Goal: Information Seeking & Learning: Check status

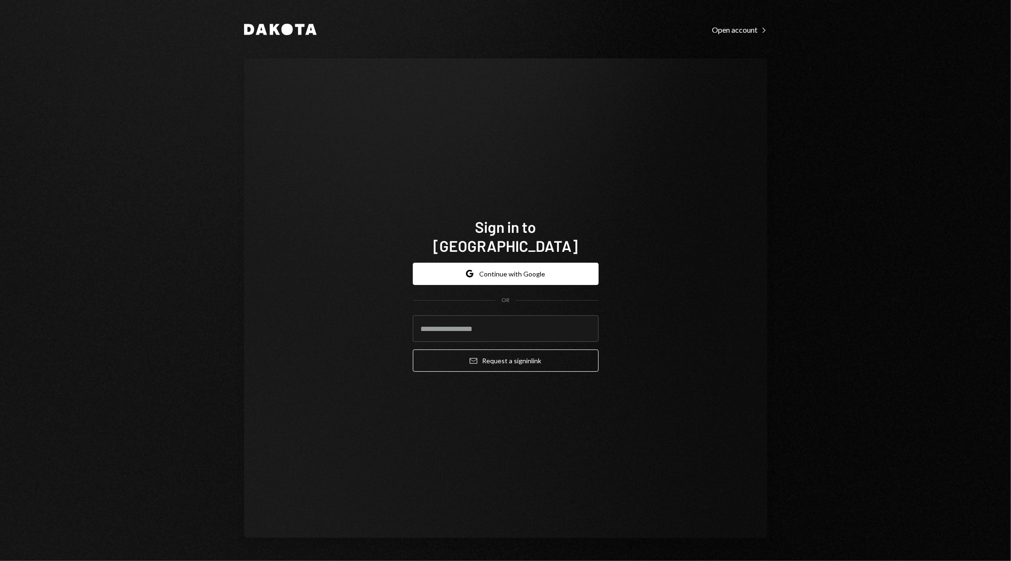
type input "**********"
click at [532, 263] on button "Google Continue with Google" at bounding box center [506, 274] width 186 height 22
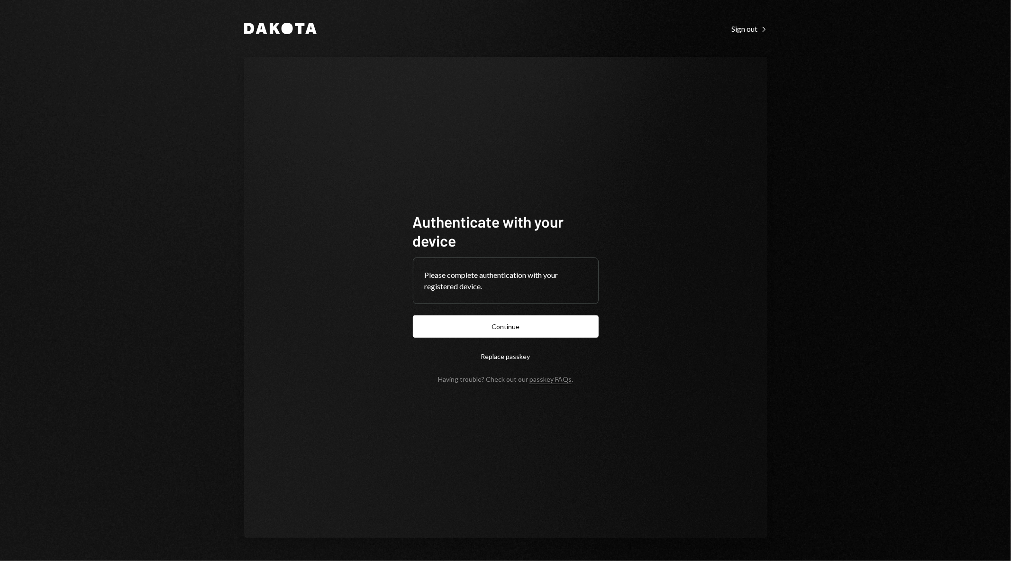
click at [791, 68] on div "Dakota Sign out Right Caret Authenticate with your device Please complete authe…" at bounding box center [505, 280] width 1011 height 561
click at [546, 333] on button "Continue" at bounding box center [506, 326] width 186 height 22
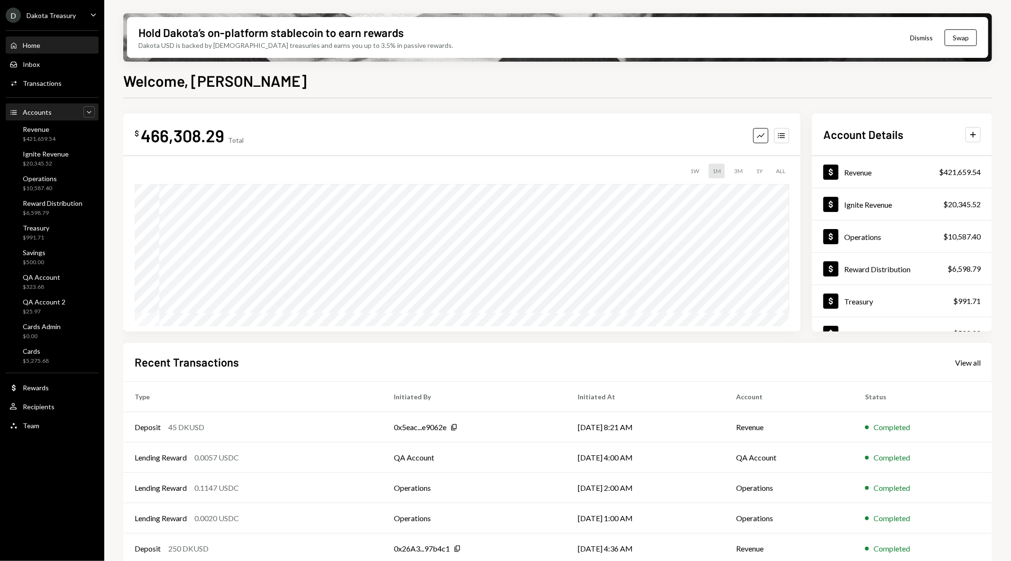
click at [91, 112] on icon "Caret Down" at bounding box center [88, 111] width 9 height 9
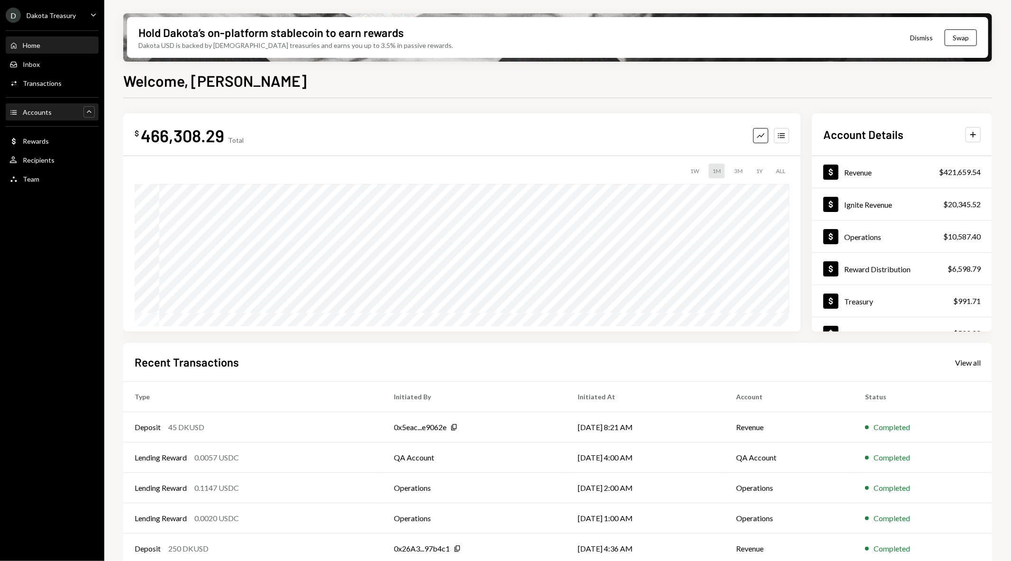
click at [83, 114] on div "Caret Up" at bounding box center [88, 111] width 11 height 11
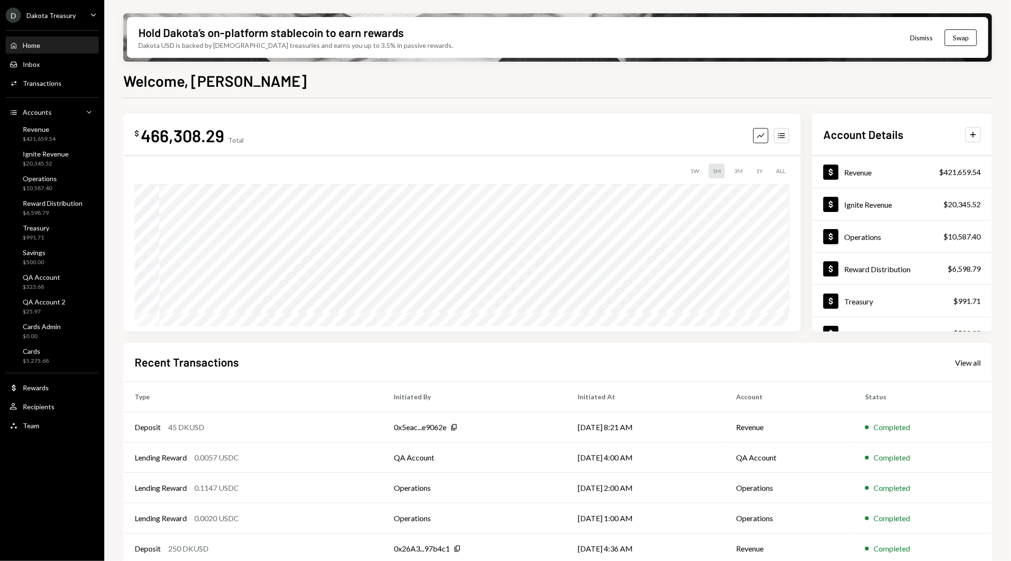
click at [76, 3] on ul "D Dakota Treasury Caret Down Home Home Inbox Inbox Activities Transactions Acco…" at bounding box center [52, 218] width 104 height 436
click at [76, 13] on div "D Dakota Treasury Caret Down" at bounding box center [52, 15] width 104 height 15
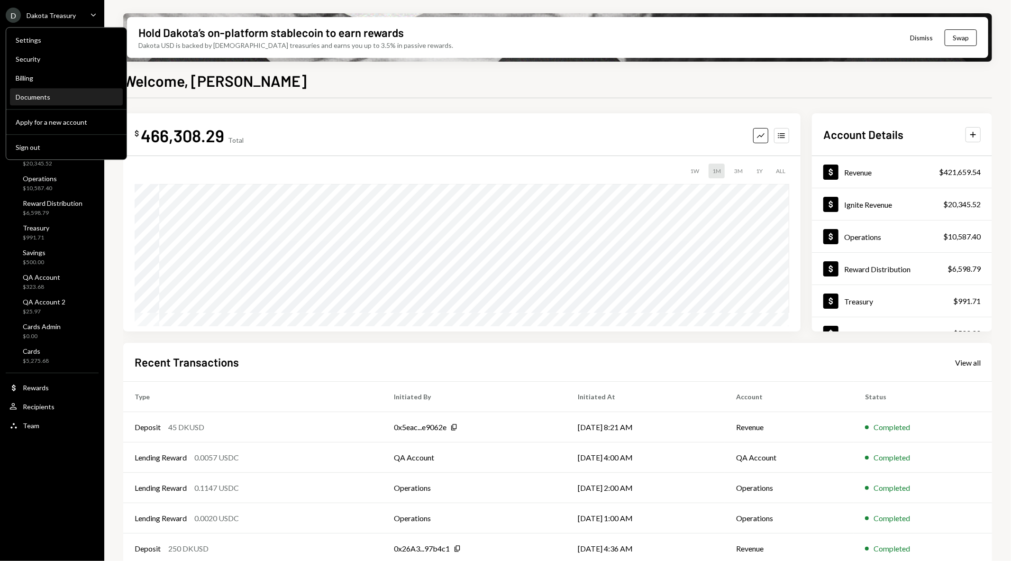
click at [50, 95] on div "Documents" at bounding box center [66, 97] width 101 height 8
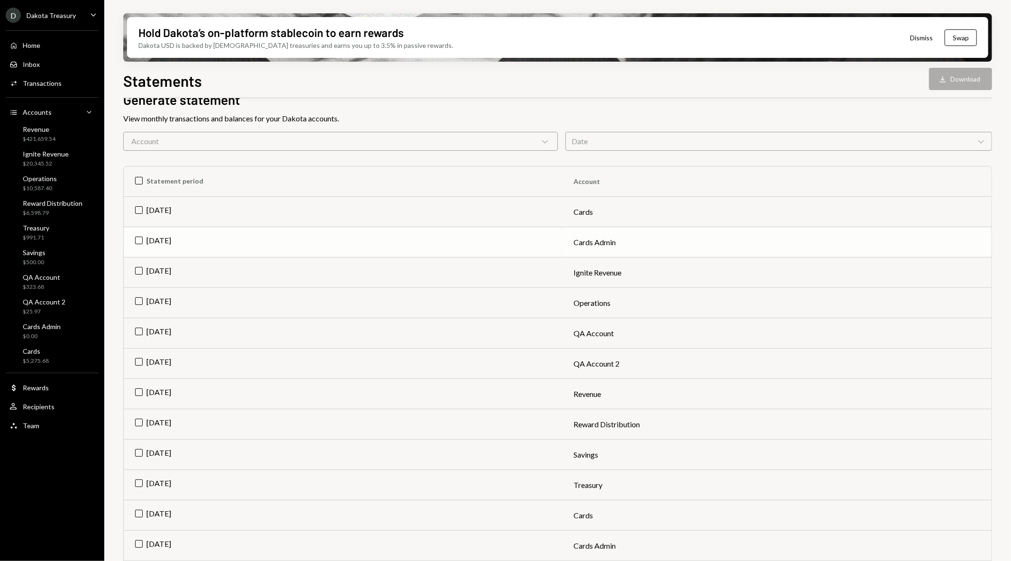
scroll to position [53, 0]
click at [142, 208] on td "[DATE]" at bounding box center [343, 211] width 438 height 30
click at [966, 80] on button "Download Download" at bounding box center [960, 79] width 63 height 22
click at [139, 212] on td "Check Aug 2025" at bounding box center [343, 211] width 438 height 30
click at [135, 238] on td "[DATE]" at bounding box center [343, 242] width 438 height 30
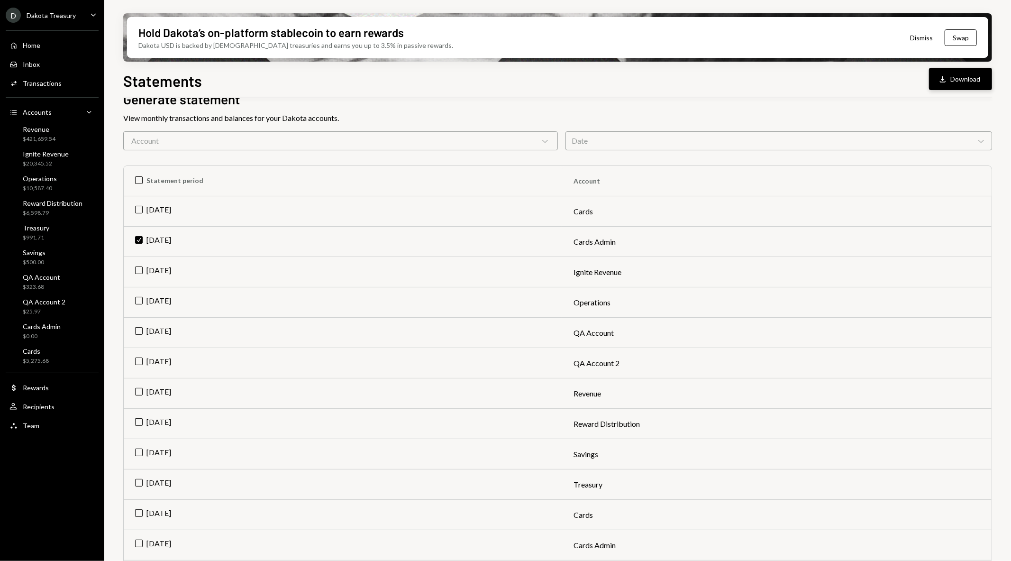
click at [947, 76] on icon "Download" at bounding box center [942, 78] width 9 height 9
click at [136, 242] on td "Check Aug 2025" at bounding box center [343, 242] width 438 height 30
click at [27, 352] on div "Cards" at bounding box center [36, 351] width 26 height 8
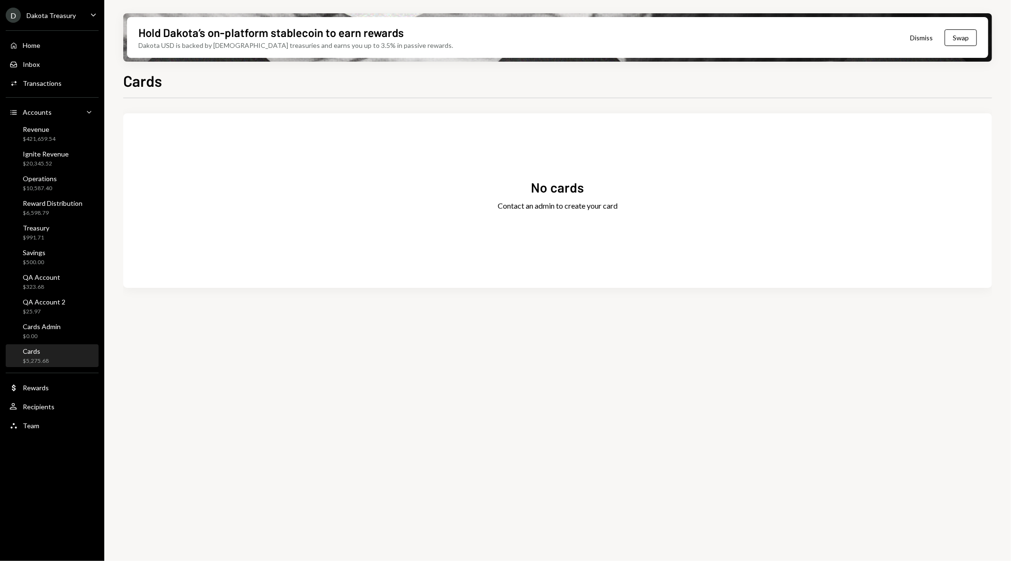
click at [357, 249] on div "No cards Contact an admin to create your card" at bounding box center [557, 201] width 869 height 152
click at [43, 360] on div "$5,275.68" at bounding box center [36, 361] width 26 height 8
click at [273, 159] on div "No cards Contact an admin to create your card" at bounding box center [557, 201] width 869 height 152
click at [73, 18] on div "Dakota Treasury" at bounding box center [51, 15] width 49 height 8
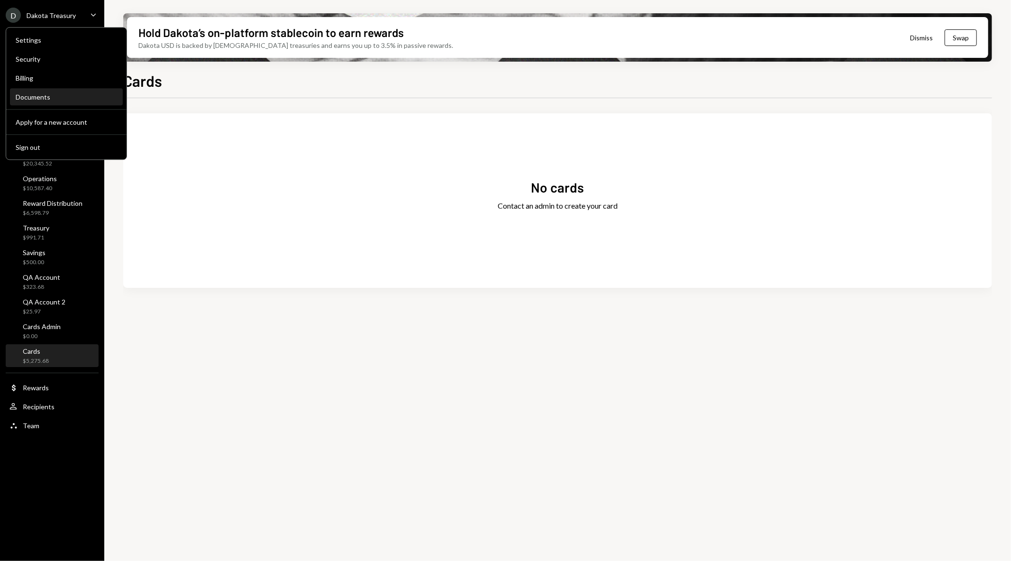
click at [55, 95] on div "Documents" at bounding box center [66, 97] width 101 height 8
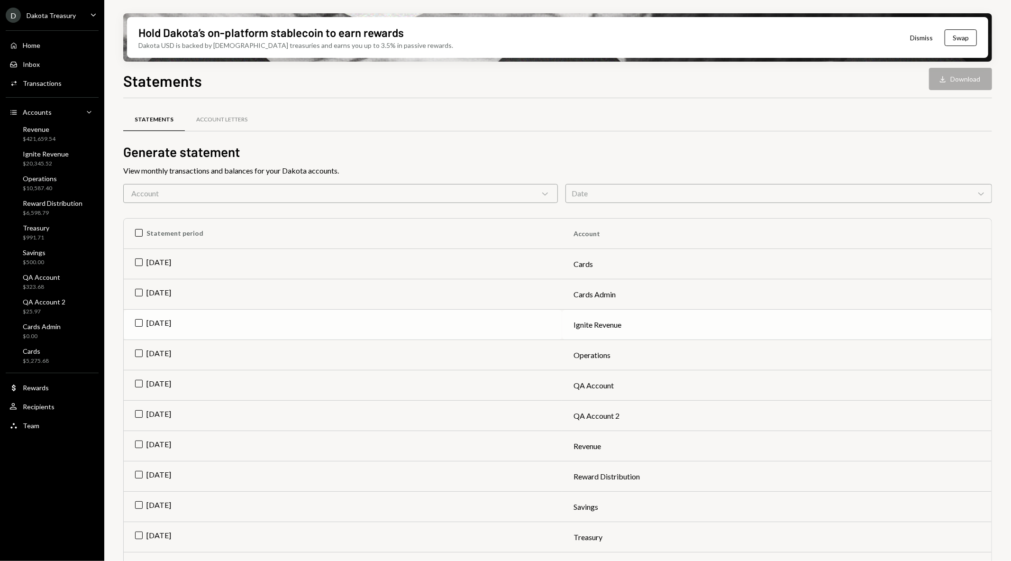
click at [131, 322] on td "[DATE]" at bounding box center [343, 325] width 438 height 30
click at [951, 76] on button "Download Download" at bounding box center [960, 79] width 63 height 22
click at [139, 321] on td "Check [DATE]" at bounding box center [343, 325] width 438 height 30
click at [143, 352] on td "[DATE]" at bounding box center [343, 355] width 438 height 30
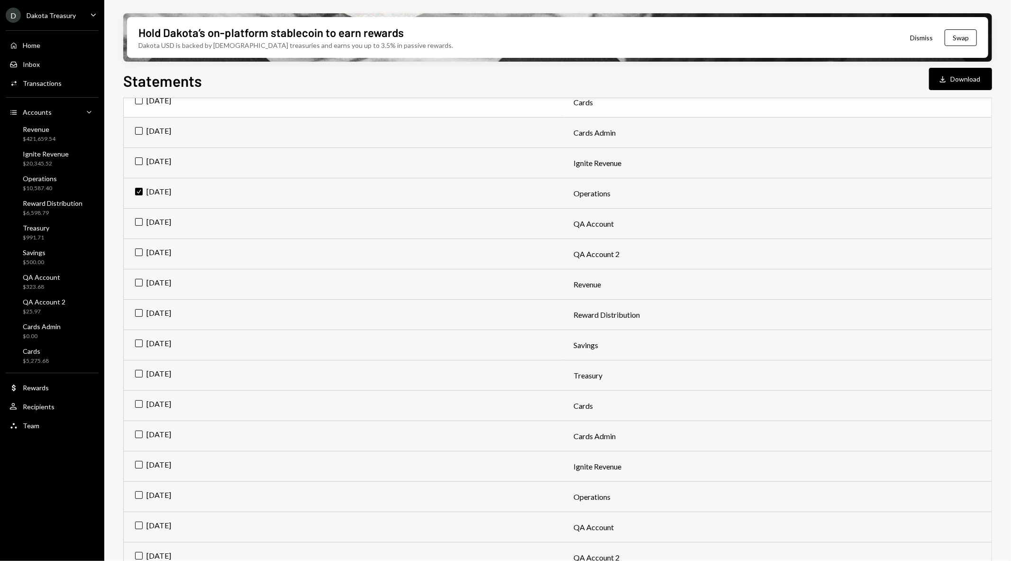
scroll to position [158, 0]
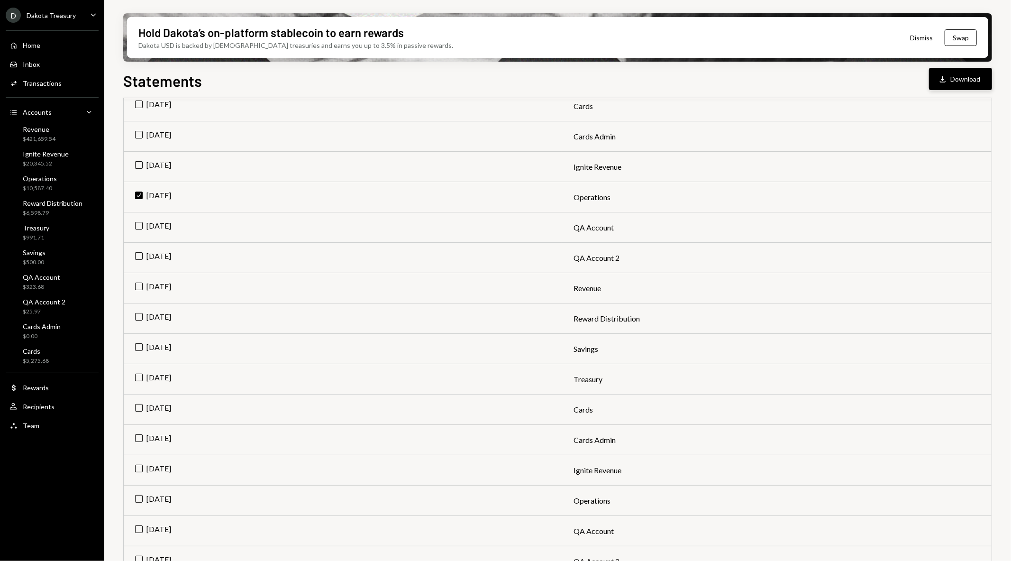
click at [946, 74] on icon "Download" at bounding box center [942, 78] width 9 height 9
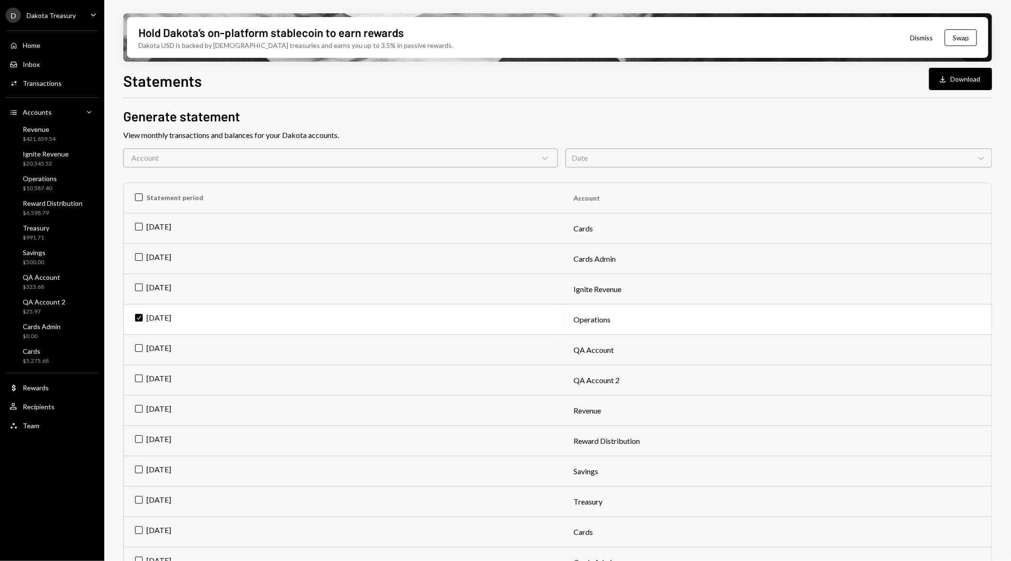
scroll to position [53, 0]
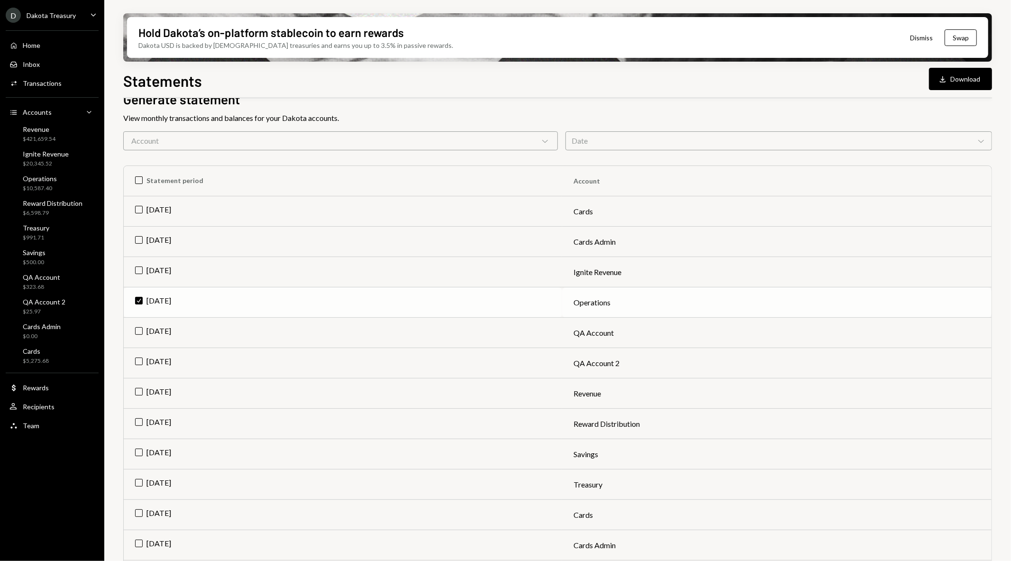
click at [135, 302] on td "Check [DATE]" at bounding box center [343, 302] width 438 height 30
click at [58, 182] on div "Operations $10,587.40" at bounding box center [51, 183] width 85 height 18
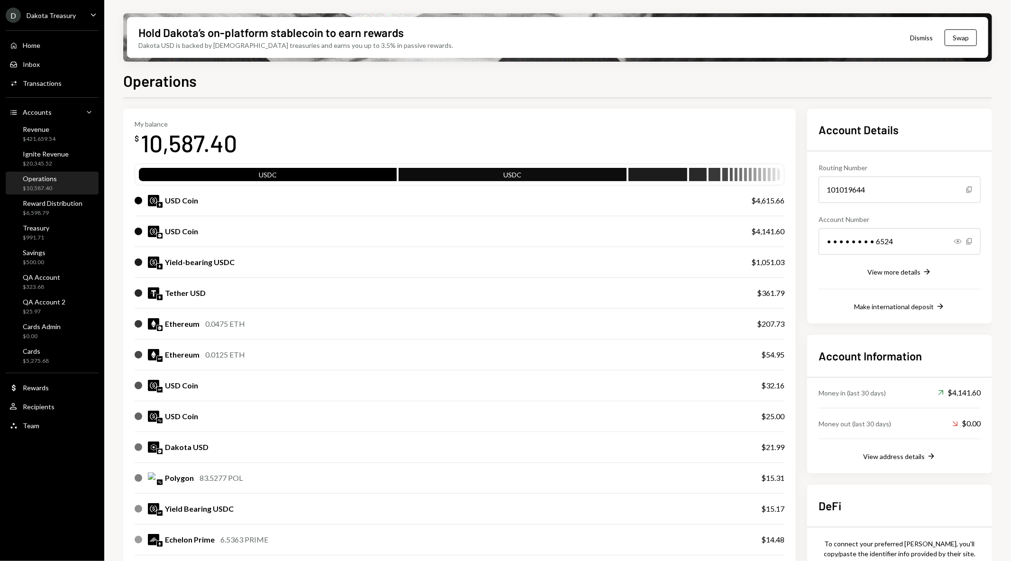
scroll to position [53, 0]
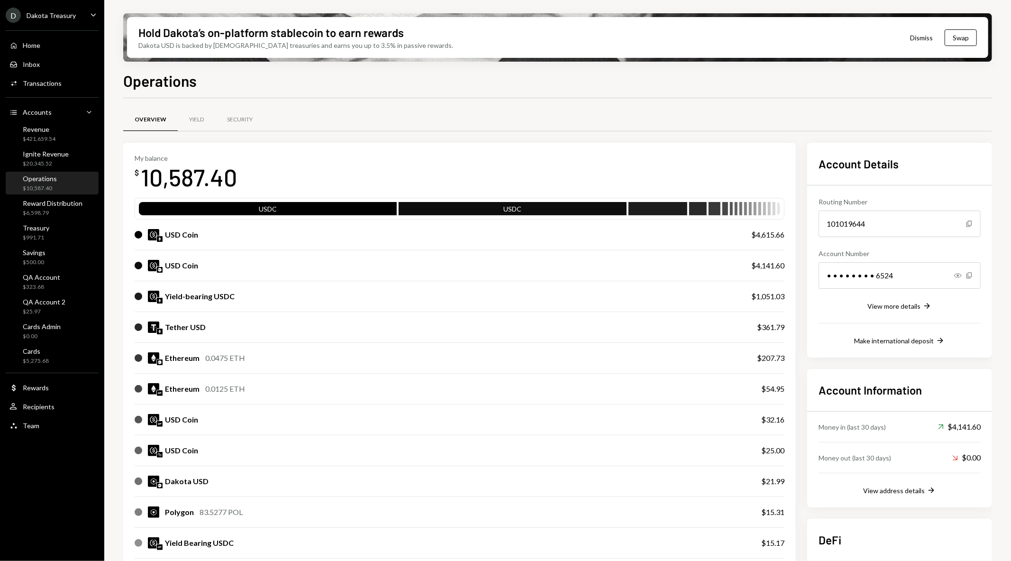
click at [157, 117] on div "Overview" at bounding box center [151, 120] width 32 height 8
click at [39, 207] on div "Reward Distribution $6,598.79" at bounding box center [53, 208] width 60 height 18
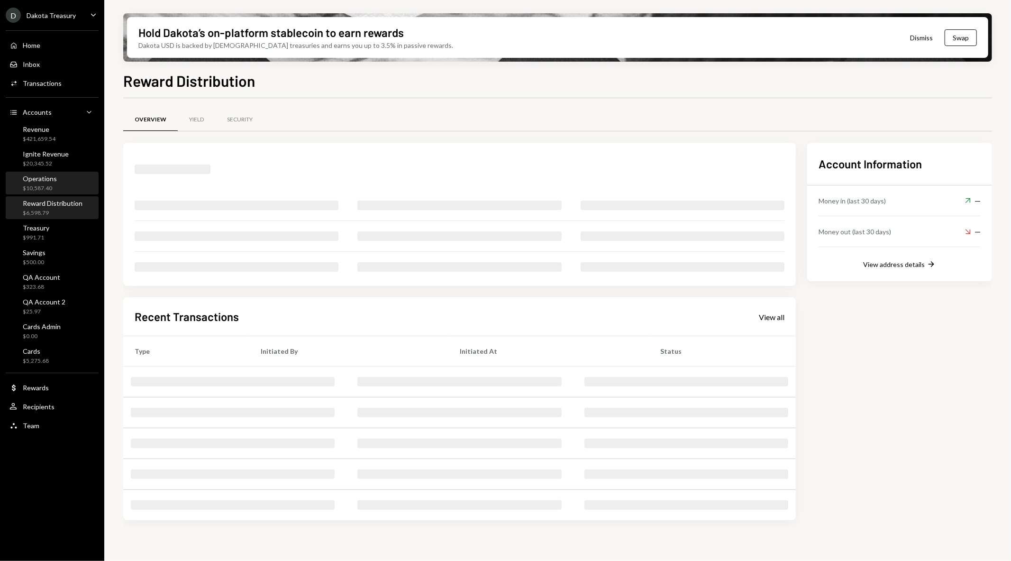
click at [40, 185] on div "$10,587.40" at bounding box center [40, 188] width 34 height 8
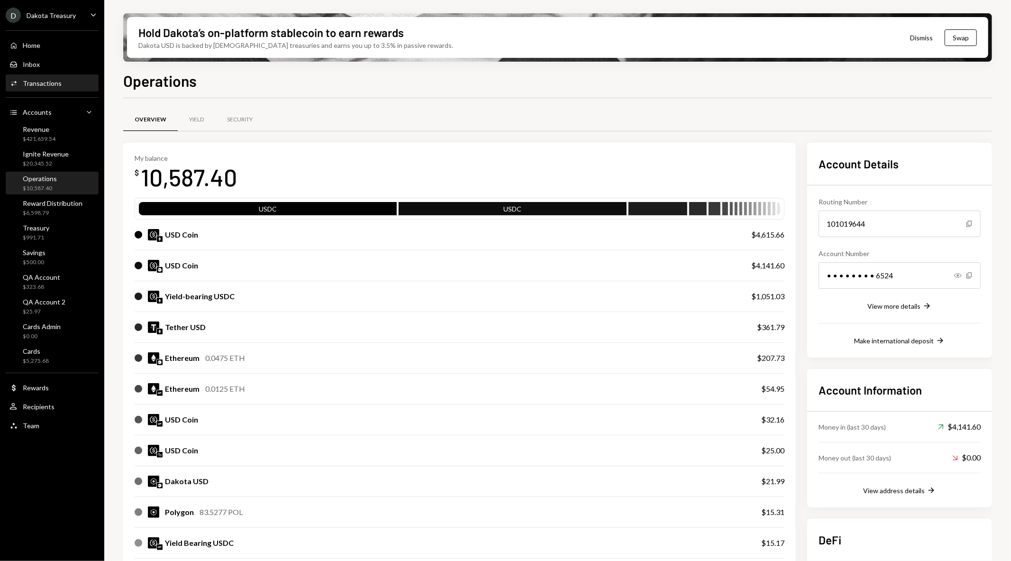
click at [36, 80] on div "Transactions" at bounding box center [42, 83] width 39 height 8
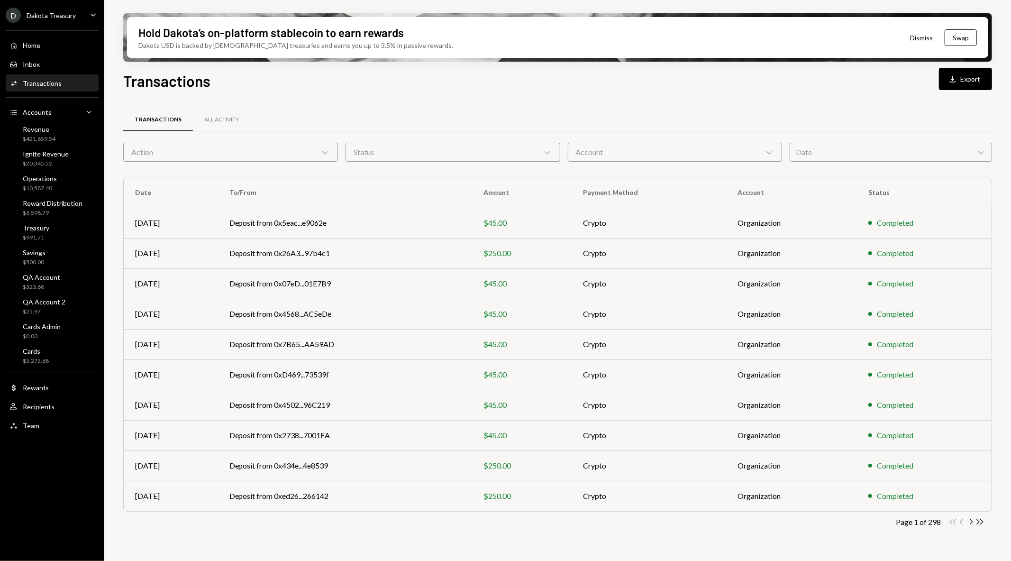
click at [258, 159] on div "Action Chevron Down" at bounding box center [230, 152] width 215 height 19
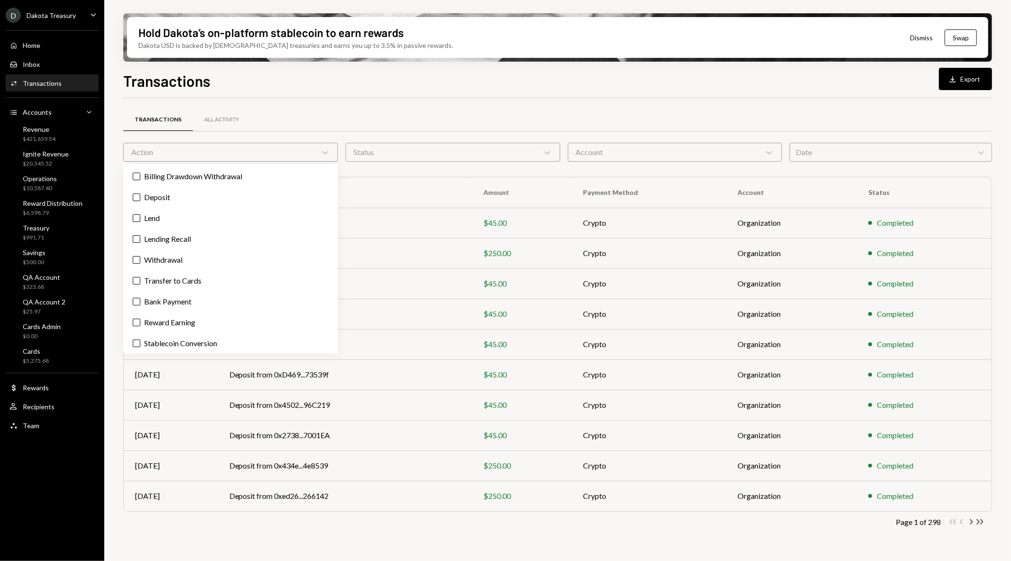
click at [695, 150] on div "Account Chevron Down" at bounding box center [675, 152] width 215 height 19
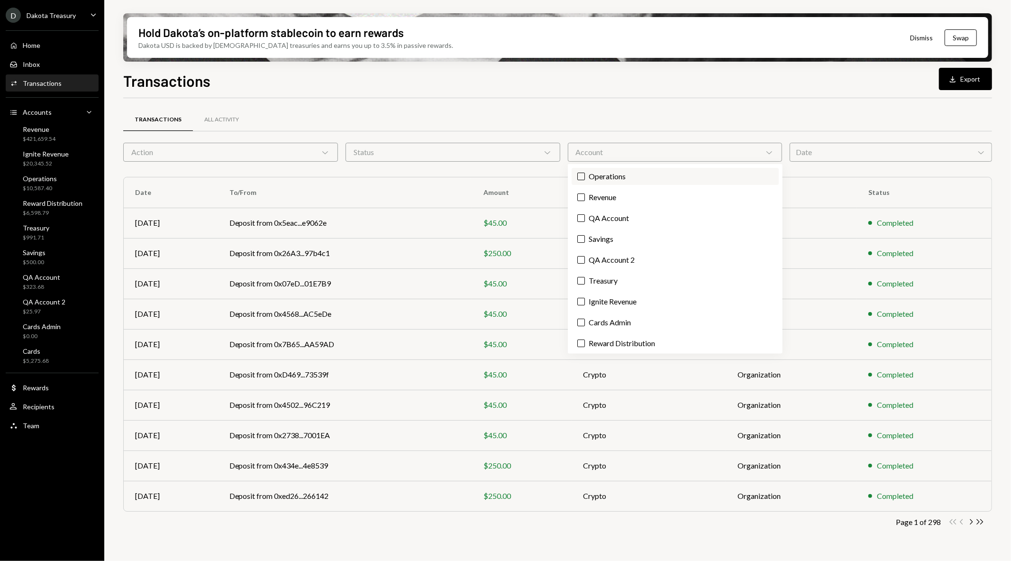
click at [666, 177] on label "Operations" at bounding box center [675, 176] width 207 height 17
click at [585, 177] on button "Operations" at bounding box center [581, 177] width 8 height 8
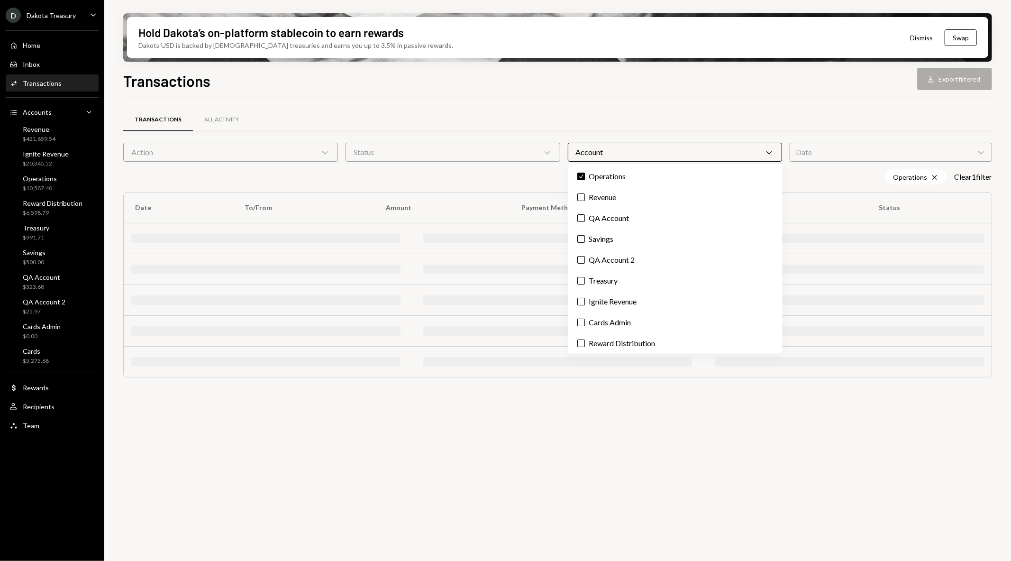
click at [662, 118] on div "Transactions All Activity" at bounding box center [557, 120] width 869 height 24
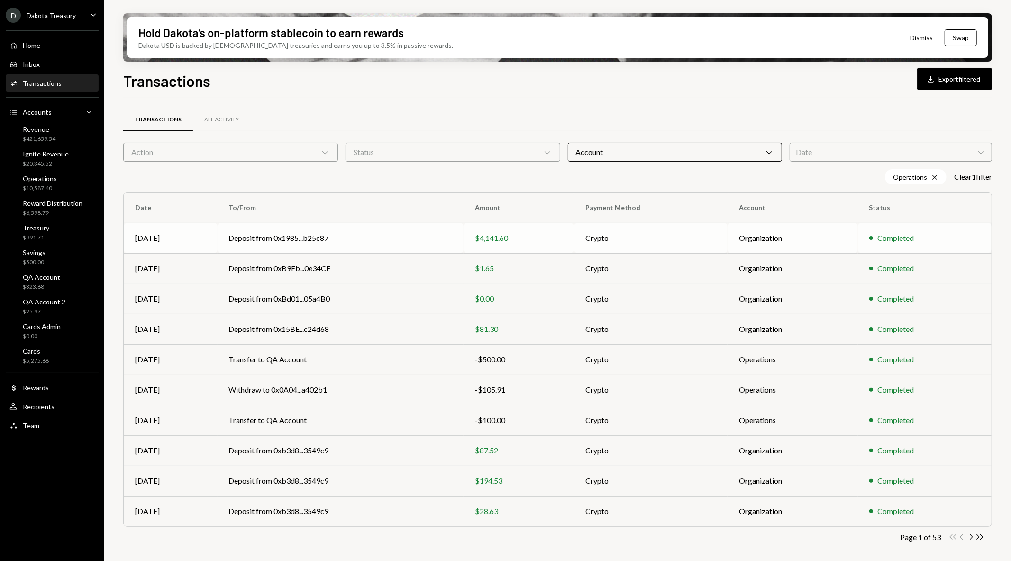
click at [572, 244] on td "$4,141.60" at bounding box center [519, 238] width 110 height 30
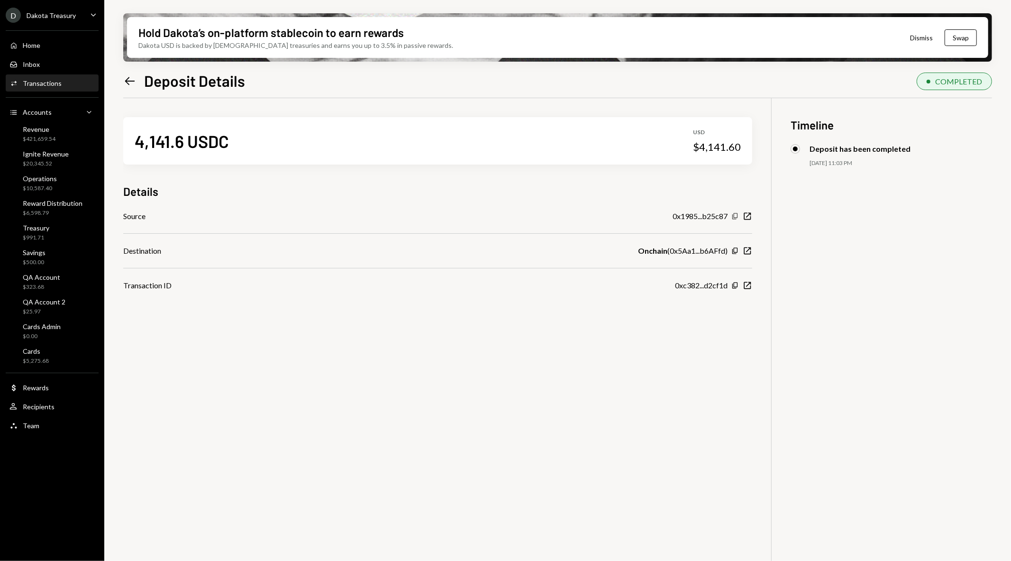
click at [734, 216] on icon "button" at bounding box center [734, 216] width 5 height 6
click at [125, 82] on icon "Left Arrow" at bounding box center [129, 80] width 13 height 13
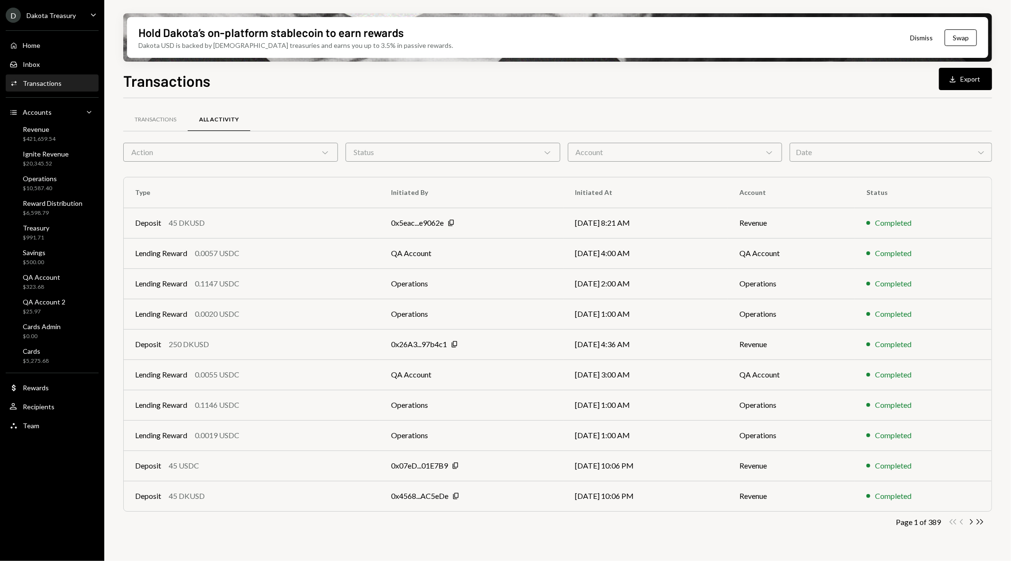
click at [747, 155] on div "Account Chevron Down" at bounding box center [675, 152] width 215 height 19
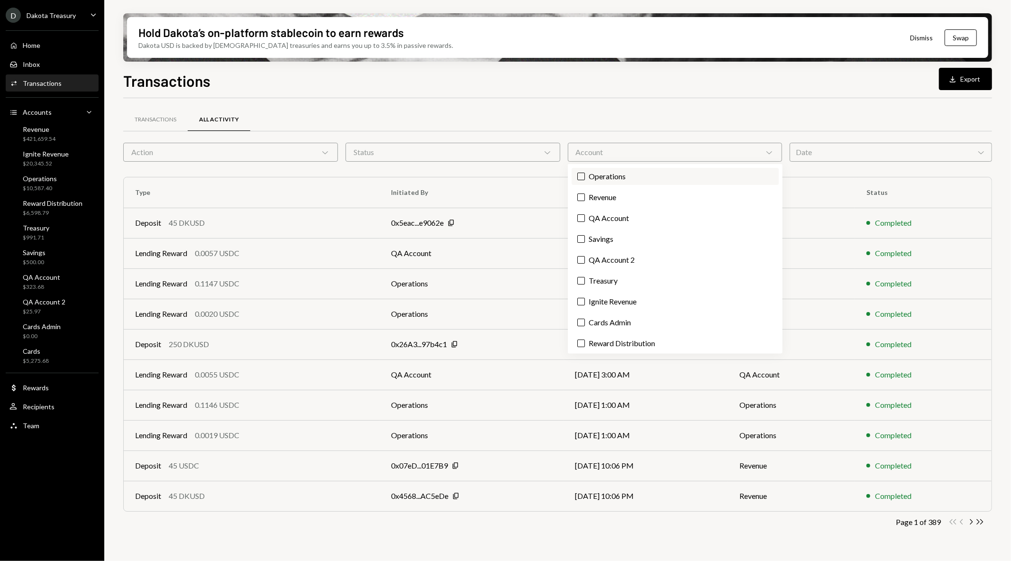
click at [704, 173] on label "Operations" at bounding box center [675, 176] width 207 height 17
click at [585, 173] on button "Operations" at bounding box center [581, 177] width 8 height 8
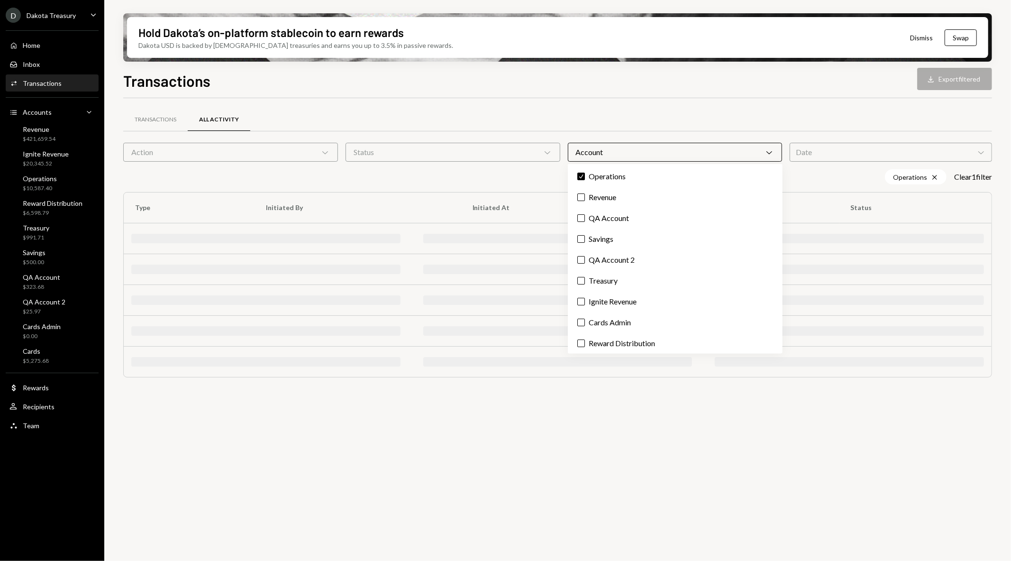
click at [737, 121] on div "Transactions All Activity" at bounding box center [557, 120] width 869 height 24
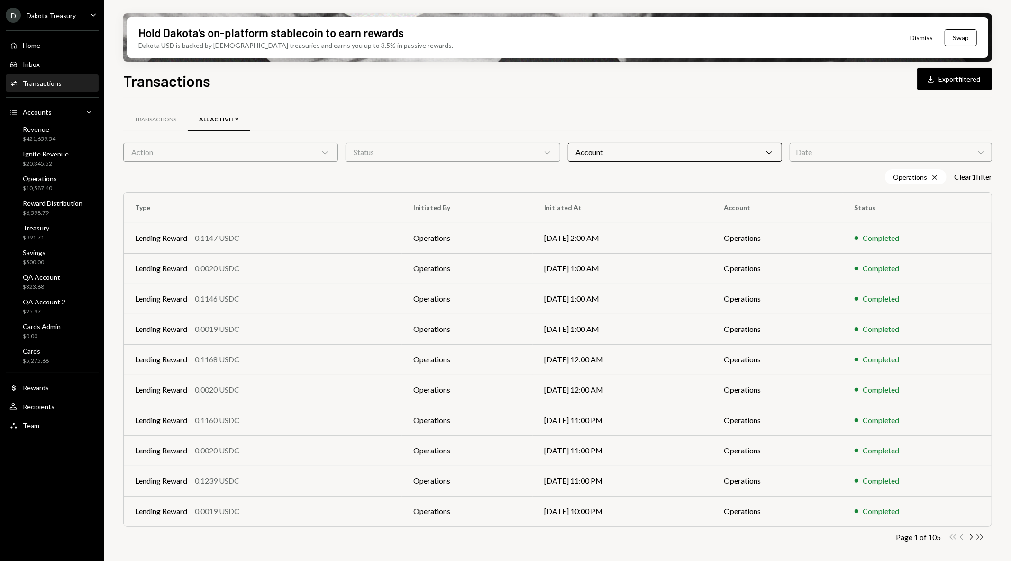
click at [977, 537] on icon "Double Arrow Right" at bounding box center [980, 536] width 9 height 9
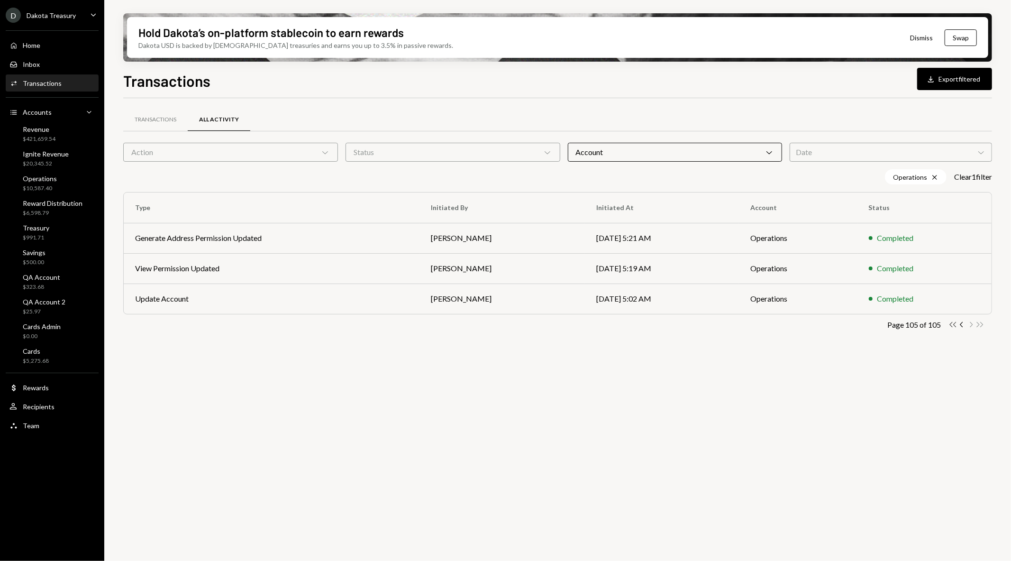
click at [949, 323] on icon "Double Arrow Left" at bounding box center [952, 324] width 9 height 9
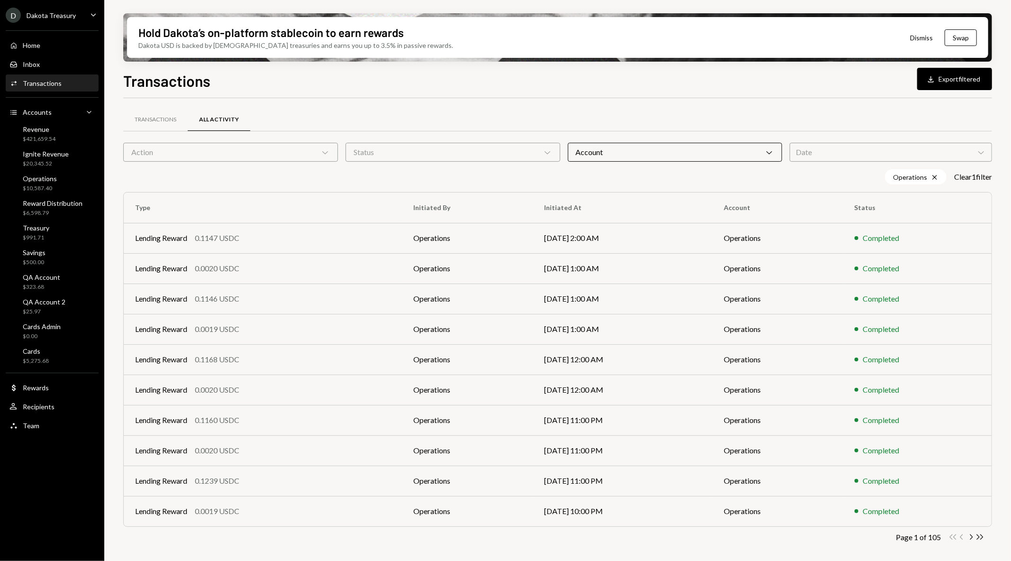
click at [841, 150] on div "Date Chevron Down" at bounding box center [891, 152] width 202 height 19
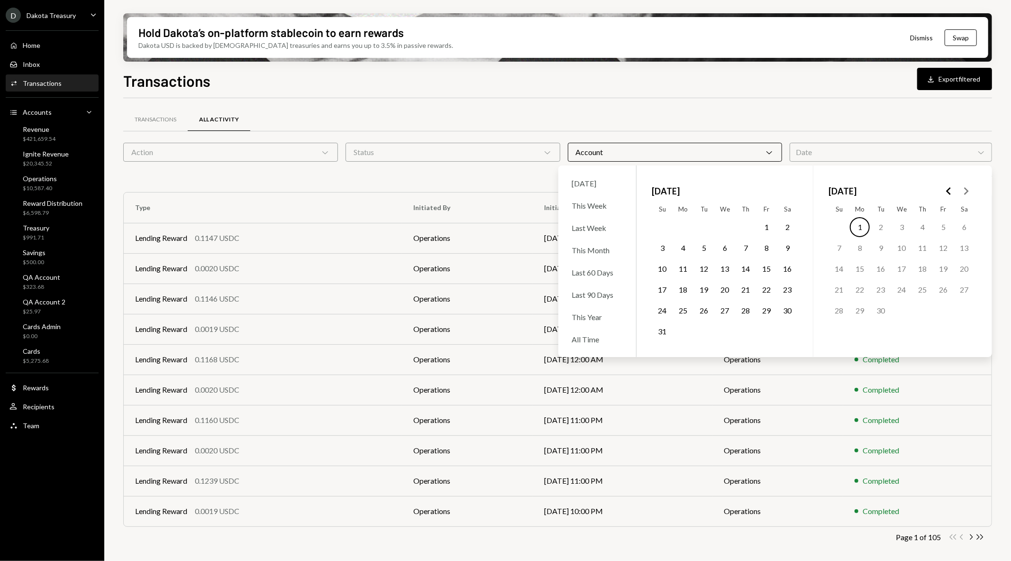
click at [761, 228] on button "1" at bounding box center [767, 227] width 20 height 20
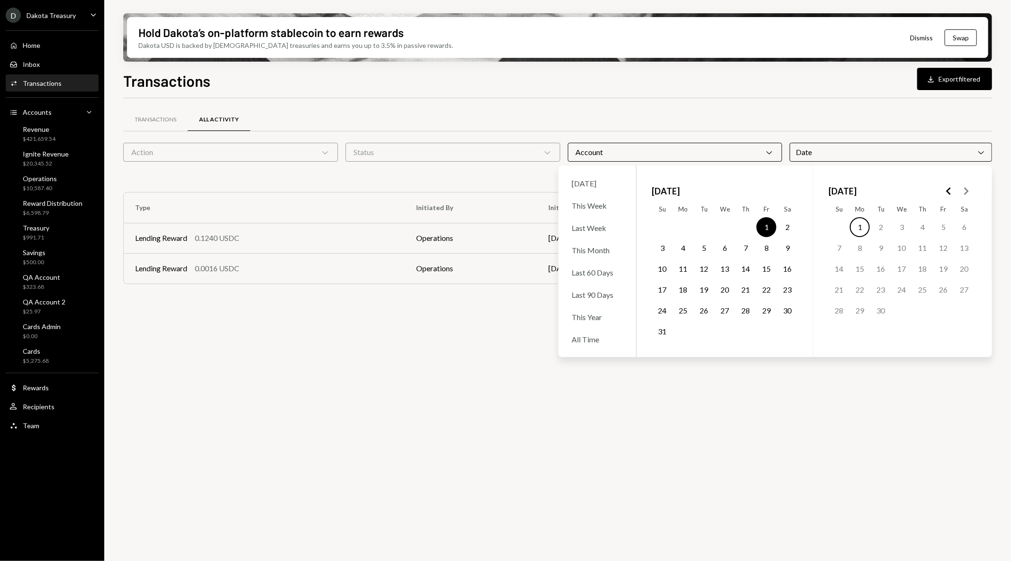
click at [661, 332] on button "31" at bounding box center [662, 331] width 20 height 20
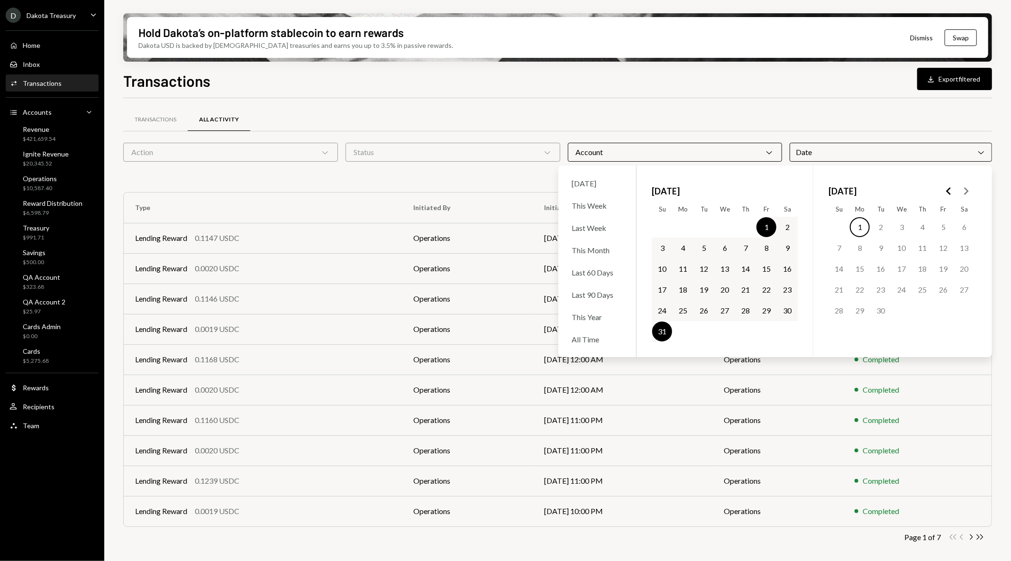
click at [519, 116] on div "Transactions All Activity" at bounding box center [557, 120] width 869 height 24
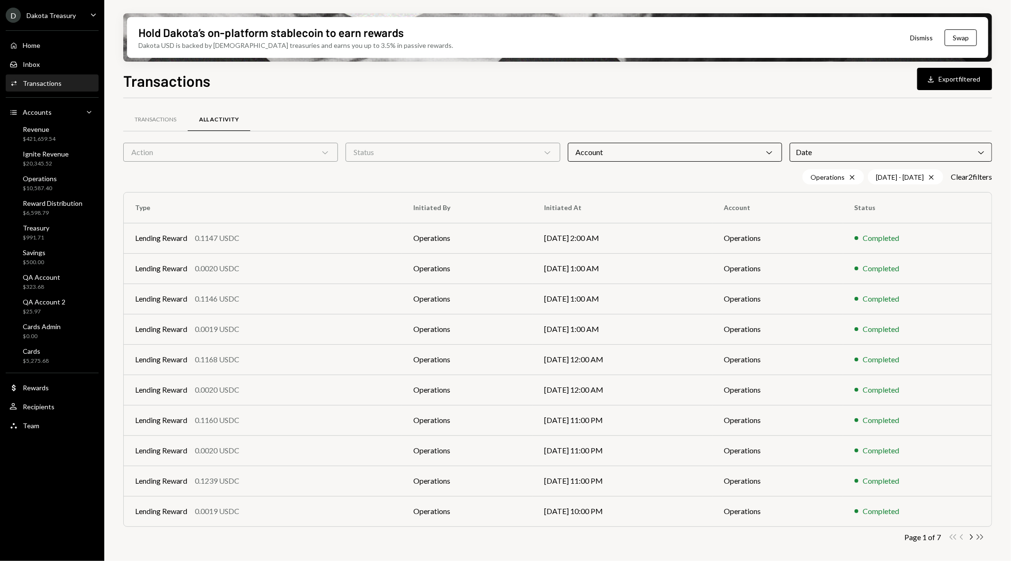
click at [980, 538] on icon "Double Arrow Right" at bounding box center [980, 536] width 9 height 9
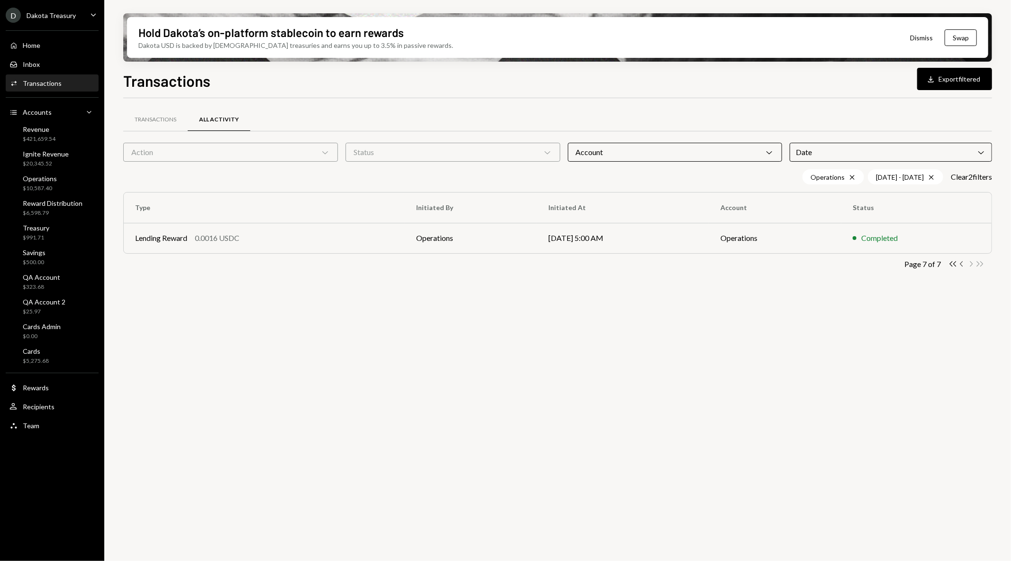
click at [959, 263] on icon "Chevron Left" at bounding box center [961, 263] width 9 height 9
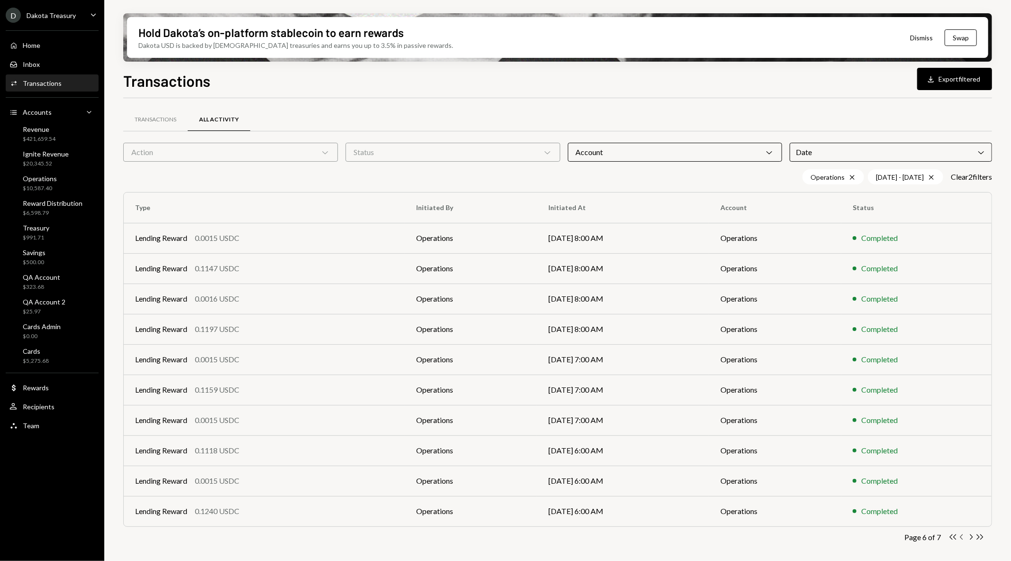
click at [961, 534] on icon "Chevron Left" at bounding box center [961, 536] width 9 height 9
click at [960, 535] on icon "Chevron Left" at bounding box center [961, 536] width 9 height 9
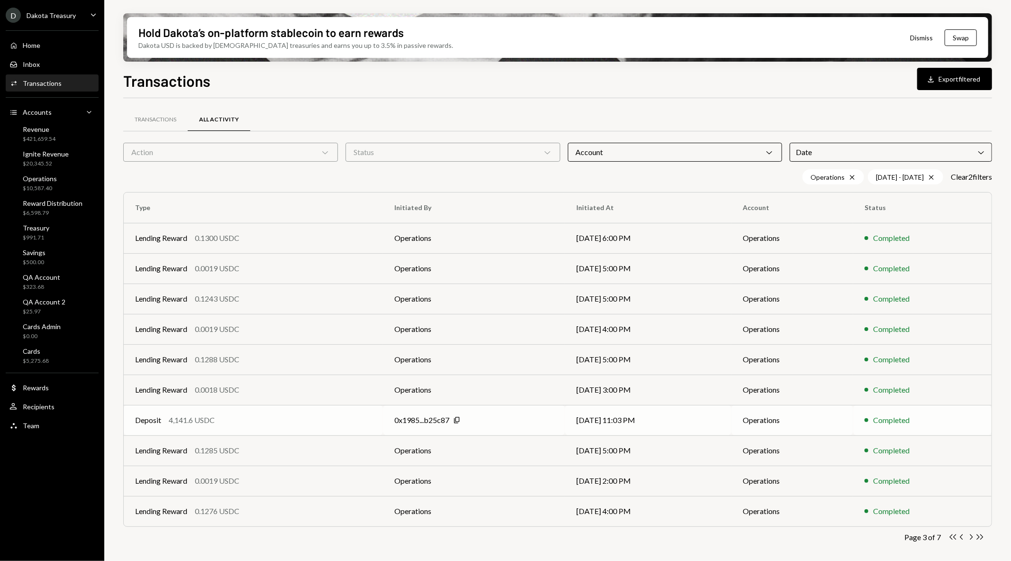
click at [497, 419] on div "0x1985...b25c87 Copy" at bounding box center [473, 419] width 159 height 11
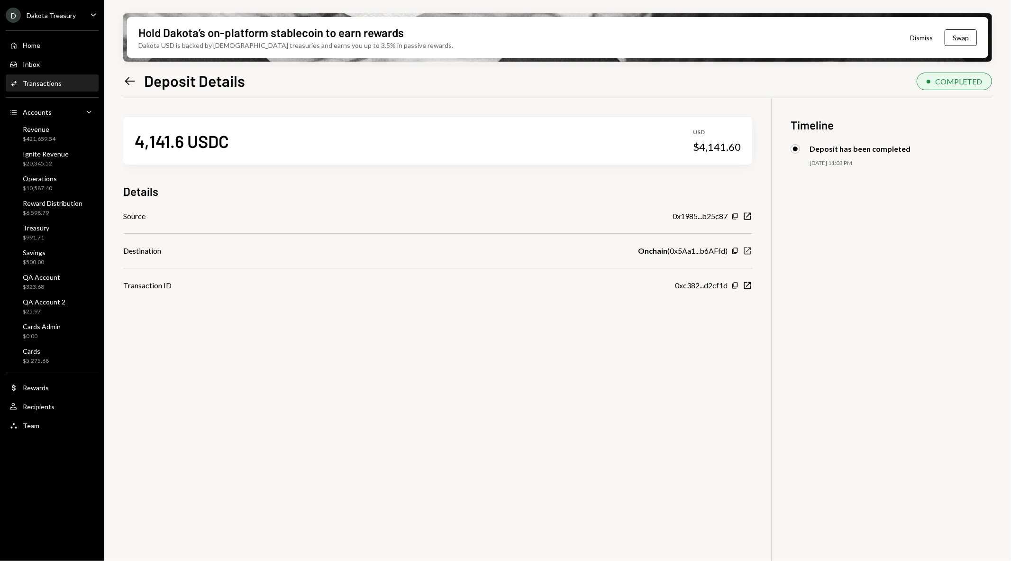
click at [746, 249] on icon "New Window" at bounding box center [747, 250] width 9 height 9
click at [737, 212] on icon "Copy" at bounding box center [735, 216] width 8 height 8
click at [128, 81] on icon at bounding box center [130, 81] width 10 height 8
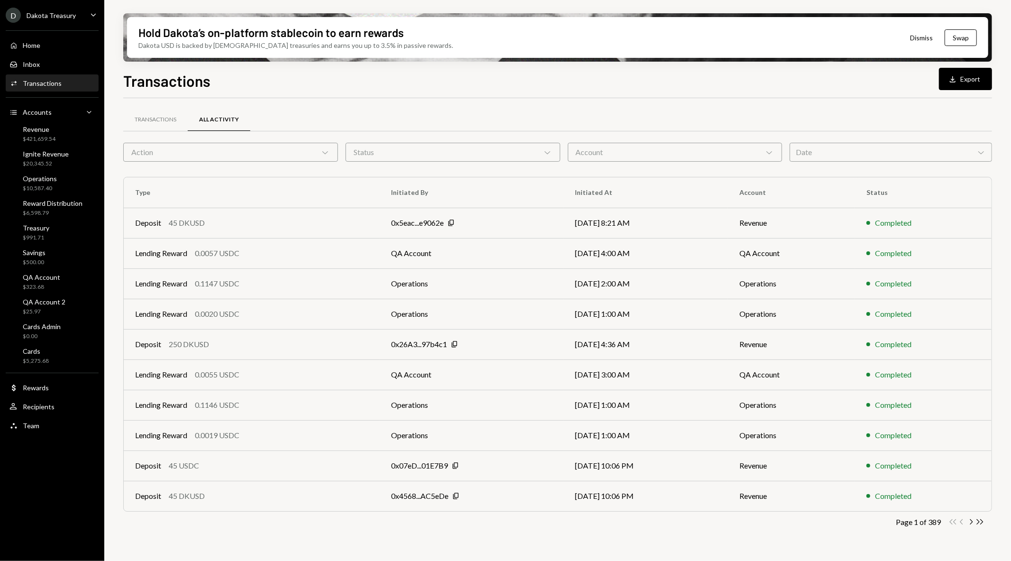
click at [920, 155] on div "Date Chevron Down" at bounding box center [891, 152] width 202 height 19
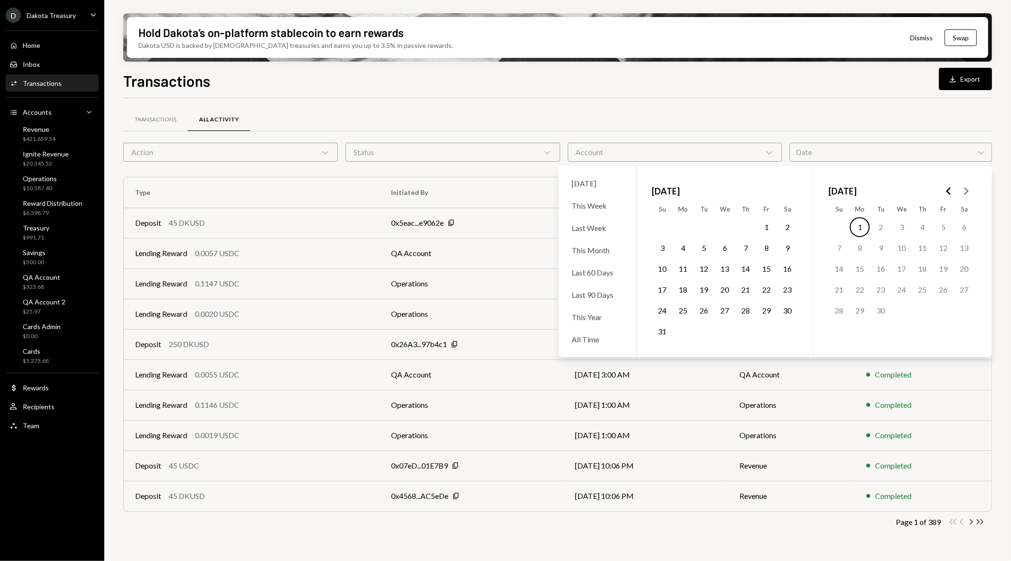
click at [769, 225] on button "1" at bounding box center [767, 227] width 20 height 20
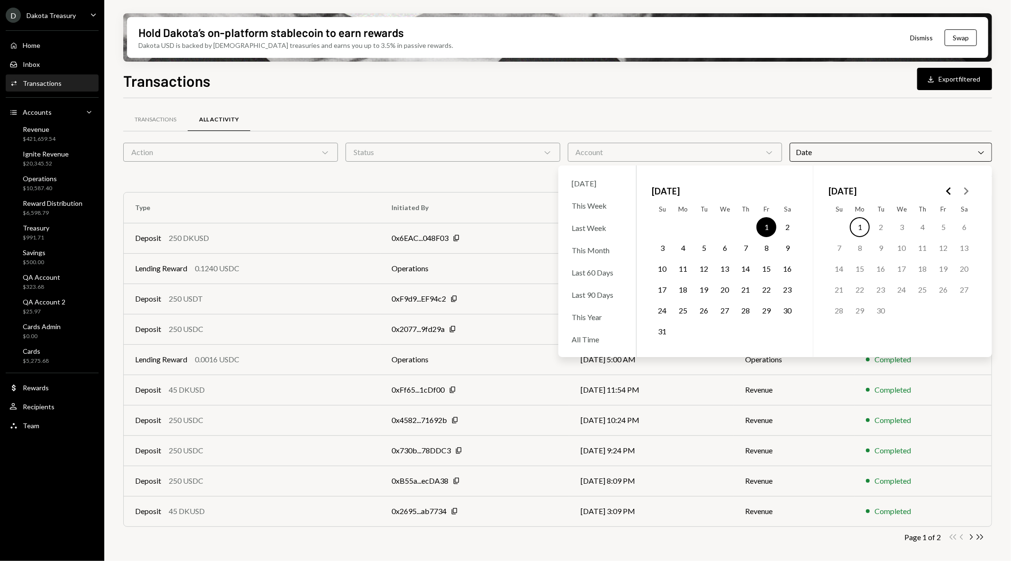
click at [663, 333] on button "31" at bounding box center [662, 331] width 20 height 20
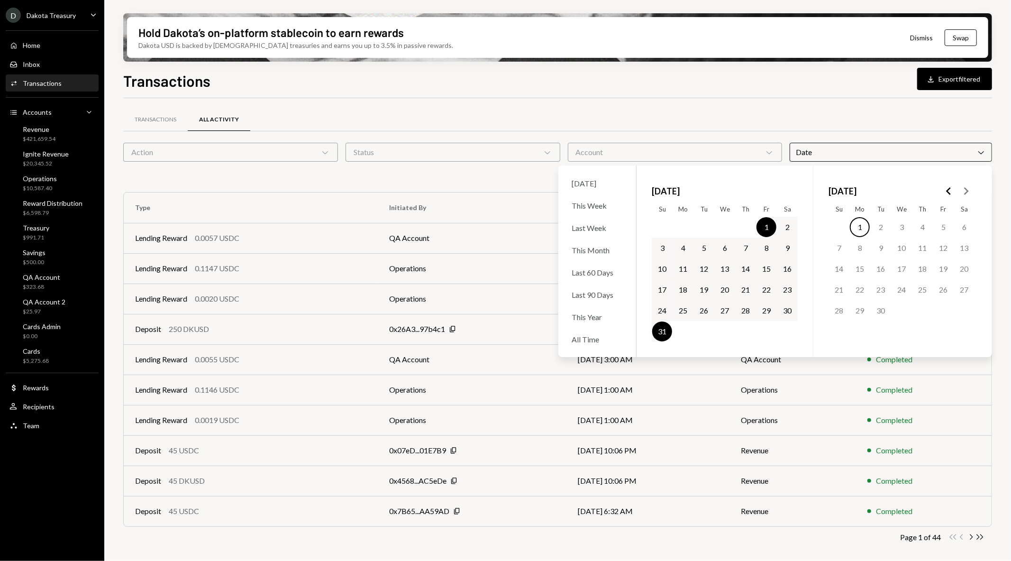
drag, startPoint x: 926, startPoint y: 112, endPoint x: 938, endPoint y: 100, distance: 17.4
click at [926, 112] on div "Transactions All Activity" at bounding box center [557, 120] width 869 height 24
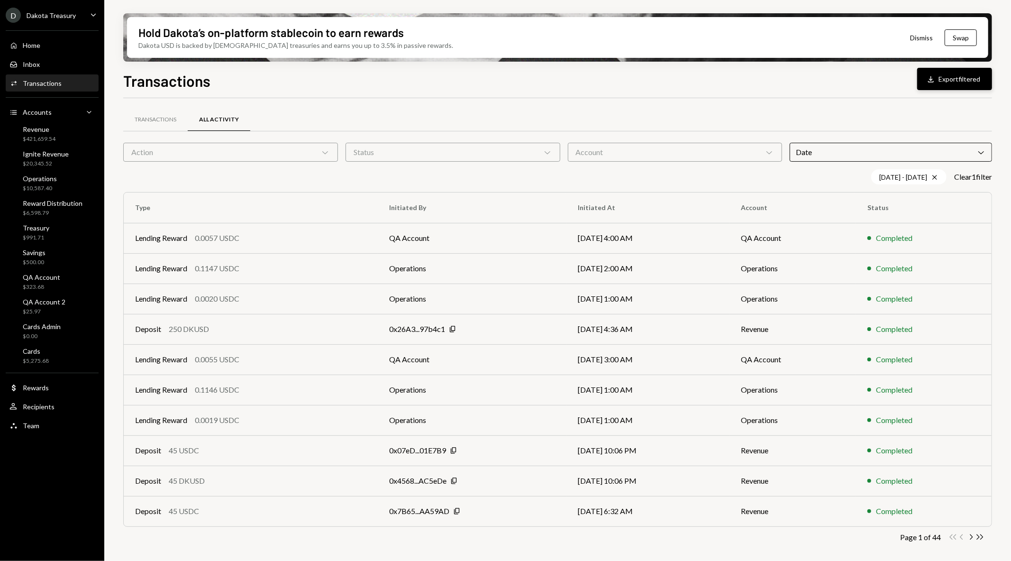
click at [946, 79] on button "Download Export filtered" at bounding box center [954, 79] width 75 height 22
click at [58, 18] on div "Dakota Treasury" at bounding box center [51, 15] width 49 height 8
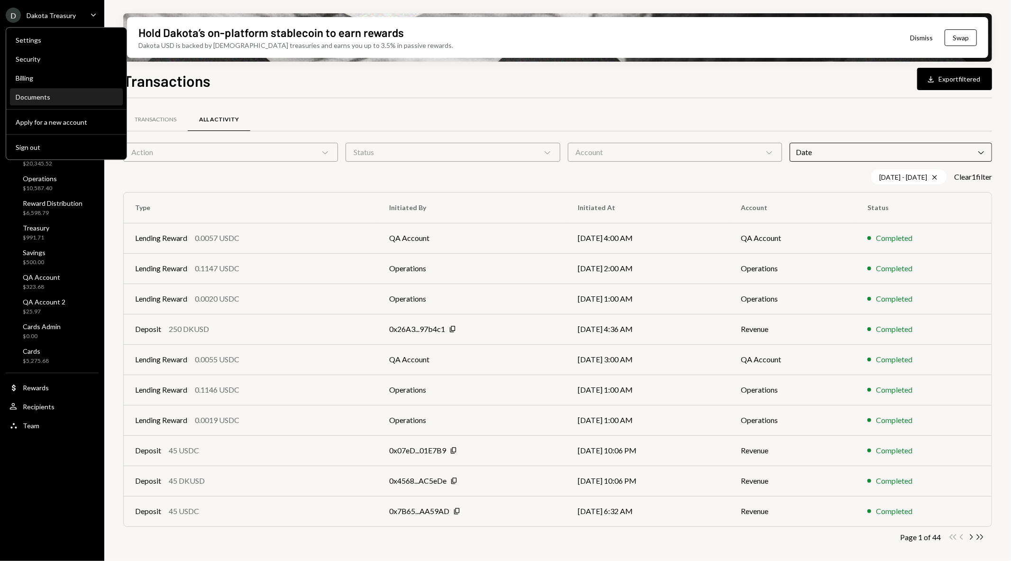
click at [55, 93] on div "Documents" at bounding box center [66, 97] width 101 height 8
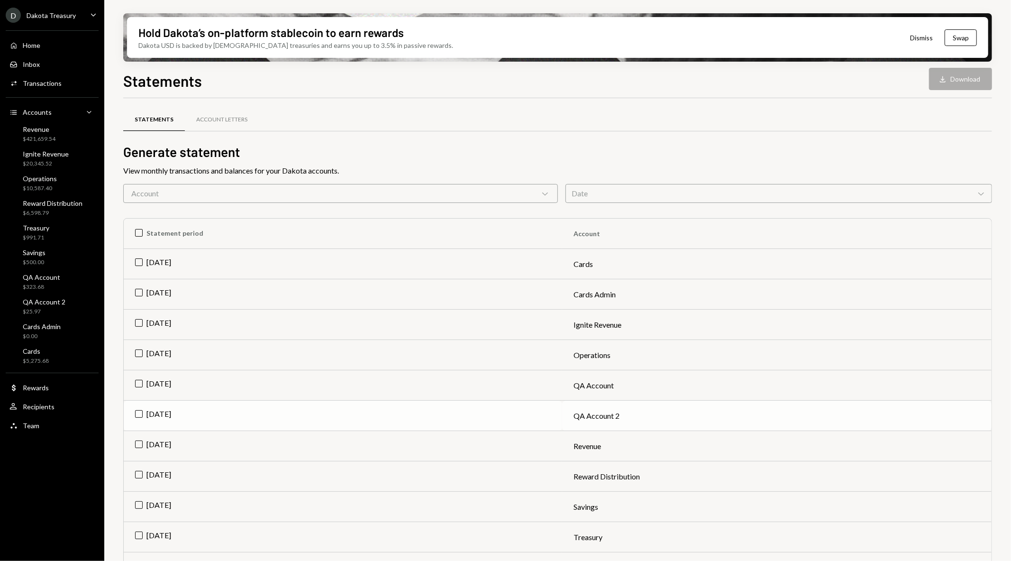
click at [138, 412] on td "[DATE]" at bounding box center [343, 416] width 438 height 30
click at [948, 74] on div "Download" at bounding box center [944, 78] width 12 height 9
click at [141, 410] on td "Check Aug 2025" at bounding box center [343, 416] width 438 height 30
click at [137, 383] on td "[DATE]" at bounding box center [343, 385] width 438 height 30
click at [955, 74] on button "Download Download" at bounding box center [960, 79] width 63 height 22
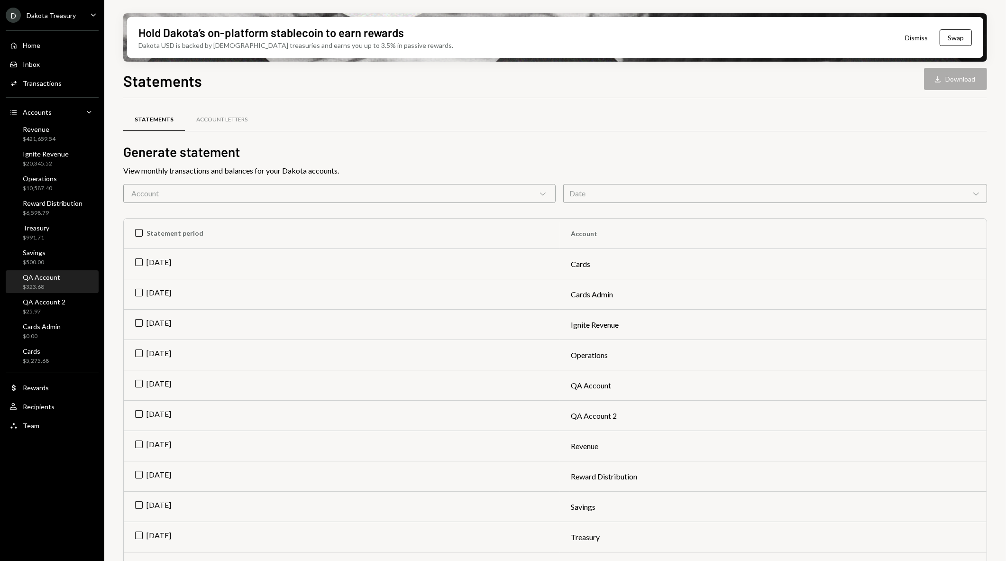
click at [52, 277] on div "QA Account" at bounding box center [41, 277] width 37 height 8
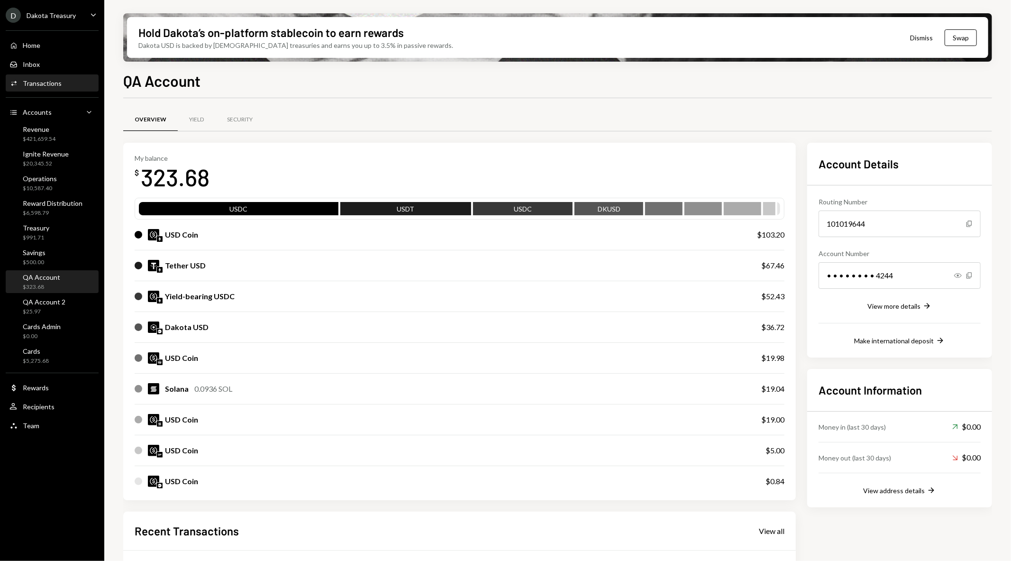
click at [49, 90] on div "Activities Transactions" at bounding box center [51, 83] width 85 height 16
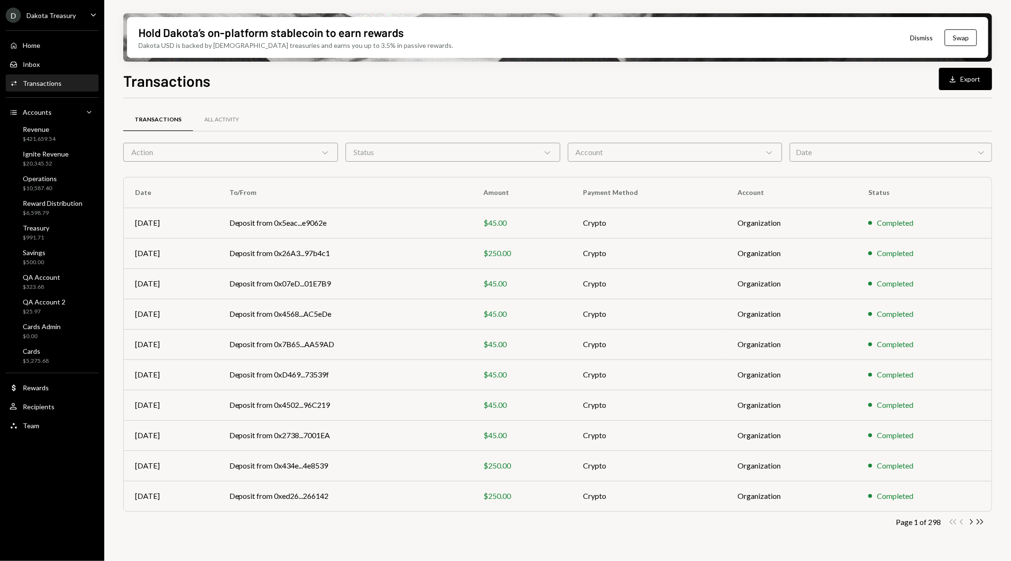
click at [634, 153] on div "Account Chevron Down" at bounding box center [675, 152] width 215 height 19
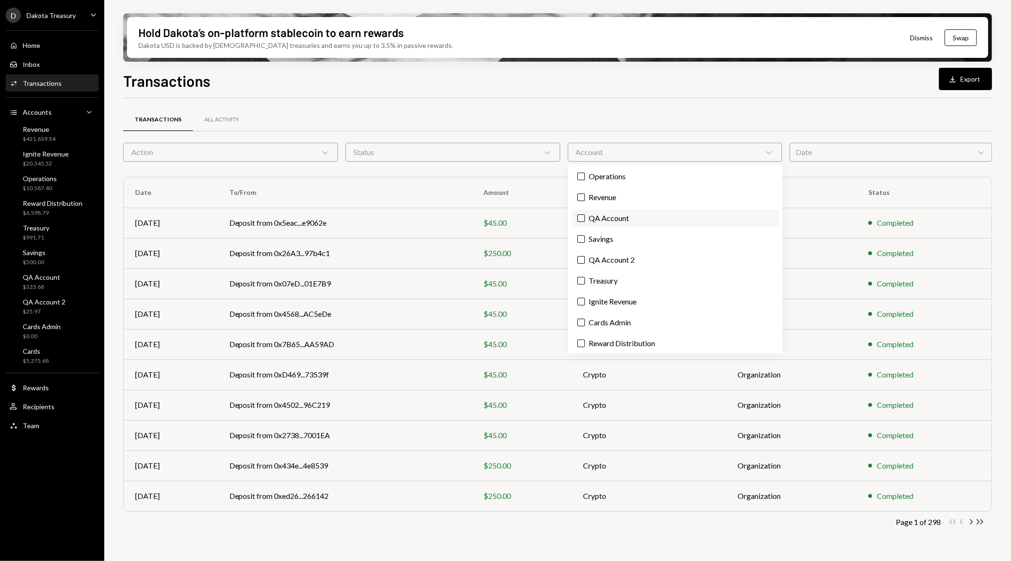
click at [633, 219] on label "QA Account" at bounding box center [675, 218] width 207 height 17
click at [585, 219] on button "QA Account" at bounding box center [581, 218] width 8 height 8
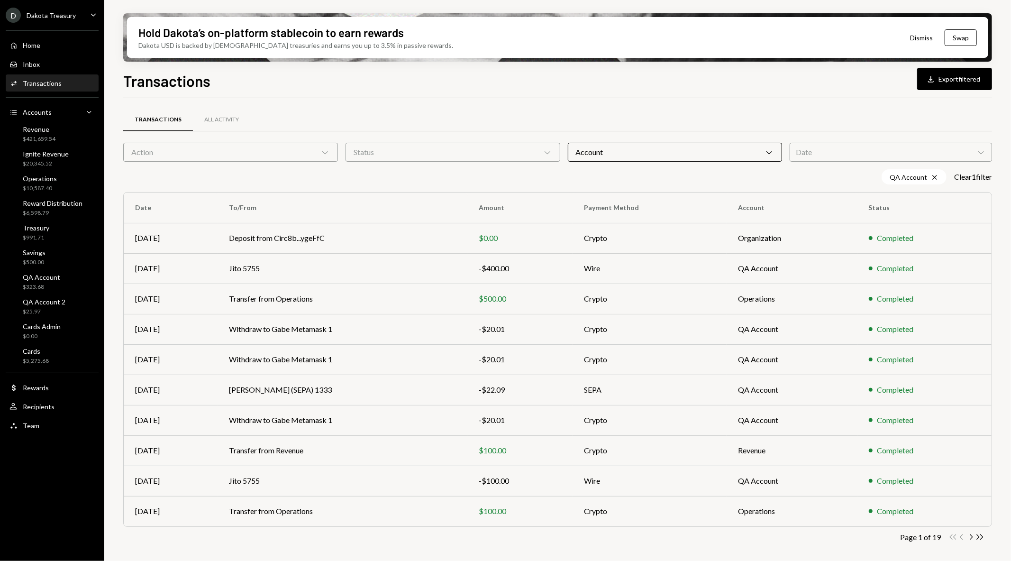
click at [835, 110] on div "Transactions All Activity" at bounding box center [557, 120] width 869 height 24
click at [716, 156] on div "Account Chevron Down" at bounding box center [675, 152] width 215 height 19
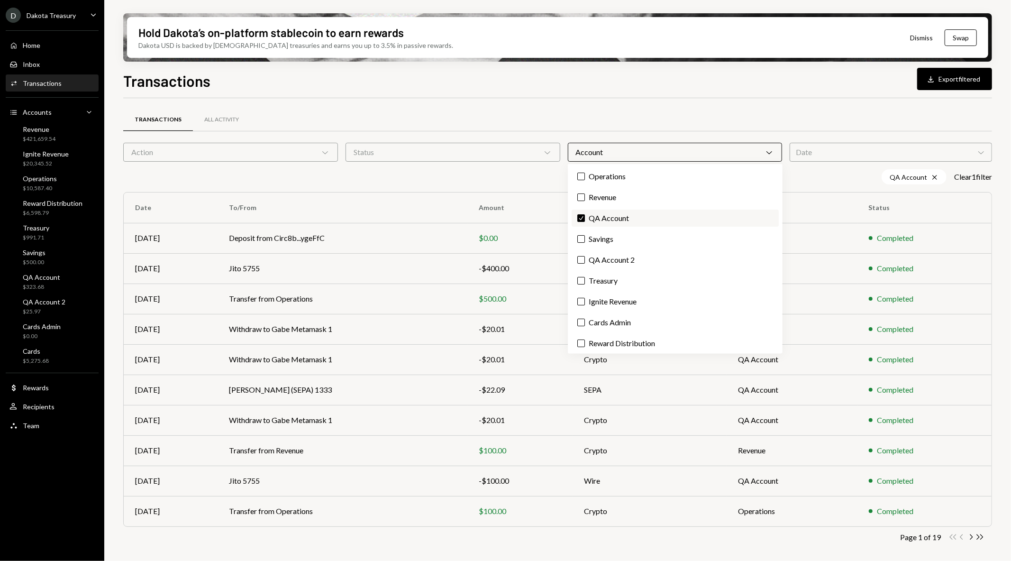
click at [595, 219] on label "Check QA Account" at bounding box center [675, 218] width 207 height 17
click at [585, 219] on button "Check" at bounding box center [581, 218] width 8 height 8
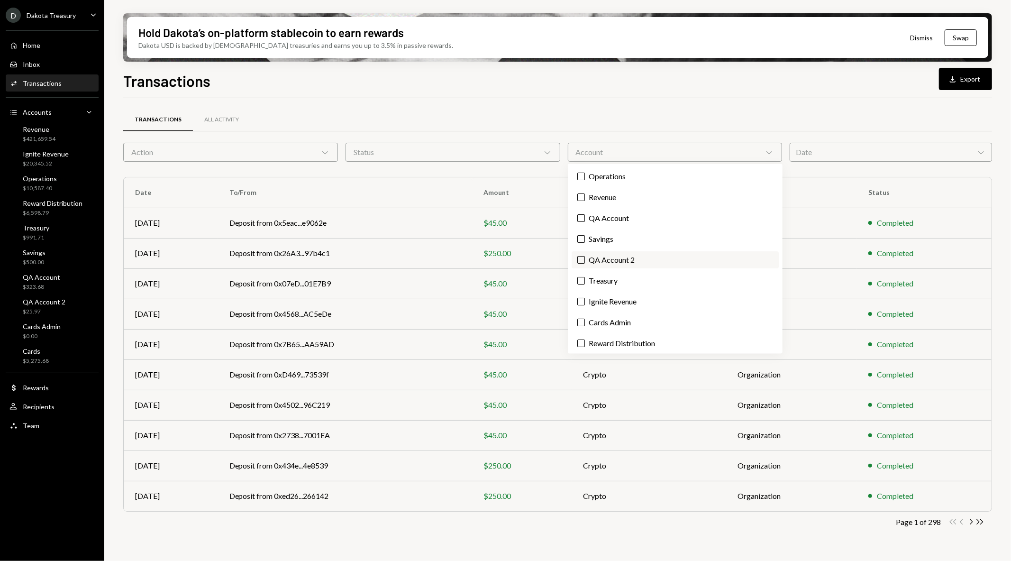
click at [602, 260] on label "QA Account 2" at bounding box center [675, 259] width 207 height 17
click at [585, 260] on button "QA Account 2" at bounding box center [581, 260] width 8 height 8
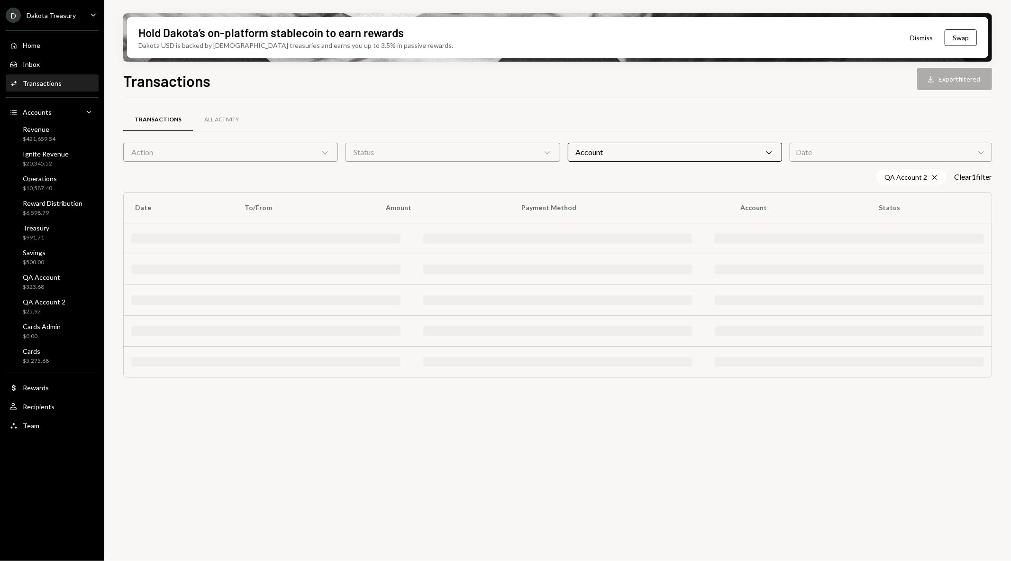
click at [593, 119] on div "Transactions All Activity" at bounding box center [557, 120] width 869 height 24
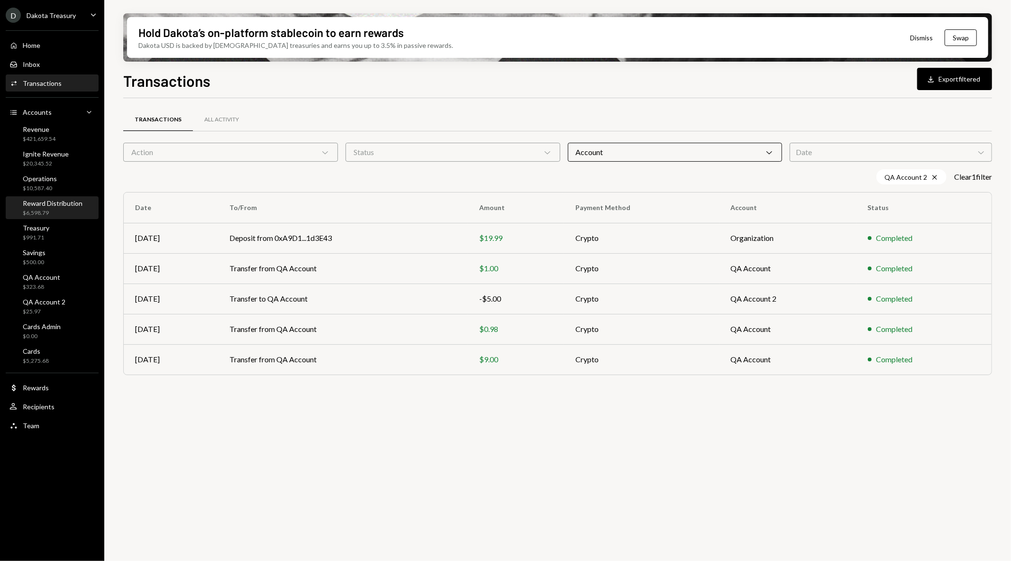
click at [57, 207] on div "Reward Distribution $6,598.79" at bounding box center [53, 208] width 60 height 18
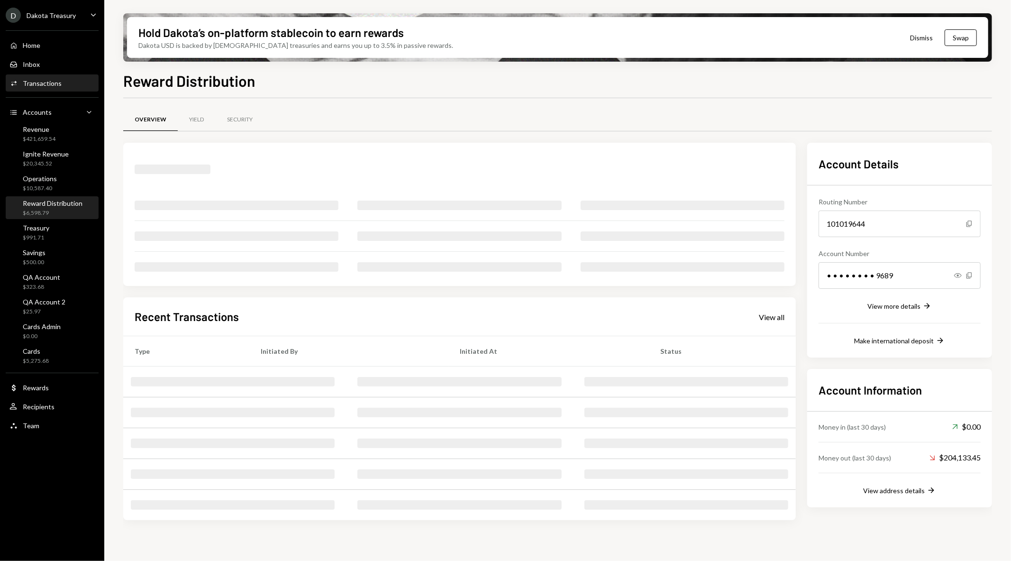
click at [57, 82] on div "Transactions" at bounding box center [42, 83] width 39 height 8
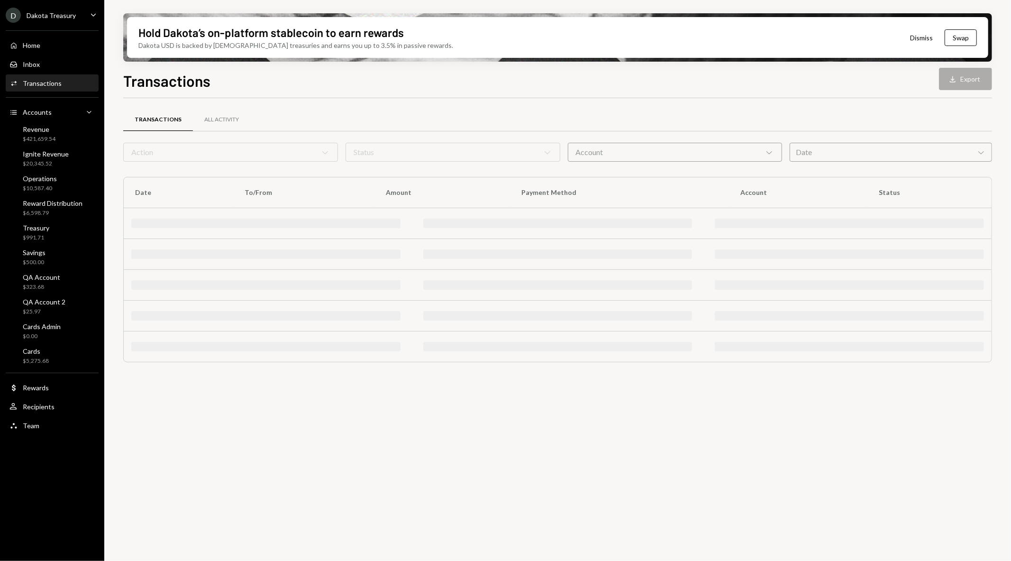
click at [674, 150] on div "Account Chevron Down" at bounding box center [675, 152] width 215 height 19
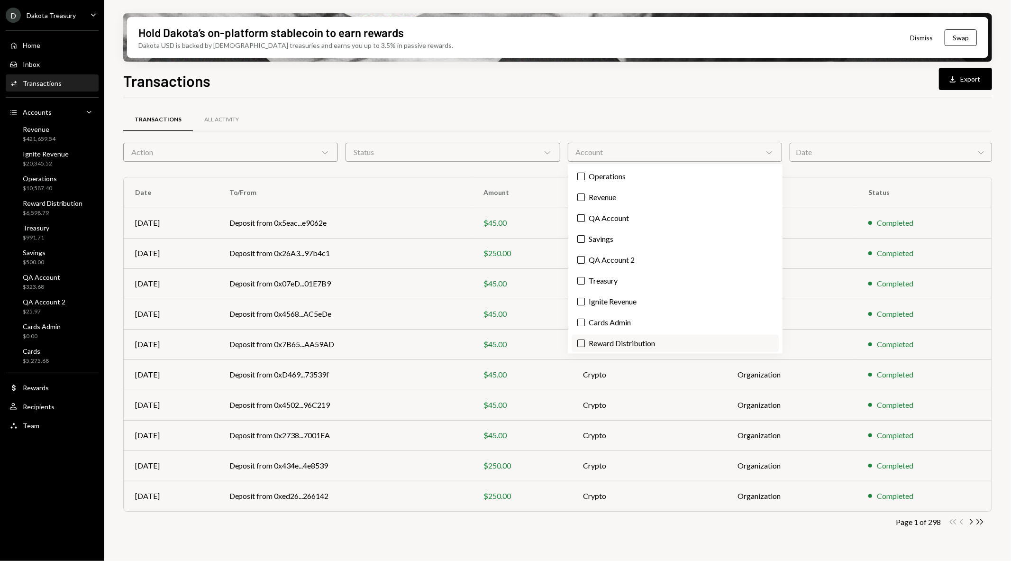
click at [628, 342] on label "Reward Distribution" at bounding box center [675, 343] width 207 height 17
click at [585, 342] on button "Reward Distribution" at bounding box center [581, 343] width 8 height 8
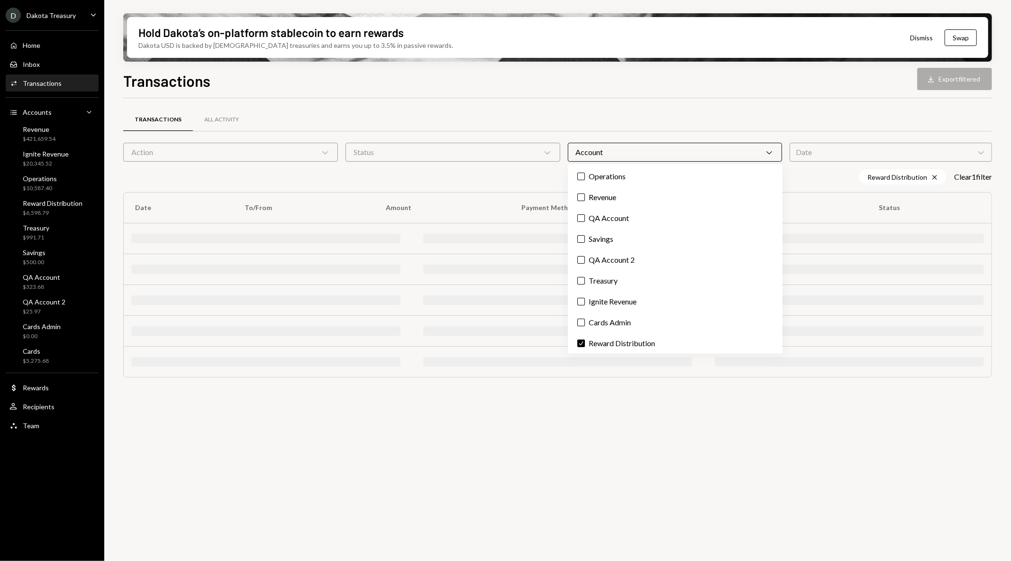
click at [662, 96] on div "Transactions Download Export filtered Transactions All Activity Action Chevron …" at bounding box center [557, 342] width 869 height 547
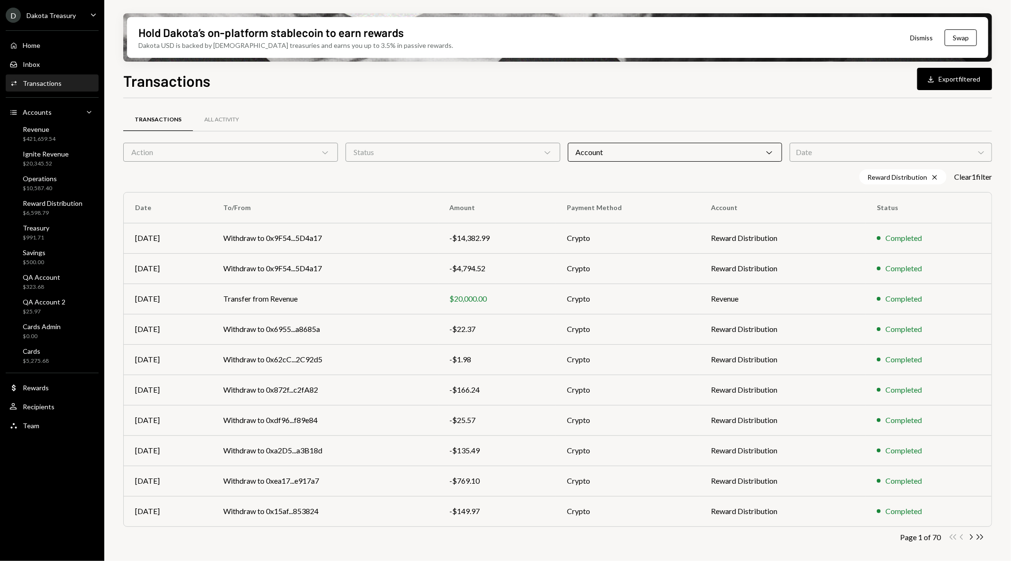
click at [826, 150] on div "Date Chevron Down" at bounding box center [891, 152] width 202 height 19
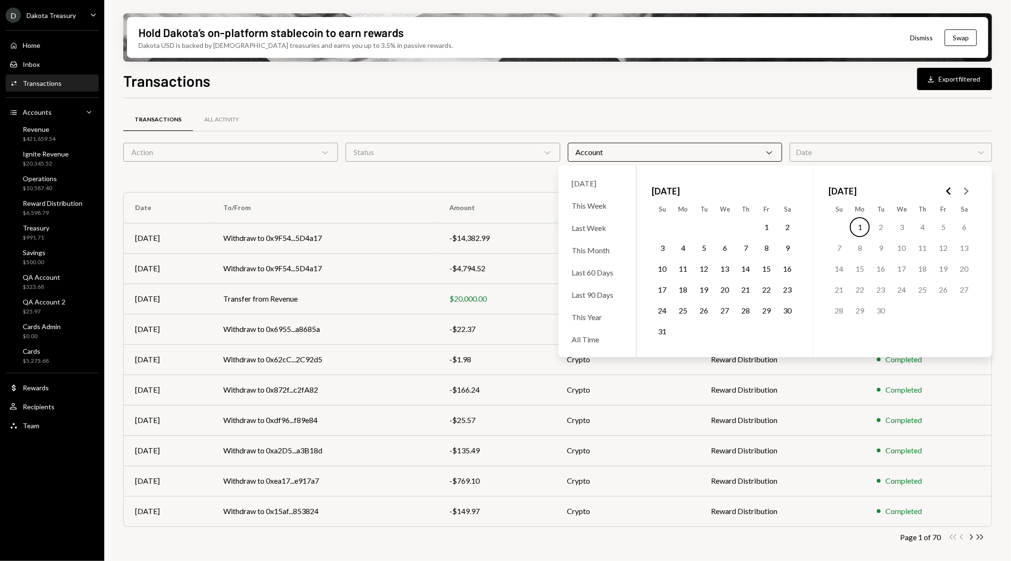
click at [766, 225] on button "1" at bounding box center [767, 227] width 20 height 20
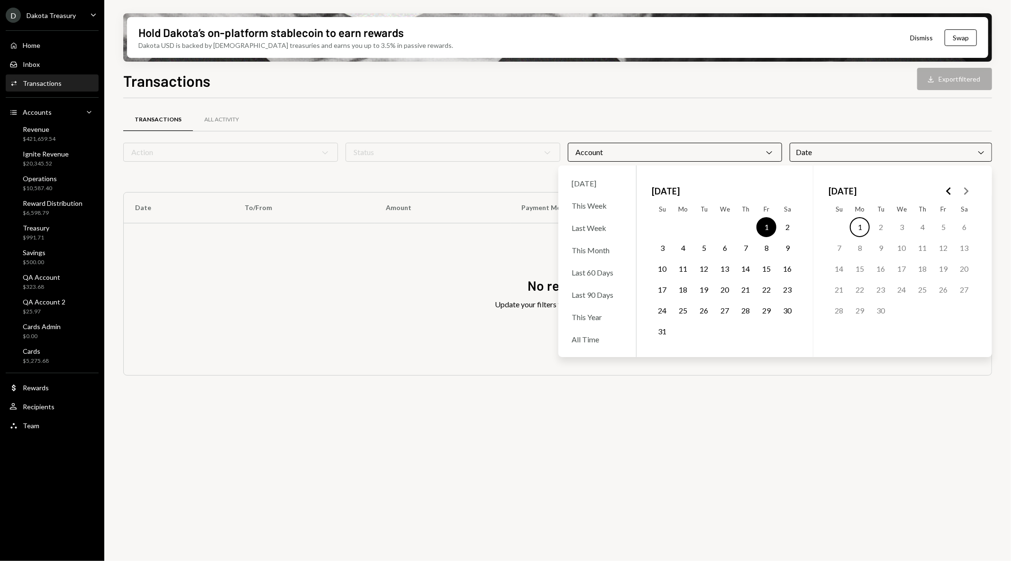
click at [666, 329] on button "31" at bounding box center [662, 331] width 20 height 20
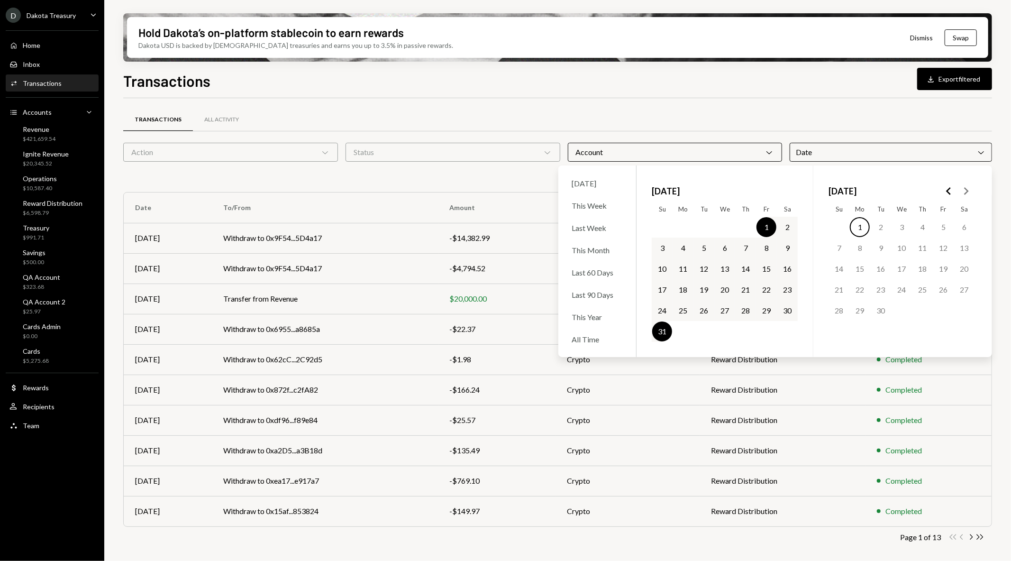
click at [496, 123] on div "Transactions All Activity" at bounding box center [557, 120] width 869 height 24
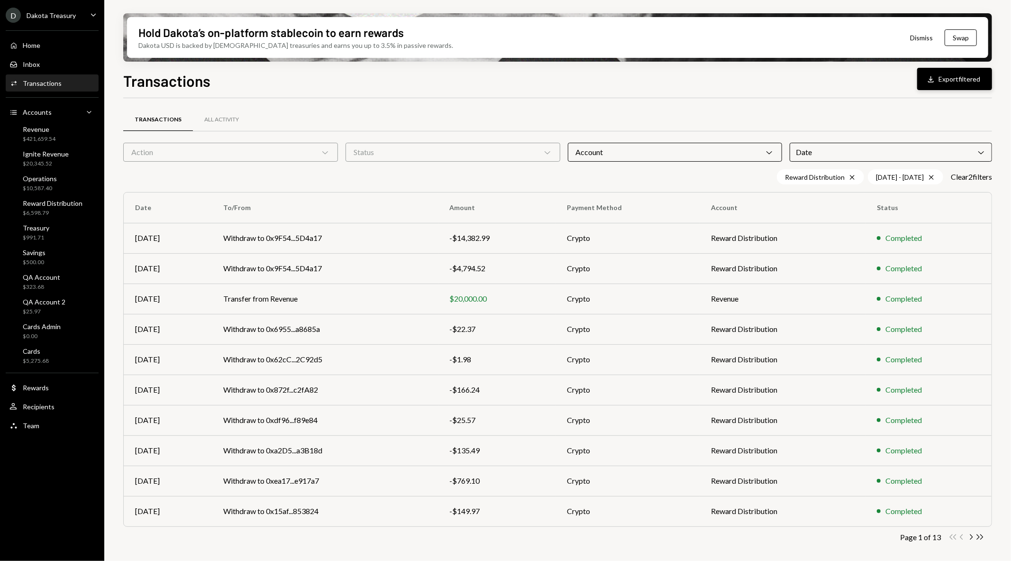
click at [942, 79] on button "Download Export filtered" at bounding box center [954, 79] width 75 height 22
click at [784, 301] on td "Revenue" at bounding box center [782, 298] width 165 height 30
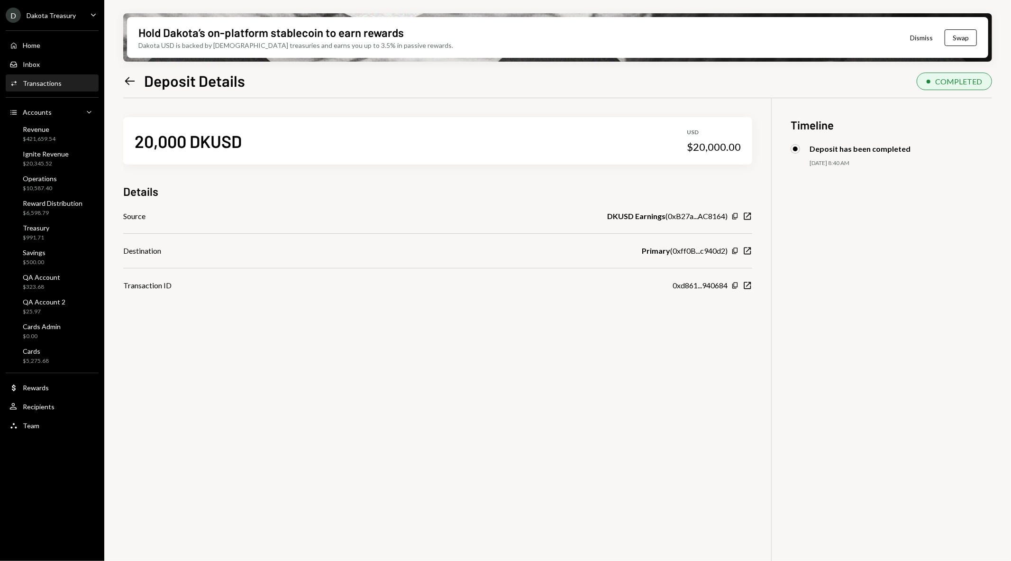
click at [134, 79] on icon "Left Arrow" at bounding box center [129, 80] width 13 height 13
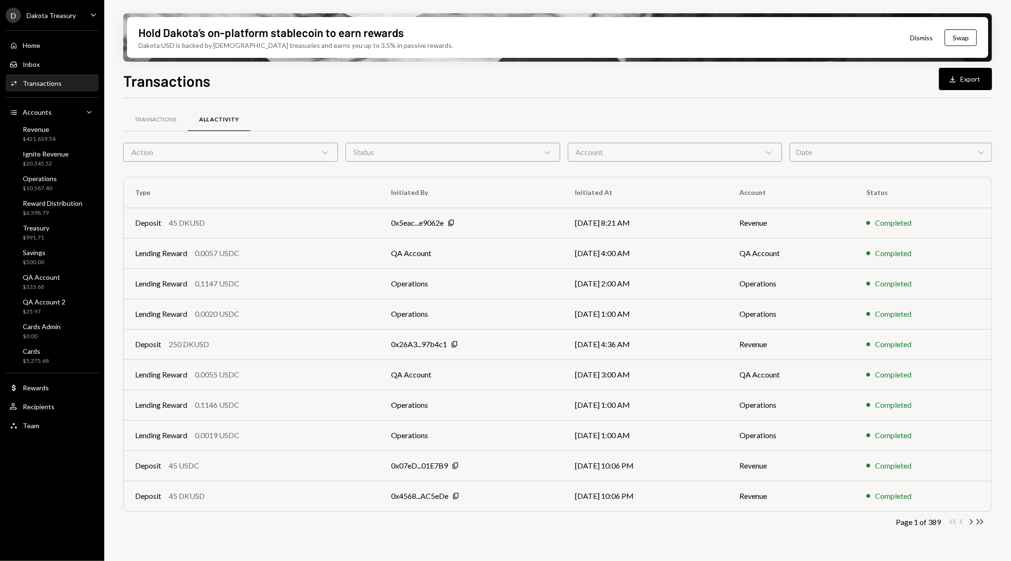
click at [697, 157] on div "Account Chevron Down" at bounding box center [675, 152] width 215 height 19
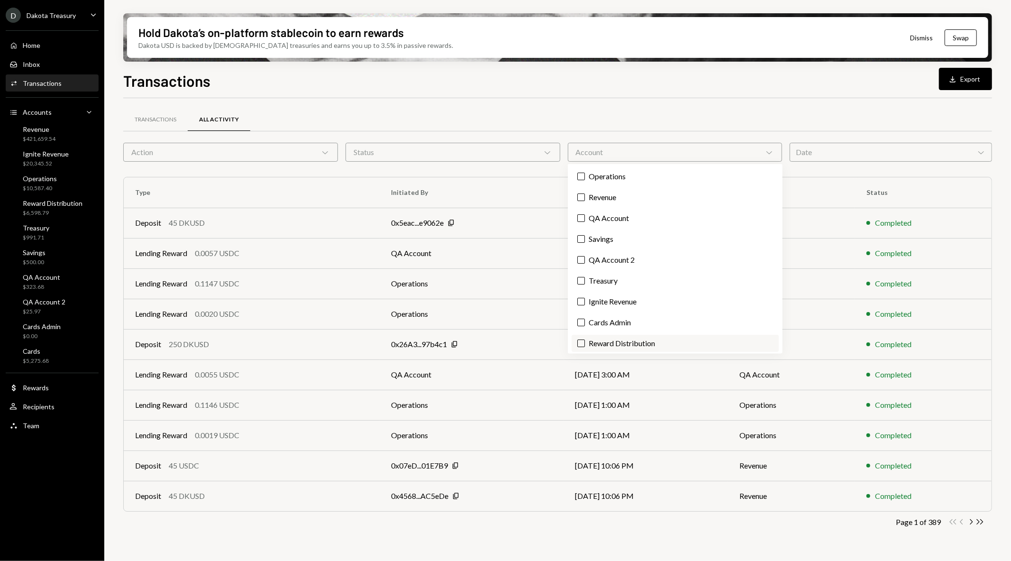
click at [631, 337] on label "Reward Distribution" at bounding box center [675, 343] width 207 height 17
click at [585, 339] on button "Reward Distribution" at bounding box center [581, 343] width 8 height 8
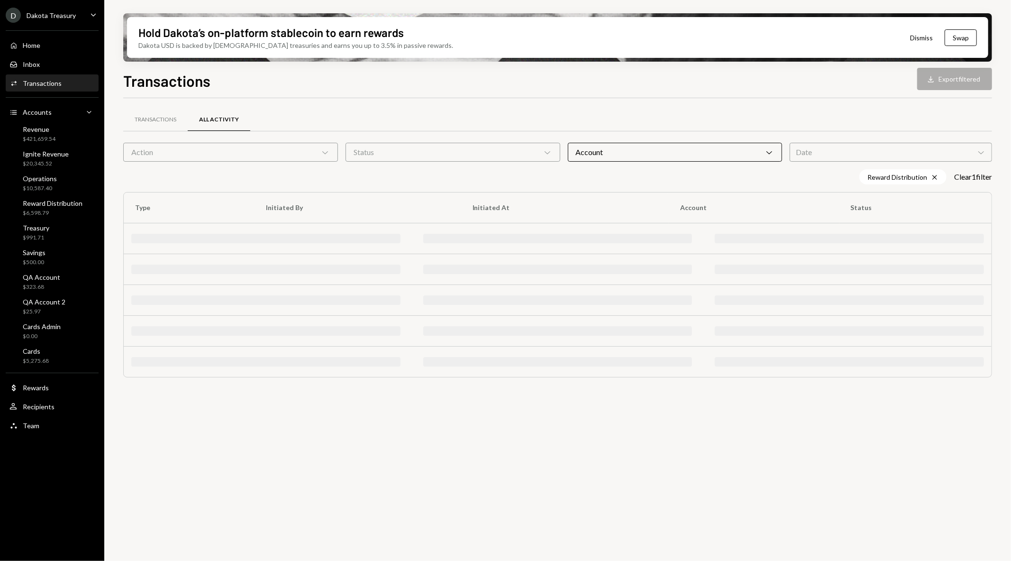
click at [822, 149] on div "Date Chevron Down" at bounding box center [891, 152] width 202 height 19
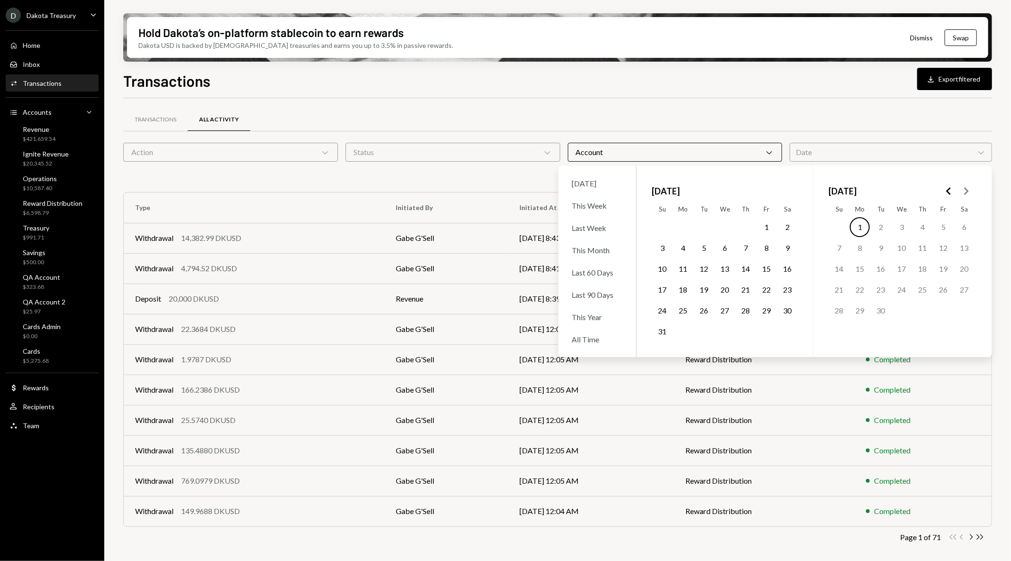
click at [766, 225] on button "1" at bounding box center [767, 227] width 20 height 20
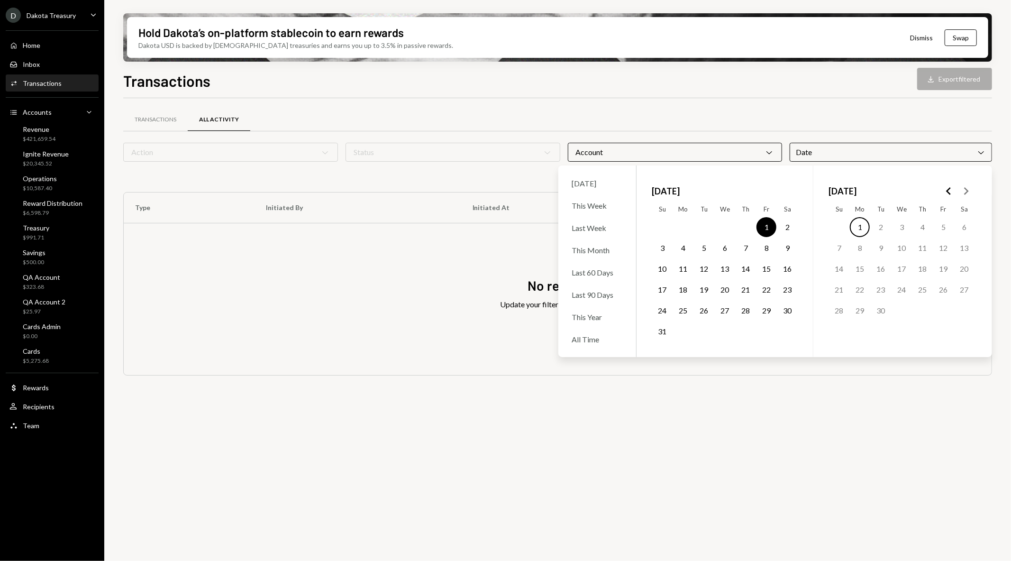
click at [664, 328] on button "31" at bounding box center [662, 331] width 20 height 20
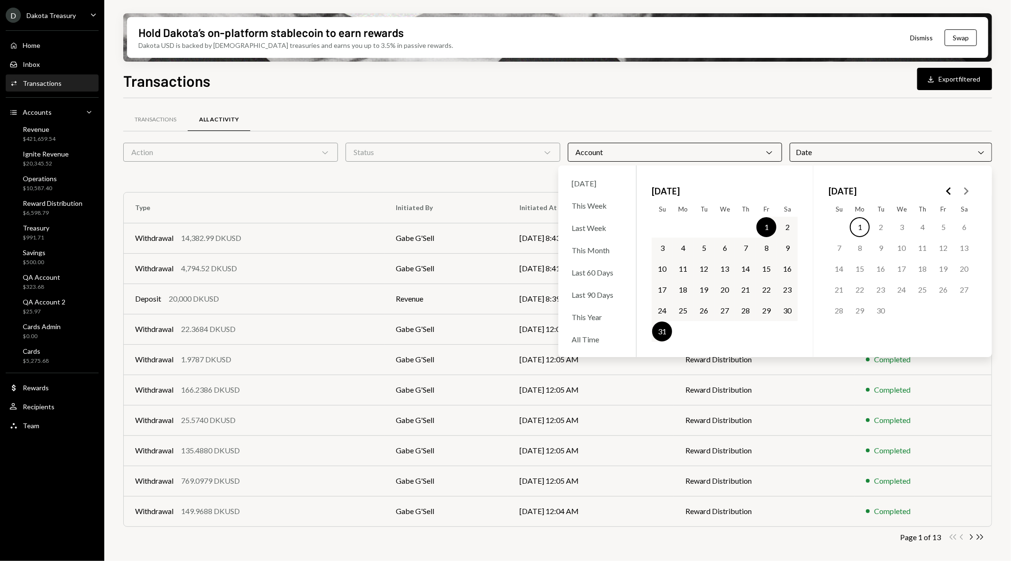
click at [490, 156] on div "Status Chevron Down" at bounding box center [453, 152] width 215 height 19
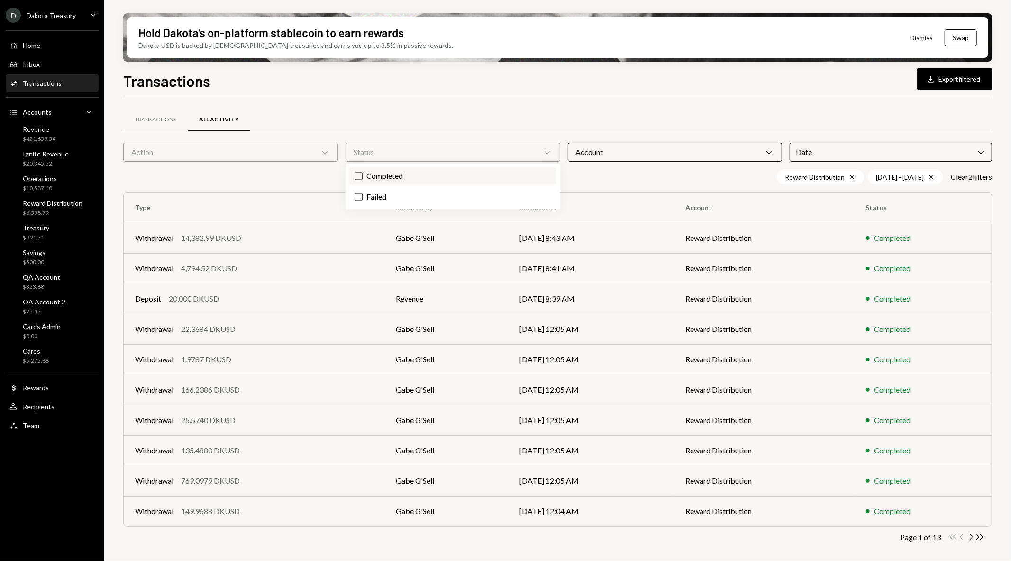
click at [478, 173] on label "Completed" at bounding box center [452, 176] width 207 height 17
click at [363, 173] on button "Completed" at bounding box center [359, 177] width 8 height 8
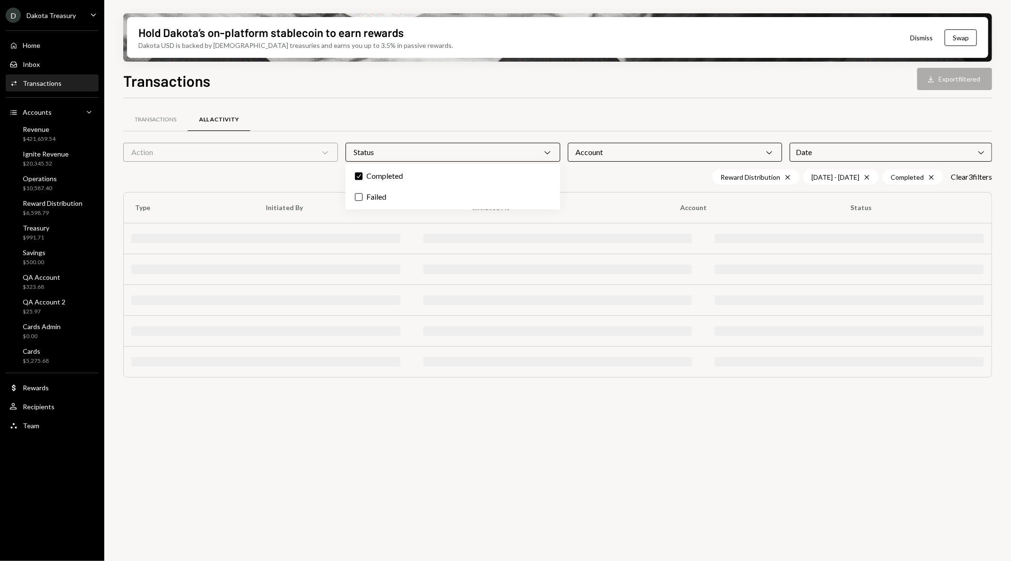
click at [297, 147] on div "Action Chevron Down" at bounding box center [230, 152] width 215 height 19
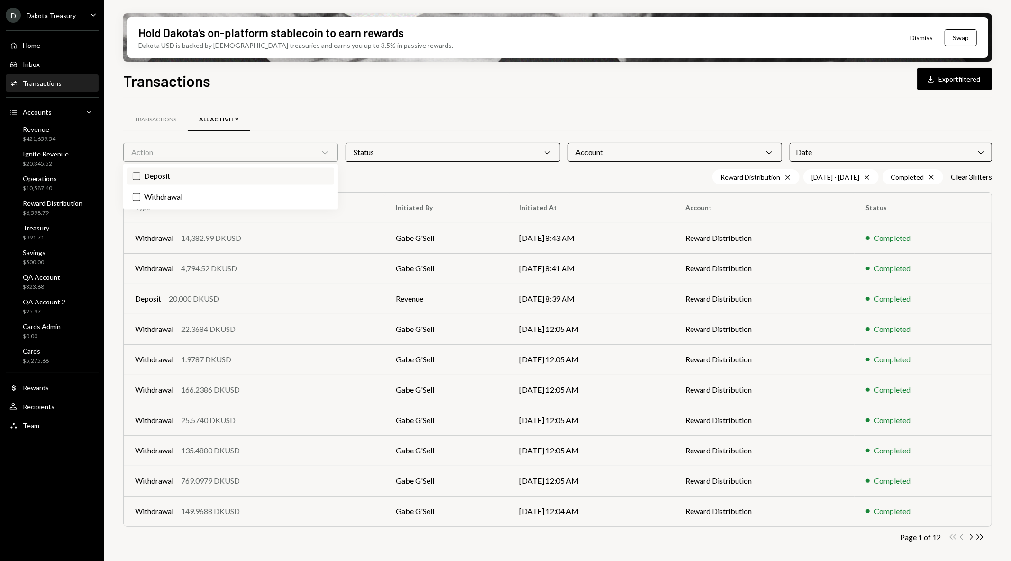
click at [285, 179] on label "Deposit" at bounding box center [230, 176] width 207 height 17
click at [140, 179] on button "Deposit" at bounding box center [137, 177] width 8 height 8
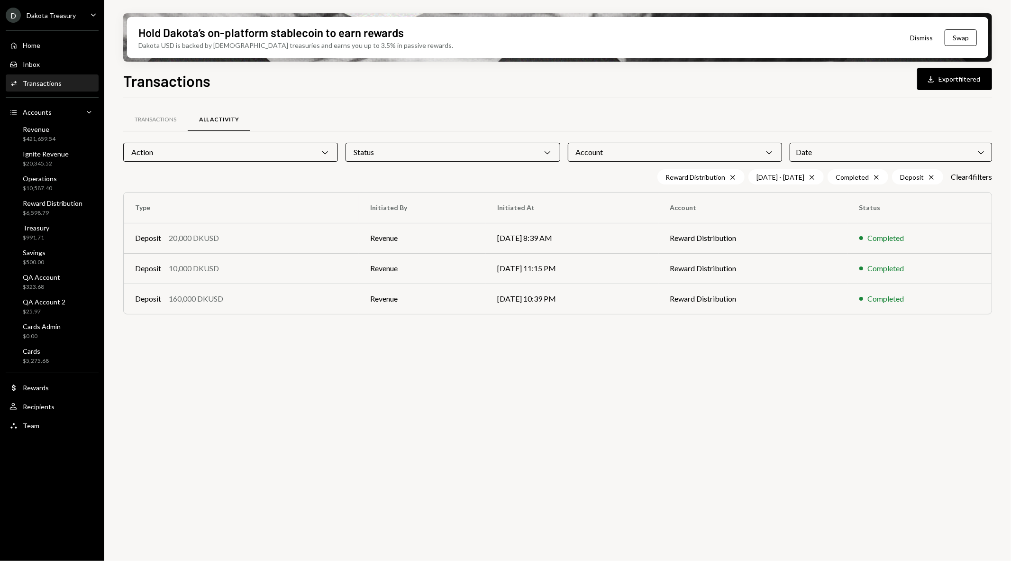
click at [527, 363] on div "Transactions All Activity Action Chevron Down Status Chevron Down Account Chevr…" at bounding box center [557, 335] width 869 height 474
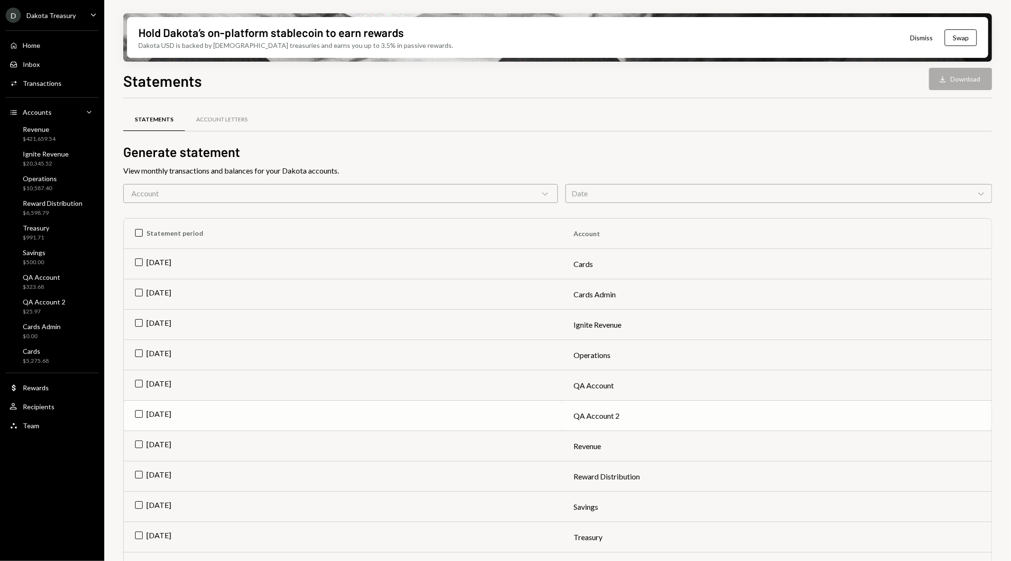
click at [141, 413] on td "[DATE]" at bounding box center [343, 416] width 438 height 30
click at [940, 74] on icon "Download" at bounding box center [942, 78] width 9 height 9
click at [137, 410] on td "Check [DATE]" at bounding box center [343, 416] width 438 height 30
click at [132, 443] on td "[DATE]" at bounding box center [343, 446] width 438 height 30
click at [953, 79] on button "Download Download" at bounding box center [960, 79] width 63 height 22
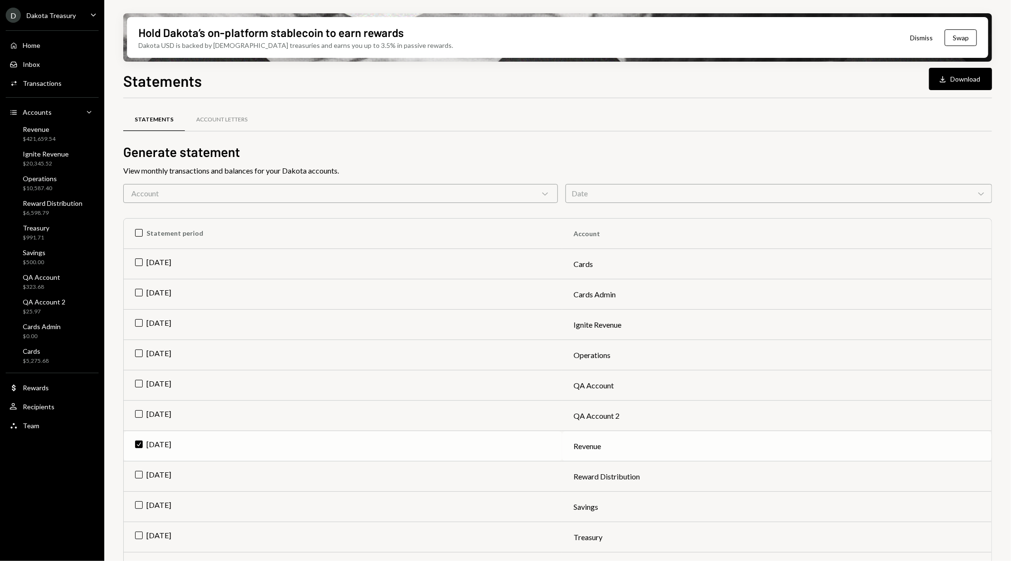
click at [140, 445] on td "Check [DATE]" at bounding box center [343, 446] width 438 height 30
click at [135, 477] on td "Aug 2025" at bounding box center [343, 476] width 438 height 30
click at [944, 70] on button "Download Download" at bounding box center [960, 79] width 63 height 22
click at [143, 476] on td "Check Aug 2025" at bounding box center [343, 476] width 438 height 30
click at [138, 504] on td "Aug 2025" at bounding box center [343, 507] width 438 height 30
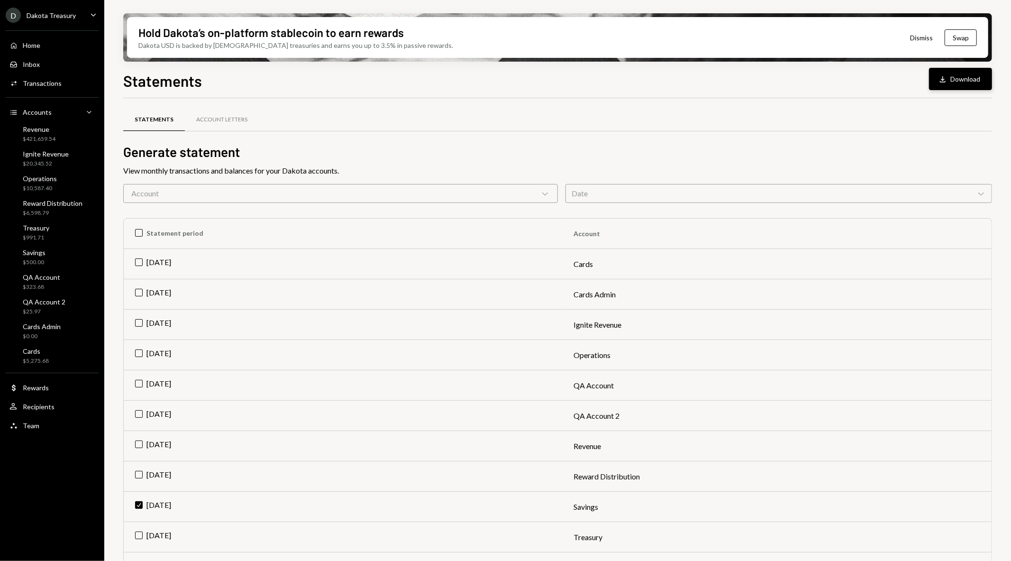
click at [944, 79] on icon "Download" at bounding box center [942, 78] width 9 height 9
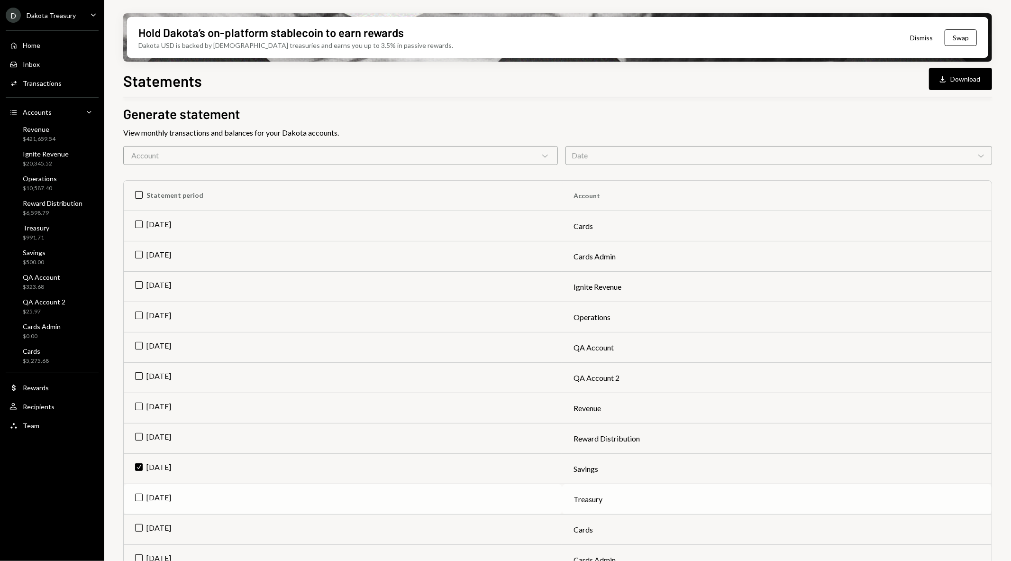
scroll to position [53, 0]
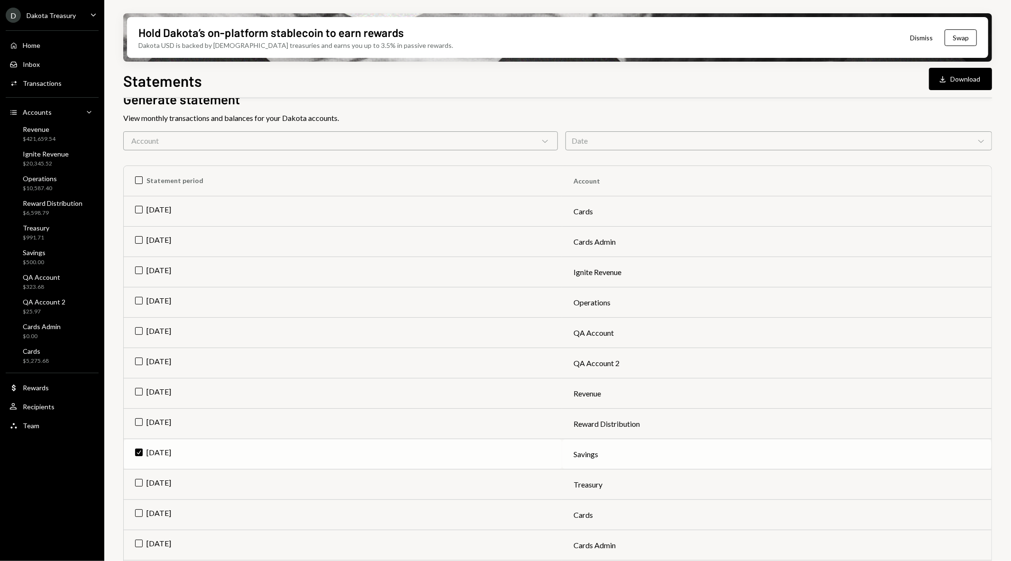
click at [141, 460] on td "Check Aug 2025" at bounding box center [343, 454] width 438 height 30
click at [140, 483] on td "Aug 2025" at bounding box center [343, 484] width 438 height 30
click at [965, 81] on button "Download Download" at bounding box center [960, 79] width 63 height 22
click at [137, 481] on td "Check Aug 2025" at bounding box center [343, 484] width 438 height 30
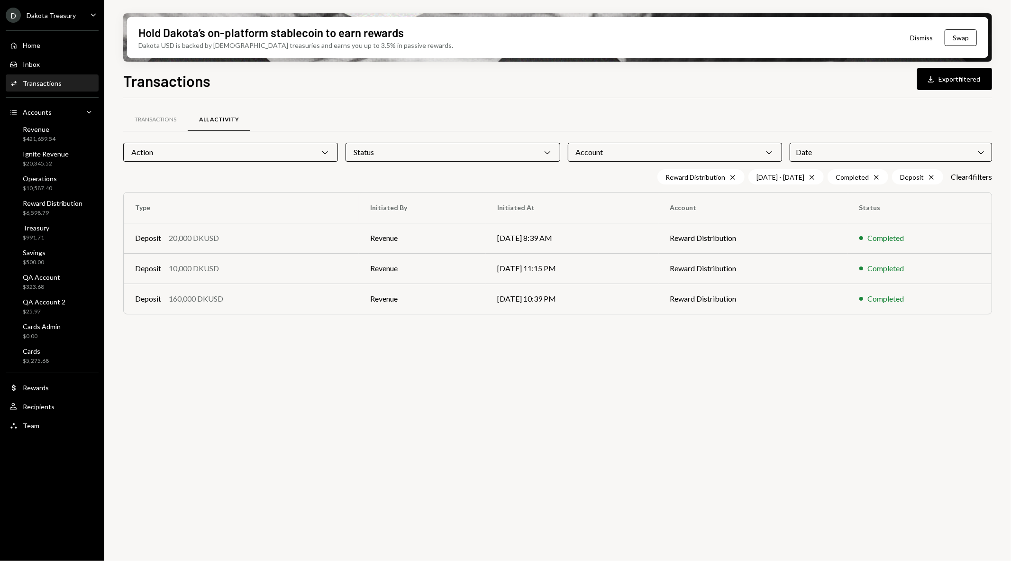
click at [294, 155] on div "Action Chevron Down" at bounding box center [230, 152] width 215 height 19
click at [278, 176] on label "Check Deposit" at bounding box center [230, 176] width 207 height 17
click at [140, 176] on button "Check" at bounding box center [137, 177] width 8 height 8
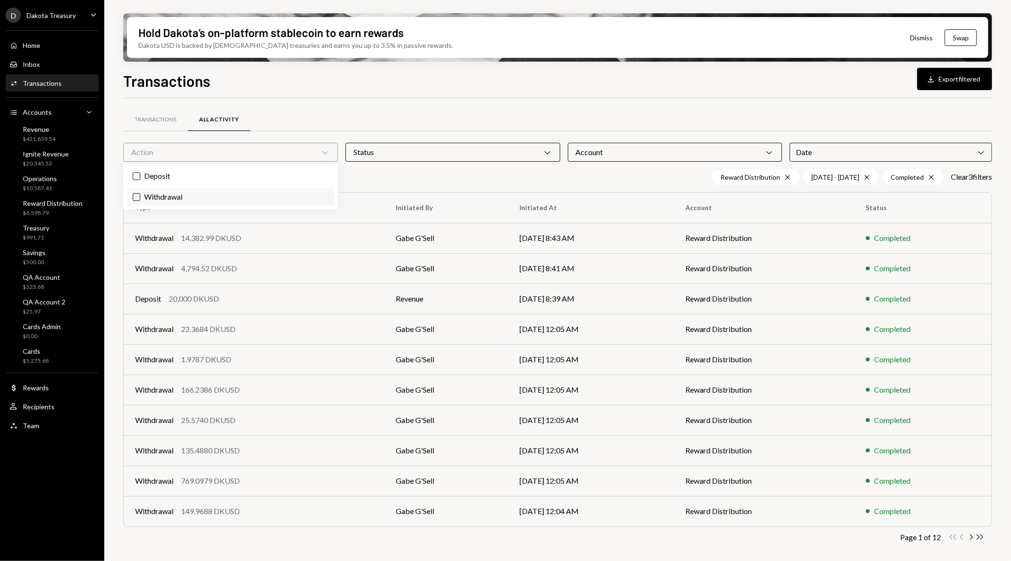
click at [275, 195] on label "Withdrawal" at bounding box center [230, 197] width 207 height 17
click at [140, 195] on button "Withdrawal" at bounding box center [137, 197] width 8 height 8
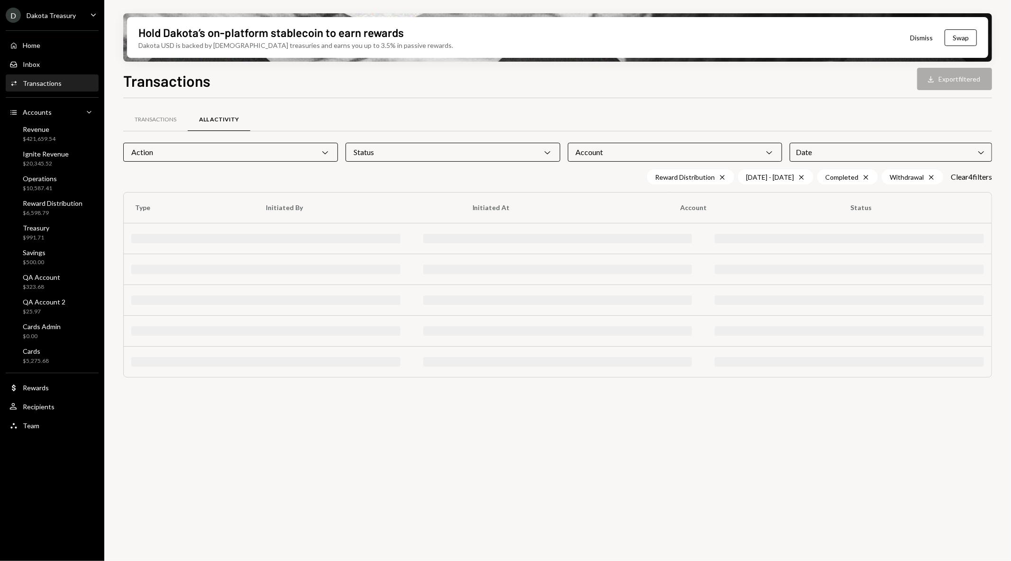
click at [612, 150] on div "Account Chevron Down" at bounding box center [675, 152] width 215 height 19
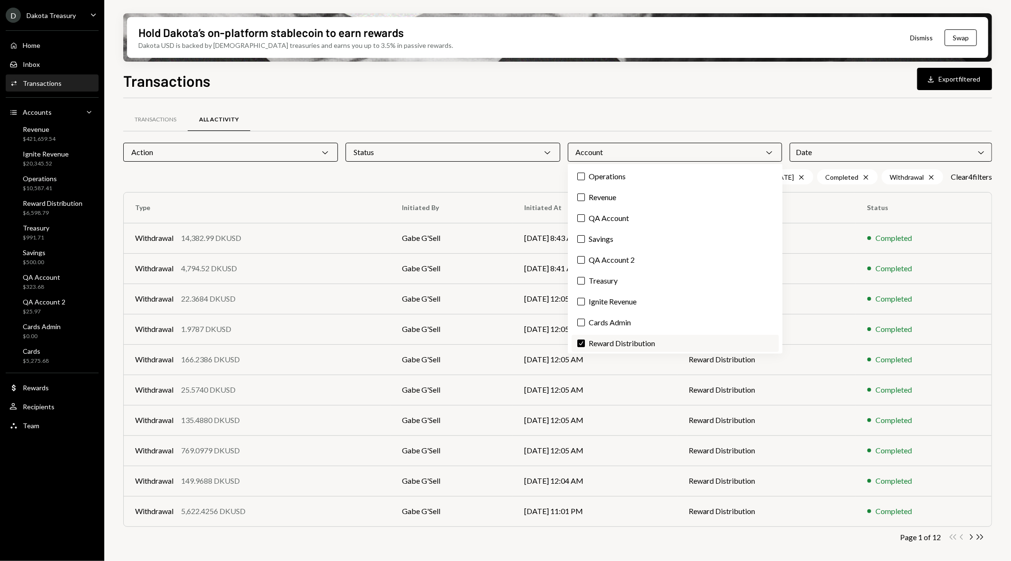
click at [593, 342] on label "Check Reward Distribution" at bounding box center [675, 343] width 207 height 17
click at [585, 342] on button "Check" at bounding box center [581, 343] width 8 height 8
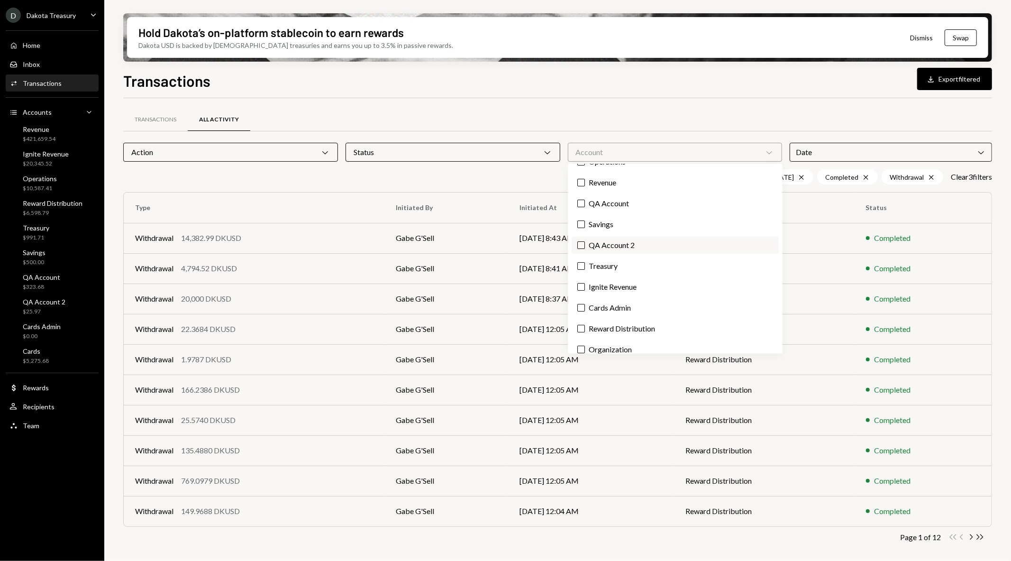
scroll to position [22, 0]
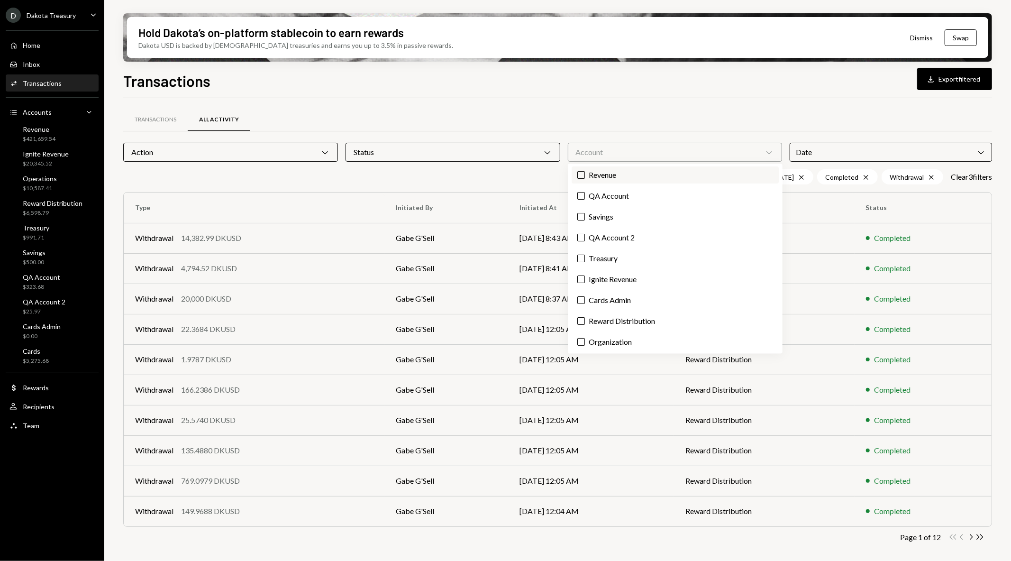
click at [616, 170] on label "Revenue" at bounding box center [675, 174] width 207 height 17
click at [585, 171] on button "Revenue" at bounding box center [581, 175] width 8 height 8
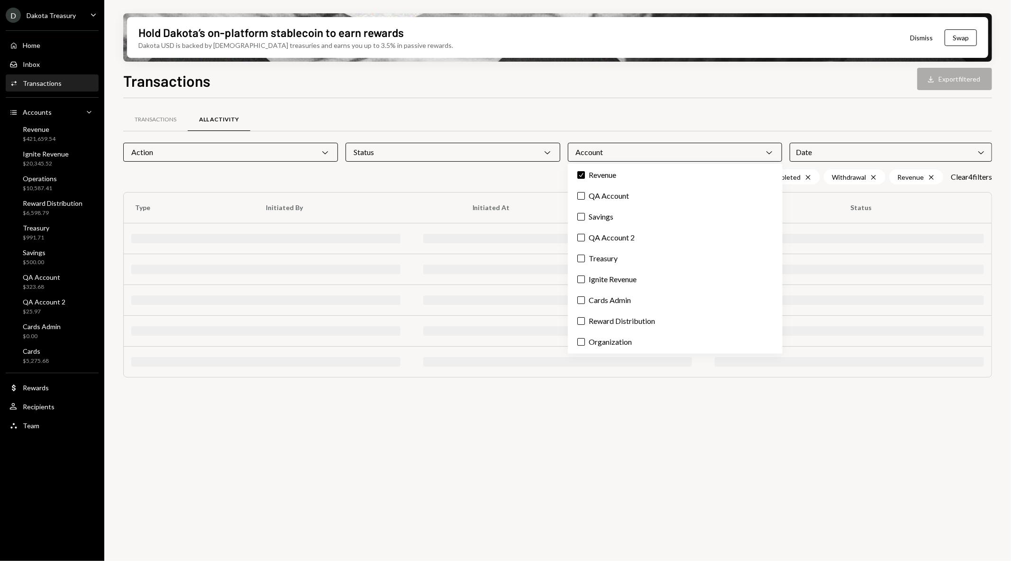
click at [671, 111] on div "Transactions All Activity" at bounding box center [557, 120] width 869 height 24
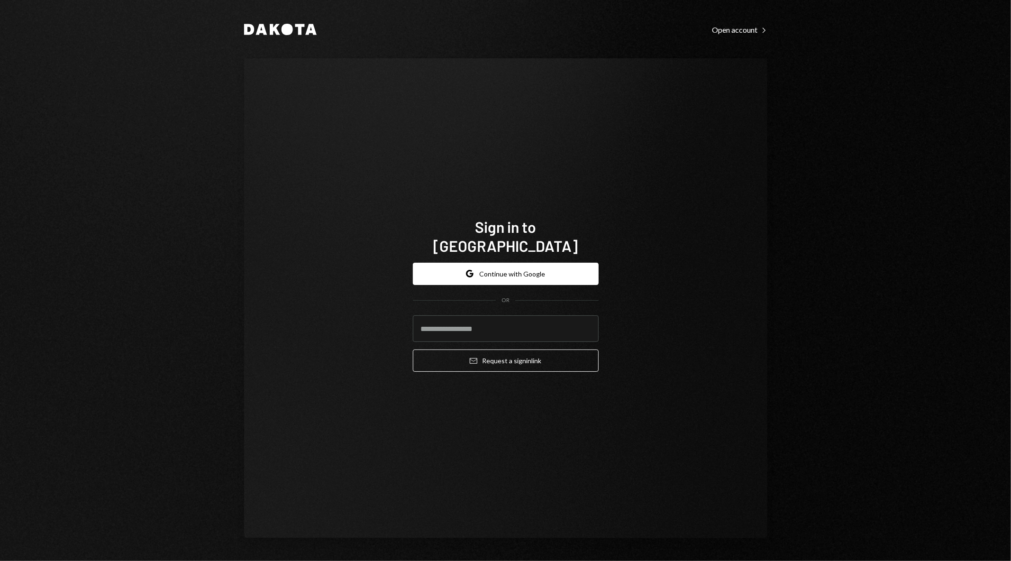
type input "**********"
click at [529, 263] on button "Google Continue with Google" at bounding box center [506, 274] width 186 height 22
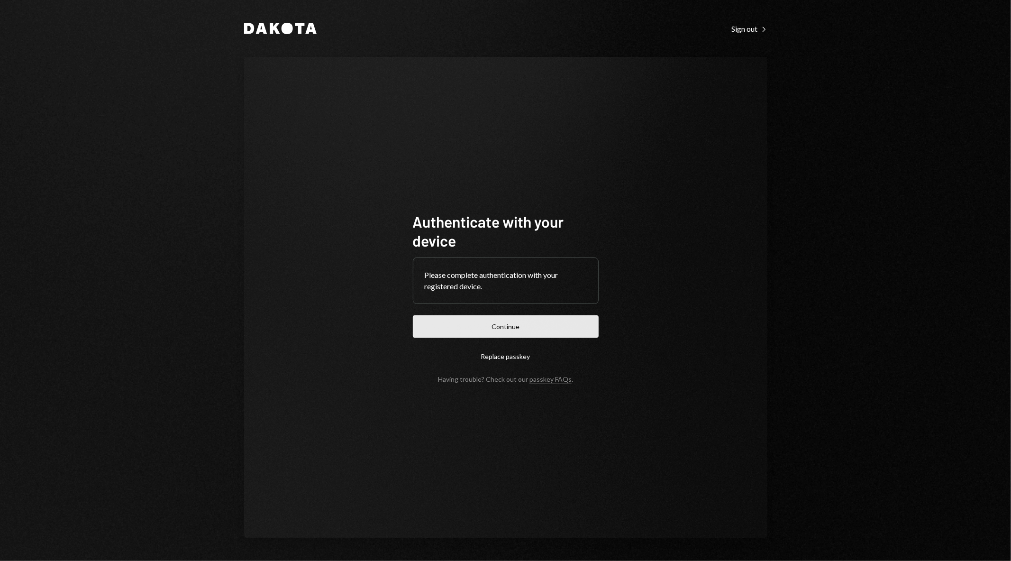
click at [577, 328] on button "Continue" at bounding box center [506, 326] width 186 height 22
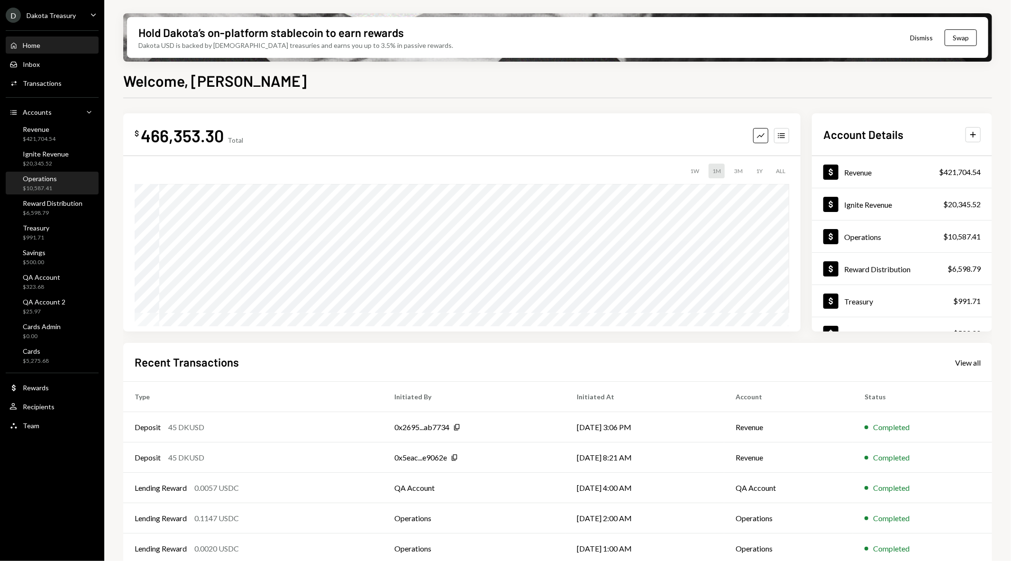
click at [60, 176] on div "Operations $10,587.41" at bounding box center [51, 183] width 85 height 18
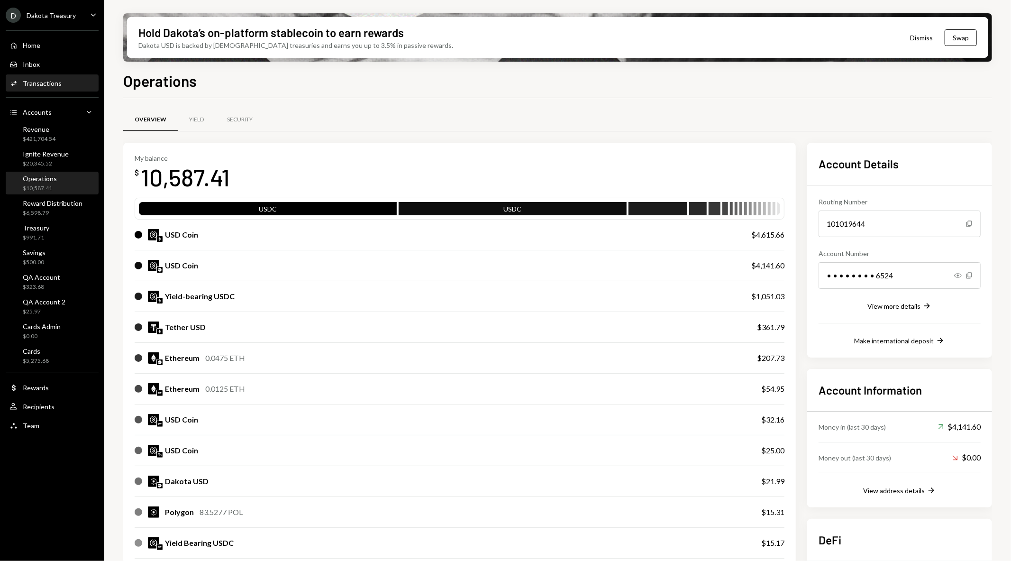
click at [54, 83] on div "Transactions" at bounding box center [42, 83] width 39 height 8
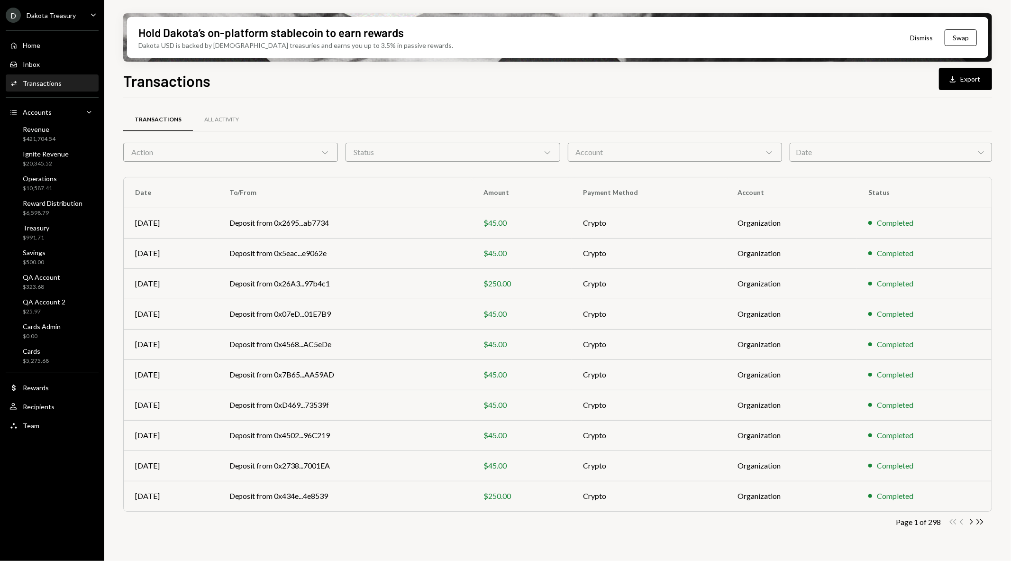
click at [698, 157] on div "Account Chevron Down" at bounding box center [675, 152] width 215 height 19
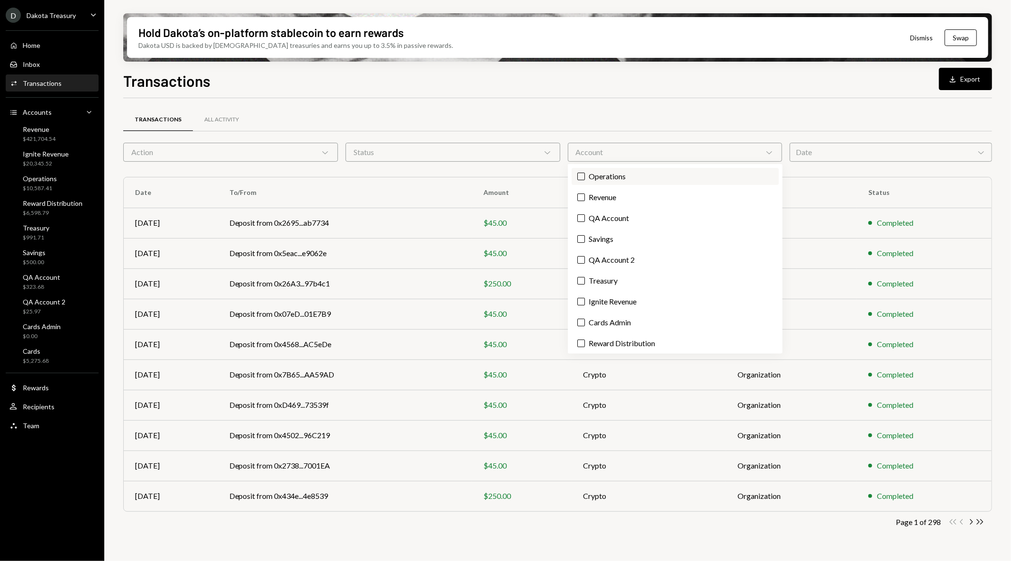
click at [685, 176] on label "Operations" at bounding box center [675, 176] width 207 height 17
click at [585, 176] on button "Operations" at bounding box center [581, 177] width 8 height 8
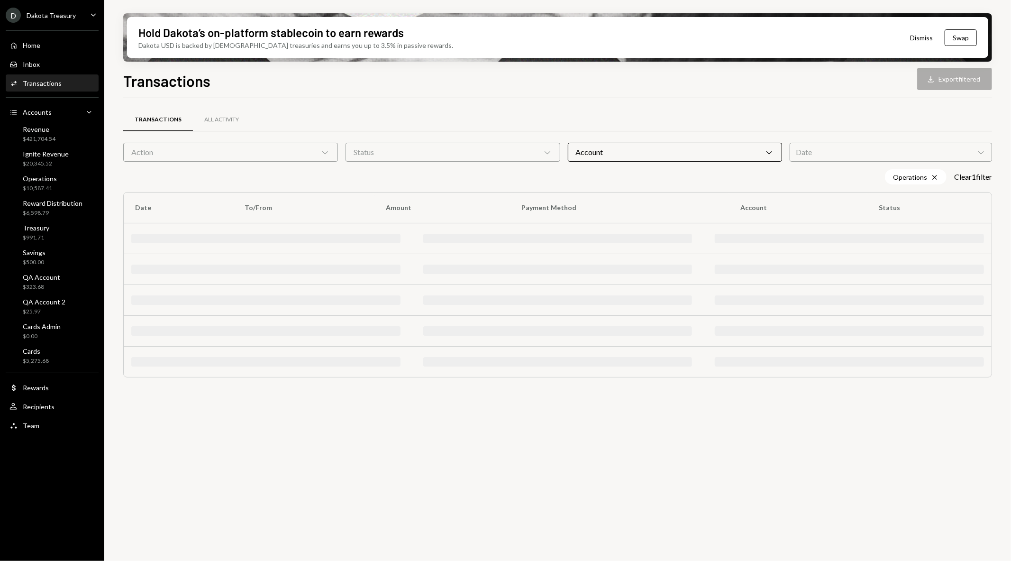
click at [795, 150] on div "Date Chevron Down" at bounding box center [891, 152] width 202 height 19
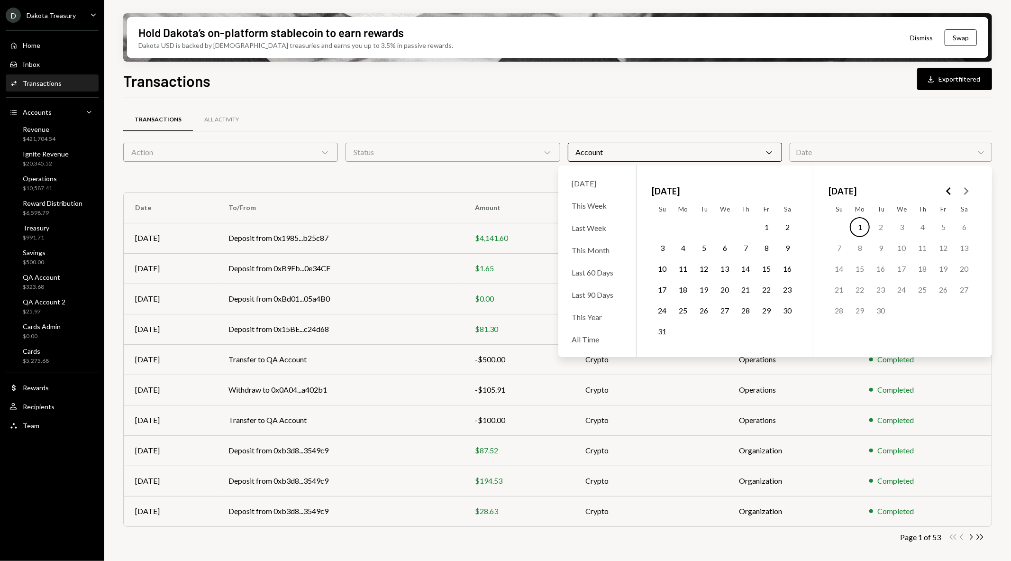
click at [764, 227] on button "1" at bounding box center [767, 227] width 20 height 20
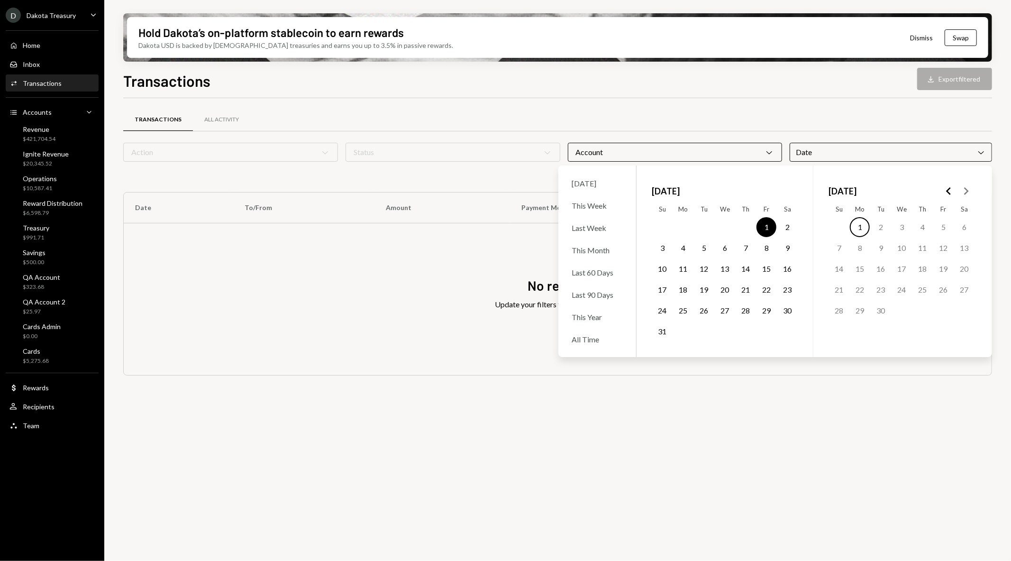
click at [662, 329] on button "31" at bounding box center [662, 331] width 20 height 20
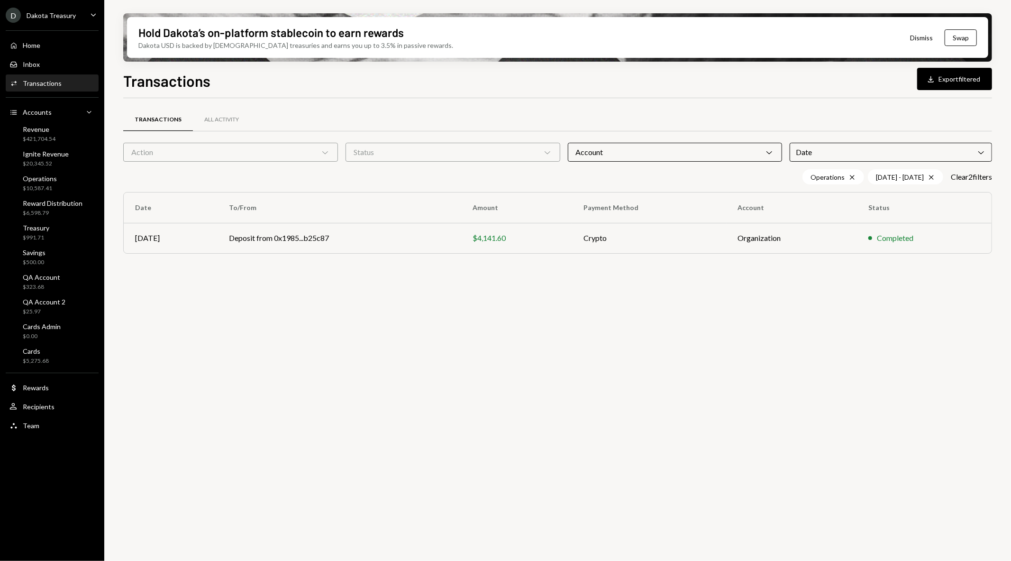
click at [560, 113] on div "Transactions All Activity" at bounding box center [557, 120] width 869 height 24
click at [72, 15] on div "Dakota Treasury" at bounding box center [51, 15] width 49 height 8
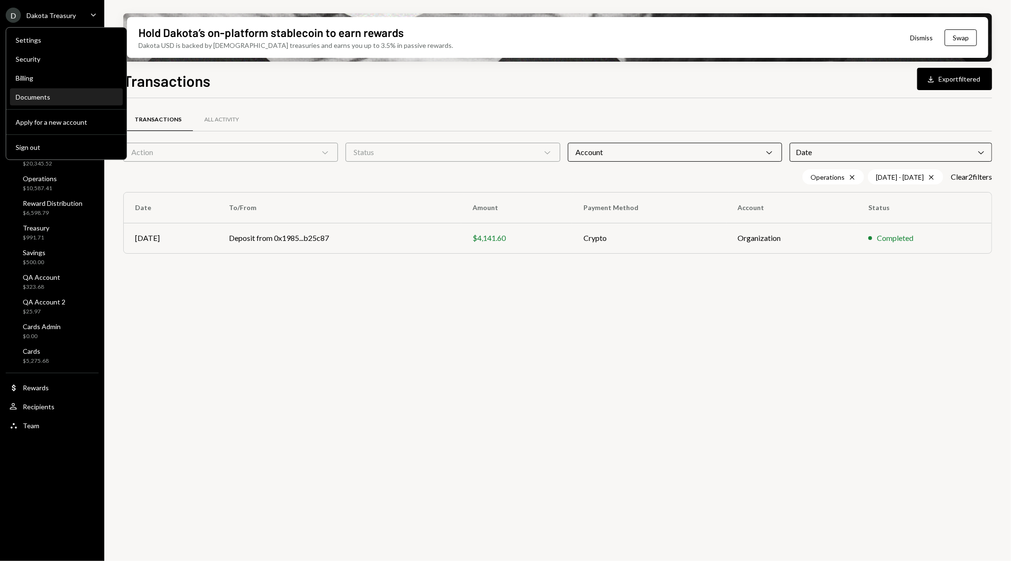
click at [57, 88] on link "Documents" at bounding box center [66, 96] width 113 height 17
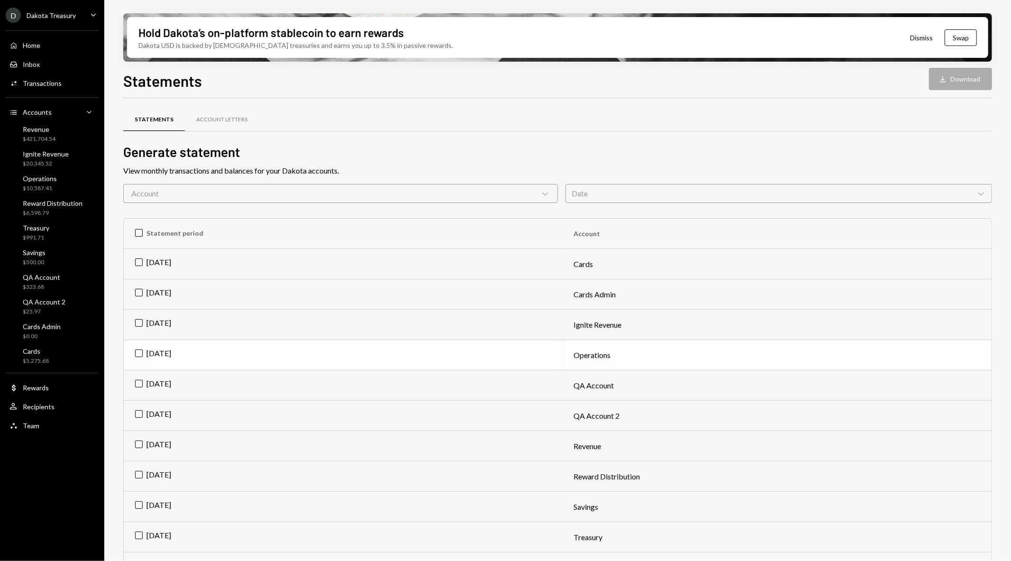
click at [136, 350] on td "Aug 2025" at bounding box center [343, 355] width 438 height 30
click at [955, 82] on button "Download Download" at bounding box center [960, 79] width 63 height 22
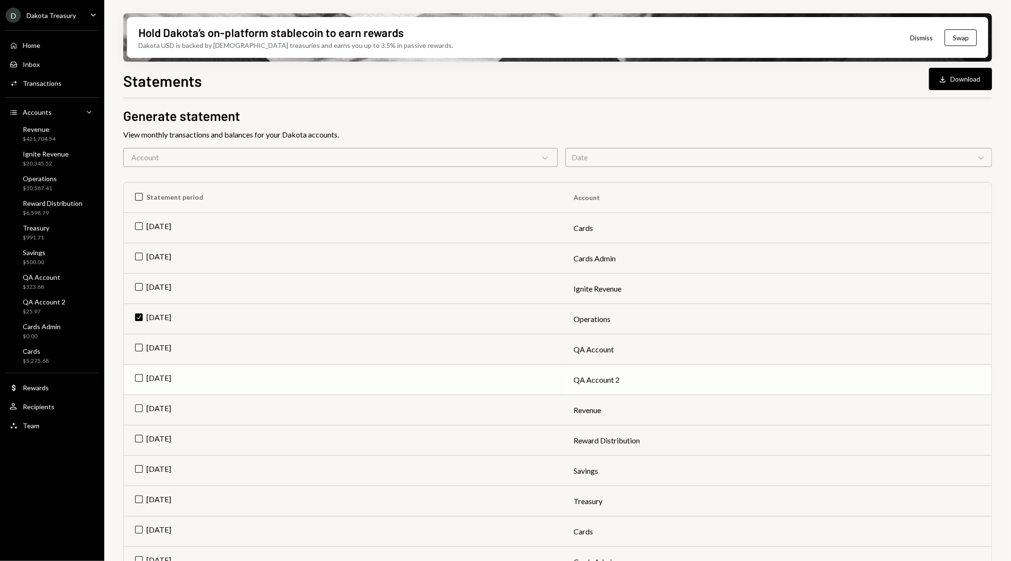
scroll to position [53, 0]
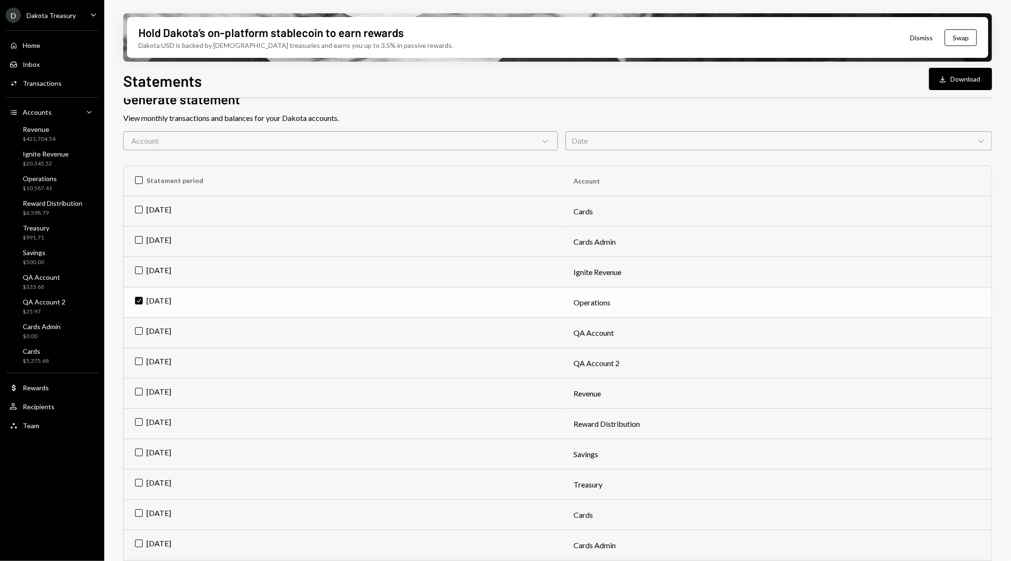
click at [140, 295] on td "Check Aug 2025" at bounding box center [343, 302] width 438 height 30
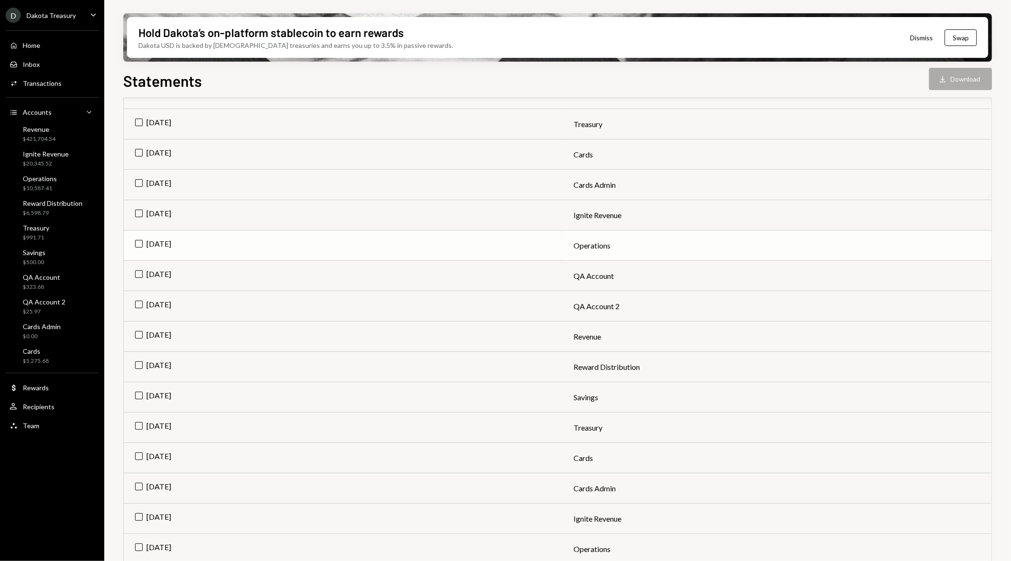
scroll to position [316, 0]
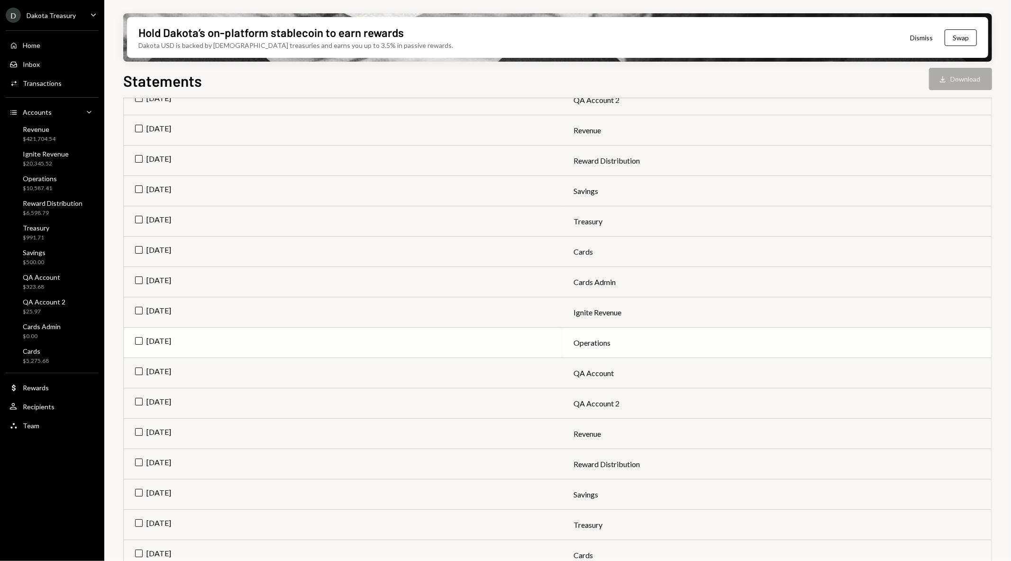
click at [137, 337] on td "Jul 2025" at bounding box center [343, 343] width 438 height 30
click at [948, 77] on div "Download" at bounding box center [944, 78] width 12 height 9
click at [138, 337] on td "Check Jul 2025" at bounding box center [343, 343] width 438 height 30
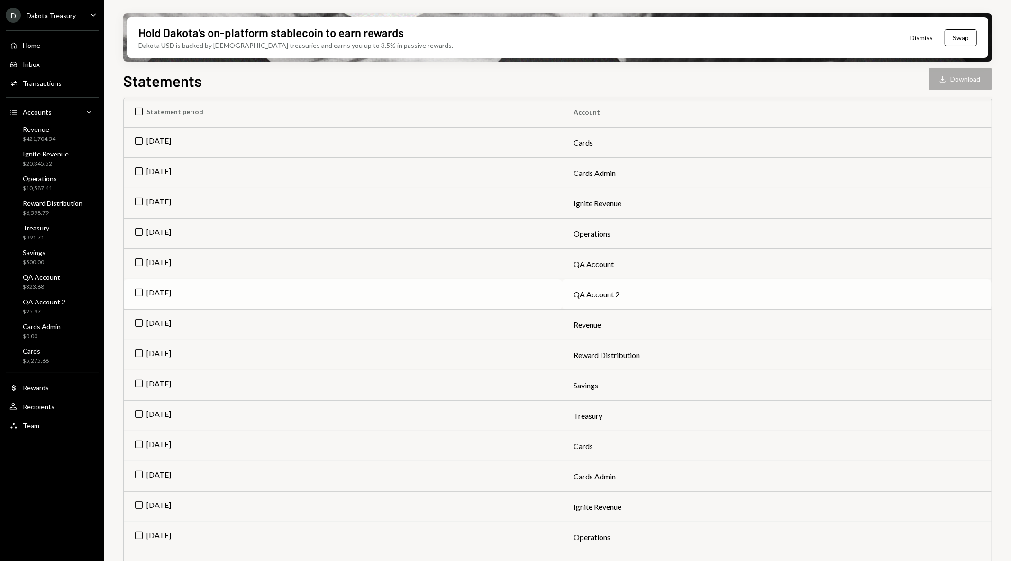
scroll to position [105, 0]
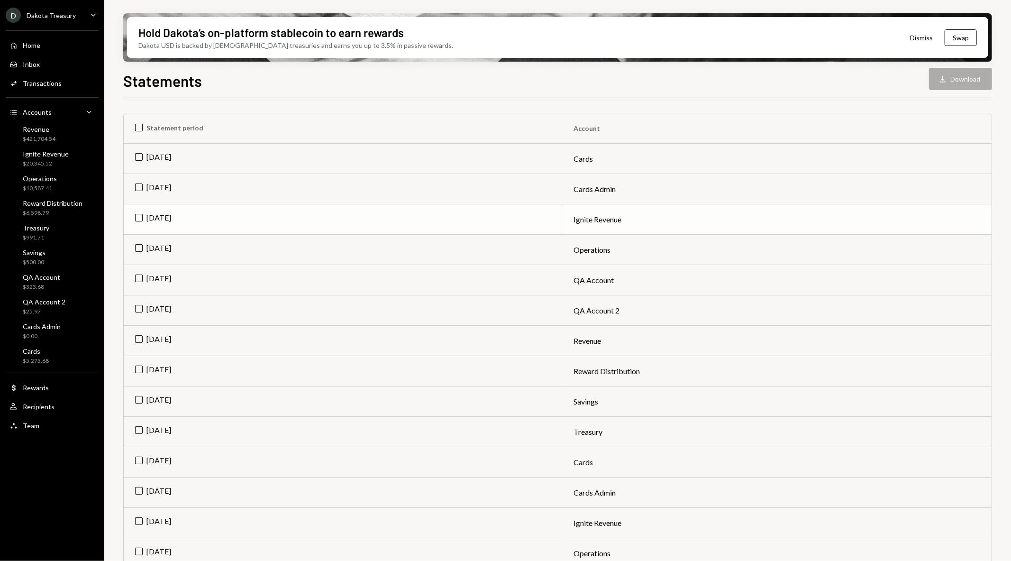
click at [141, 217] on td "Aug 2025" at bounding box center [343, 219] width 438 height 30
click at [141, 217] on td "Check Aug 2025" at bounding box center [343, 219] width 438 height 30
click at [80, 158] on div "Ignite Revenue $20,345.52" at bounding box center [51, 159] width 85 height 18
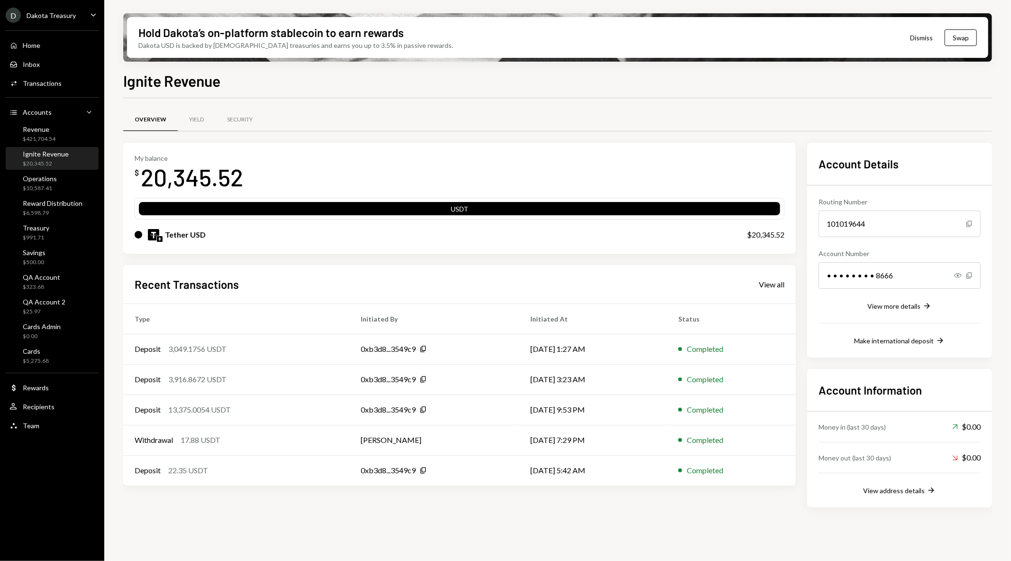
click at [68, 12] on div "Dakota Treasury" at bounding box center [51, 15] width 49 height 8
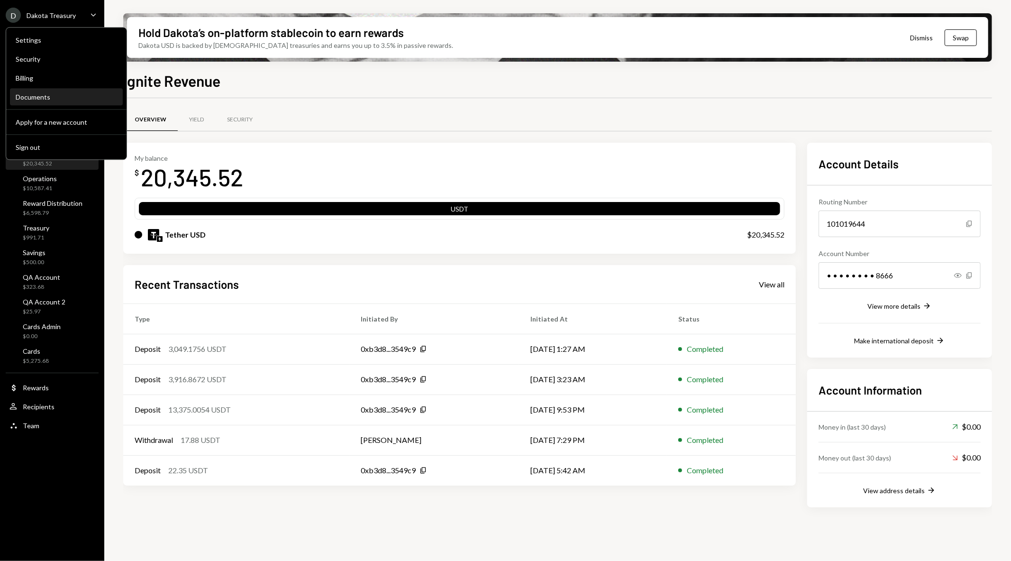
click at [54, 93] on div "Documents" at bounding box center [66, 97] width 101 height 8
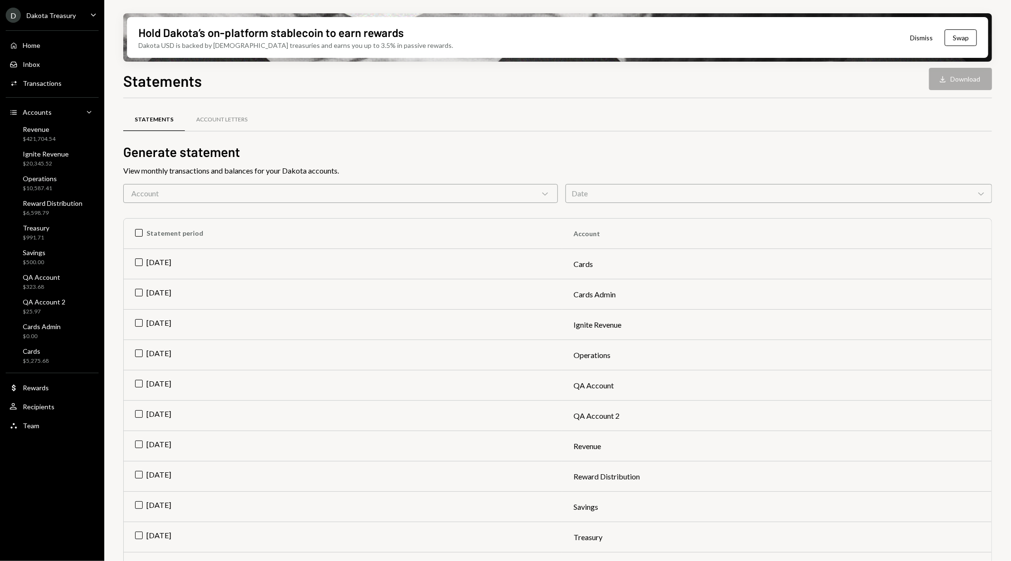
click at [495, 190] on div "Account Chevron Down" at bounding box center [340, 193] width 435 height 19
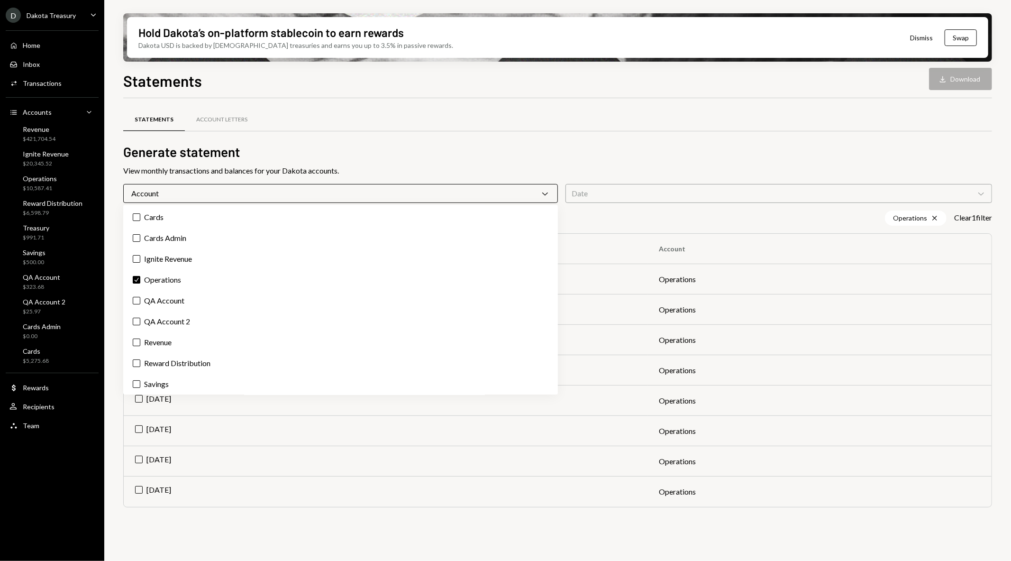
click at [555, 151] on h2 "Generate statement" at bounding box center [557, 152] width 869 height 18
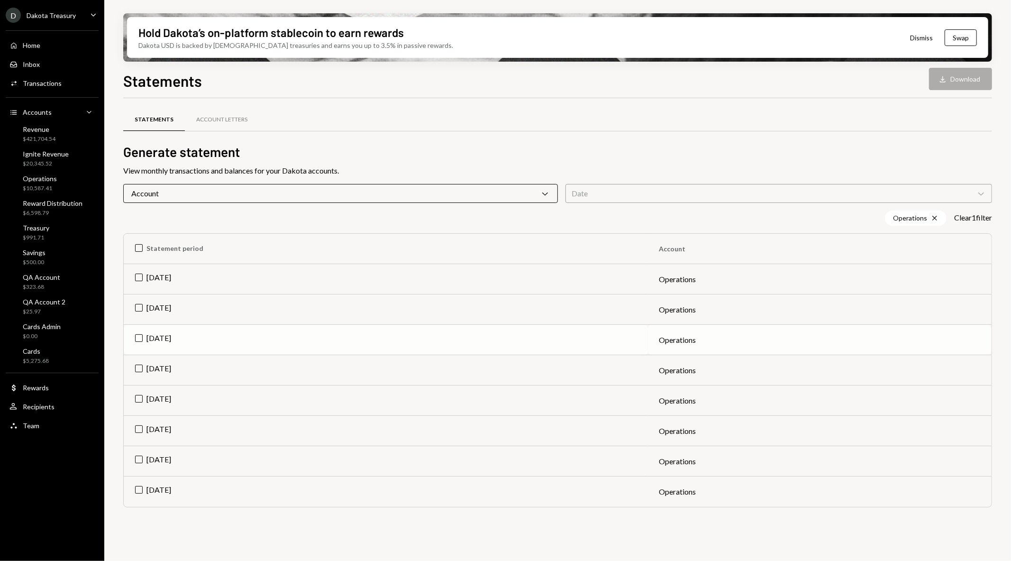
click at [140, 335] on td "Jun 2025" at bounding box center [386, 340] width 524 height 30
click at [965, 77] on button "Download Download" at bounding box center [960, 79] width 63 height 22
click at [140, 336] on td "Check Jun 2025" at bounding box center [386, 340] width 524 height 30
click at [138, 364] on td "May 2025" at bounding box center [386, 370] width 524 height 30
click at [954, 71] on button "Download Download" at bounding box center [960, 79] width 63 height 22
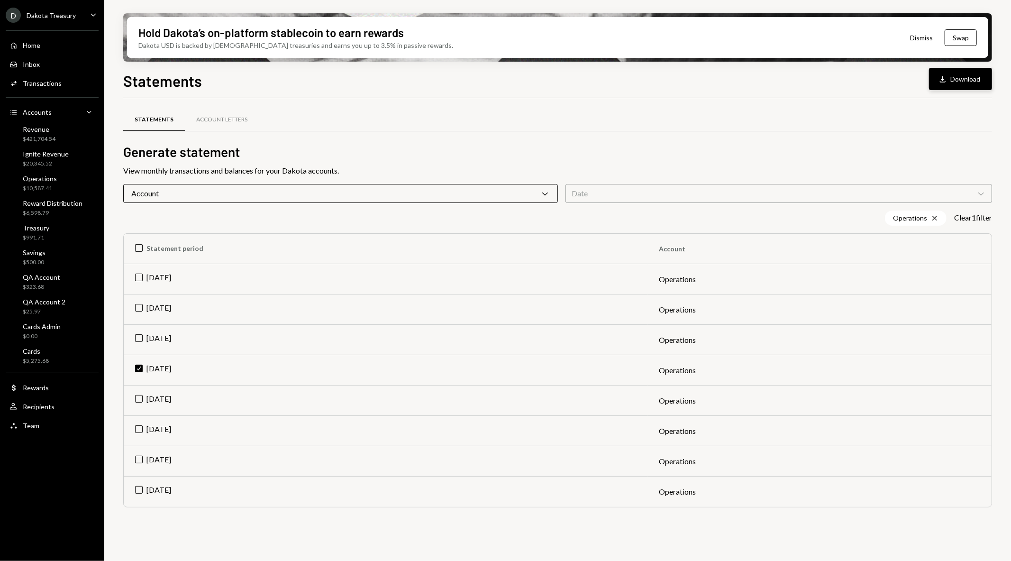
click at [953, 78] on button "Download Download" at bounding box center [960, 79] width 63 height 22
click at [134, 372] on td "Check May 2025" at bounding box center [386, 370] width 524 height 30
click at [136, 397] on td "Apr 2025" at bounding box center [386, 400] width 524 height 30
click at [950, 74] on button "Download Download" at bounding box center [960, 79] width 63 height 22
click at [136, 396] on td "Check Apr 2025" at bounding box center [386, 400] width 524 height 30
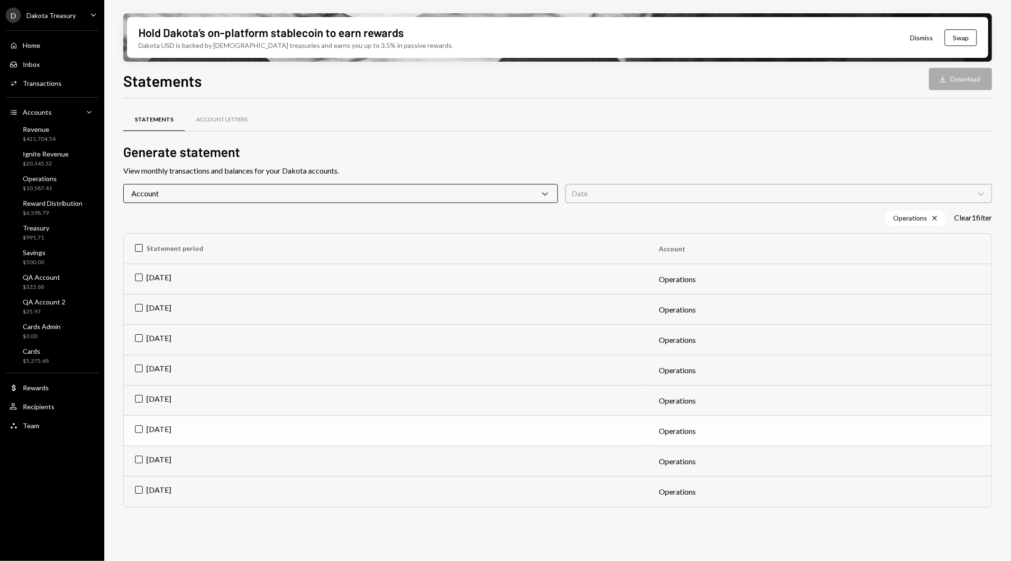
click at [135, 430] on td "Mar 2025" at bounding box center [386, 431] width 524 height 30
click at [949, 74] on div "Download" at bounding box center [944, 78] width 12 height 9
click at [138, 431] on td "Check Mar 2025" at bounding box center [386, 431] width 524 height 30
click at [136, 455] on td "Feb 2025" at bounding box center [386, 461] width 524 height 30
click at [945, 74] on icon "Download" at bounding box center [942, 78] width 9 height 9
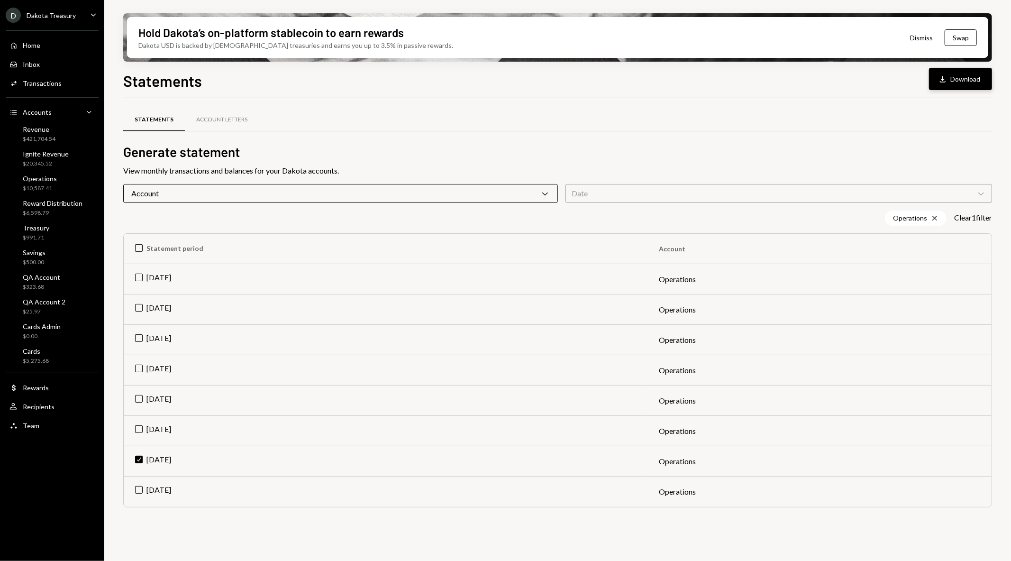
click at [941, 78] on icon "Download" at bounding box center [942, 78] width 9 height 9
click at [138, 460] on td "Check Feb 2025" at bounding box center [386, 461] width 524 height 30
click at [55, 174] on div "Operations" at bounding box center [40, 178] width 34 height 8
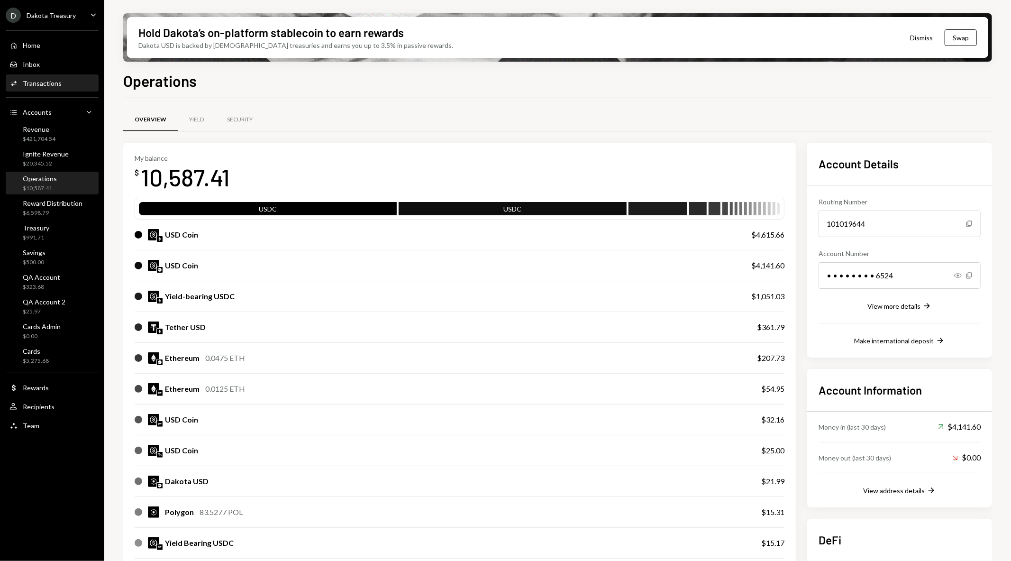
click at [59, 87] on div "Activities Transactions" at bounding box center [51, 83] width 85 height 16
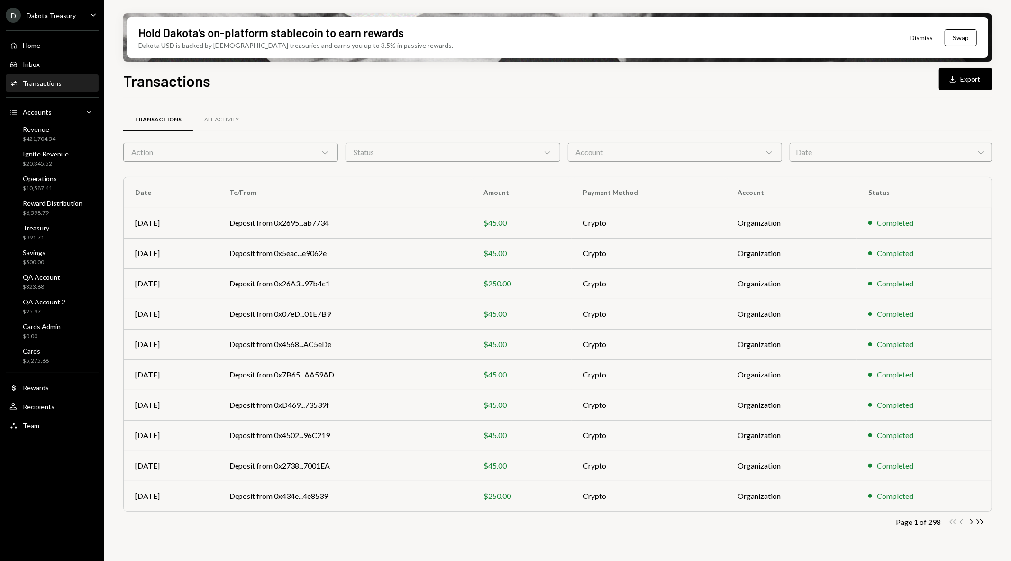
click at [301, 154] on div "Action Chevron Down" at bounding box center [230, 152] width 215 height 19
click at [463, 146] on div "Status Chevron Down" at bounding box center [453, 152] width 215 height 19
click at [437, 172] on label "Canceled" at bounding box center [452, 176] width 207 height 17
click at [363, 173] on button "Canceled" at bounding box center [359, 177] width 8 height 8
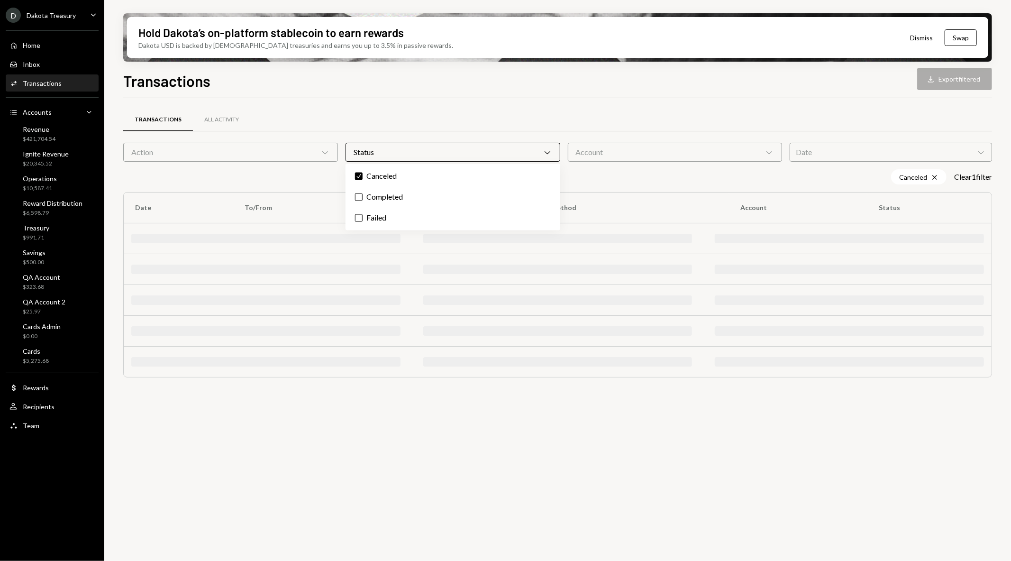
click at [597, 155] on div "Account Chevron Down" at bounding box center [675, 152] width 215 height 19
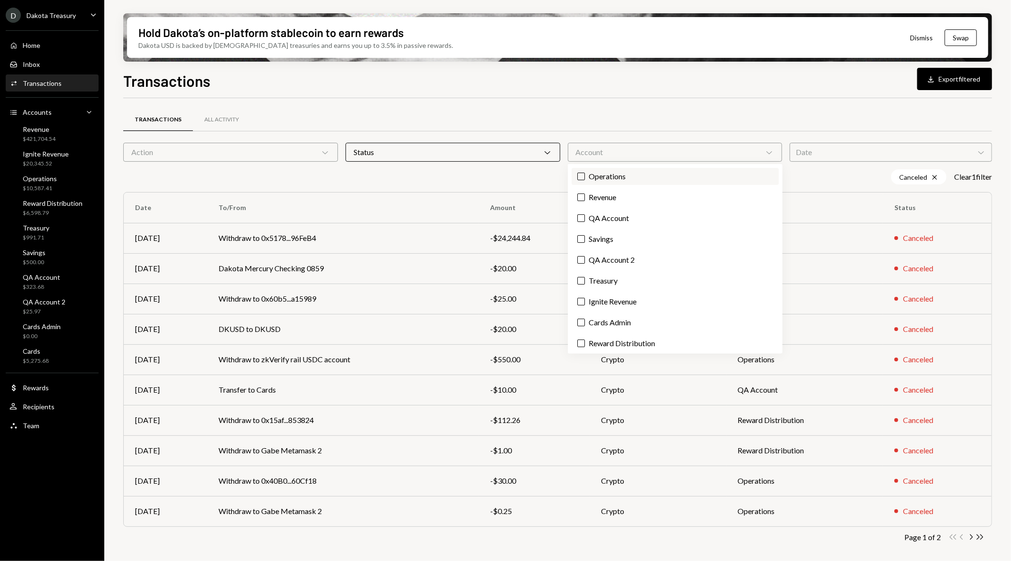
click at [603, 182] on label "Operations" at bounding box center [675, 176] width 207 height 17
click at [585, 180] on button "Operations" at bounding box center [581, 177] width 8 height 8
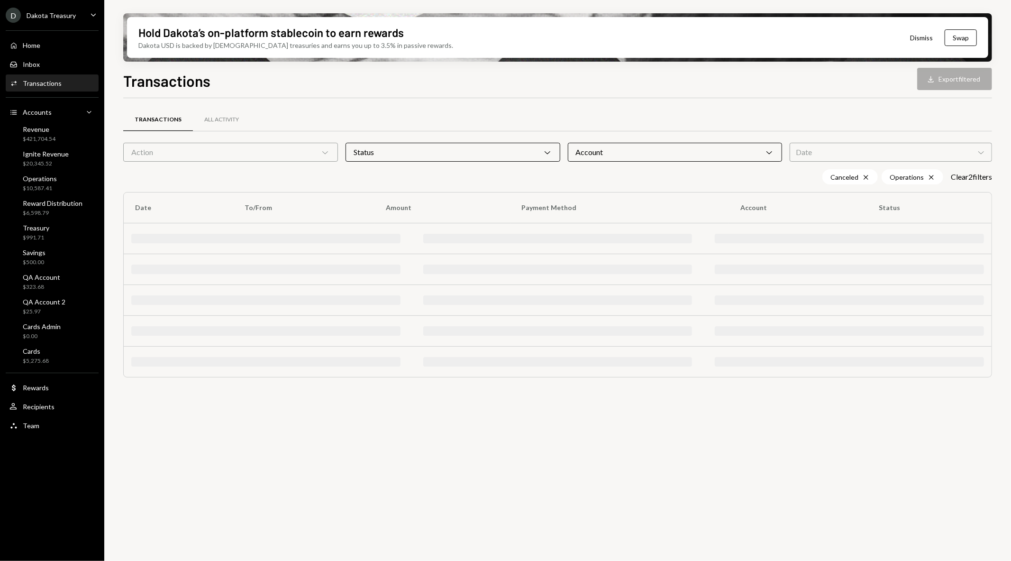
click at [823, 155] on div "Date Chevron Down" at bounding box center [891, 152] width 202 height 19
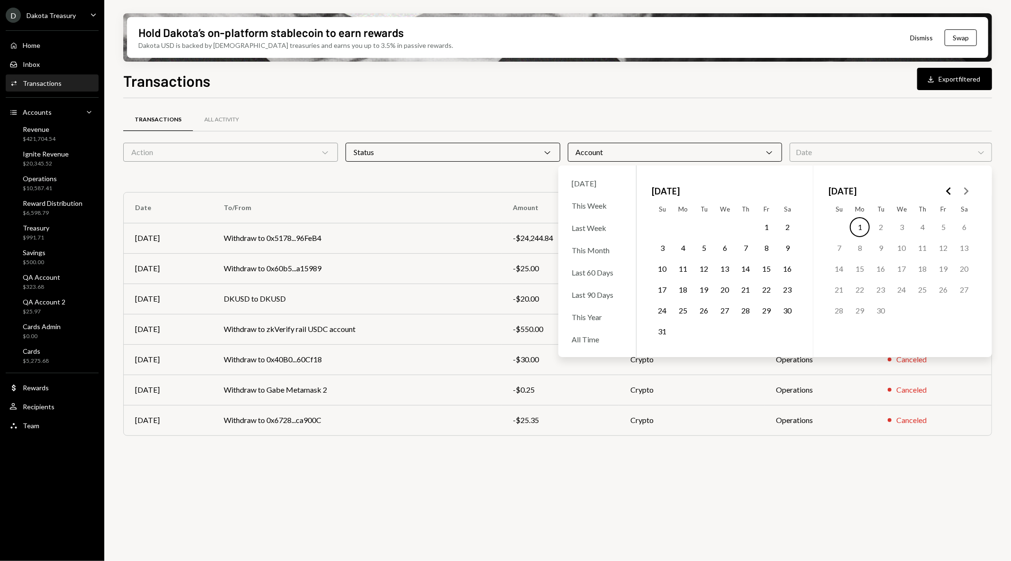
click at [766, 225] on button "1" at bounding box center [767, 227] width 20 height 20
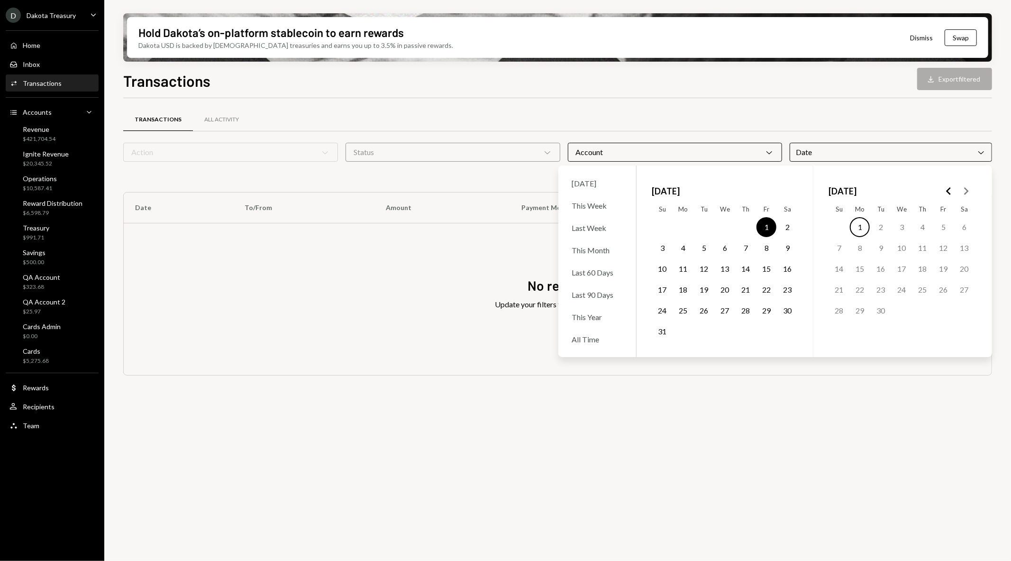
click at [661, 333] on button "31" at bounding box center [662, 331] width 20 height 20
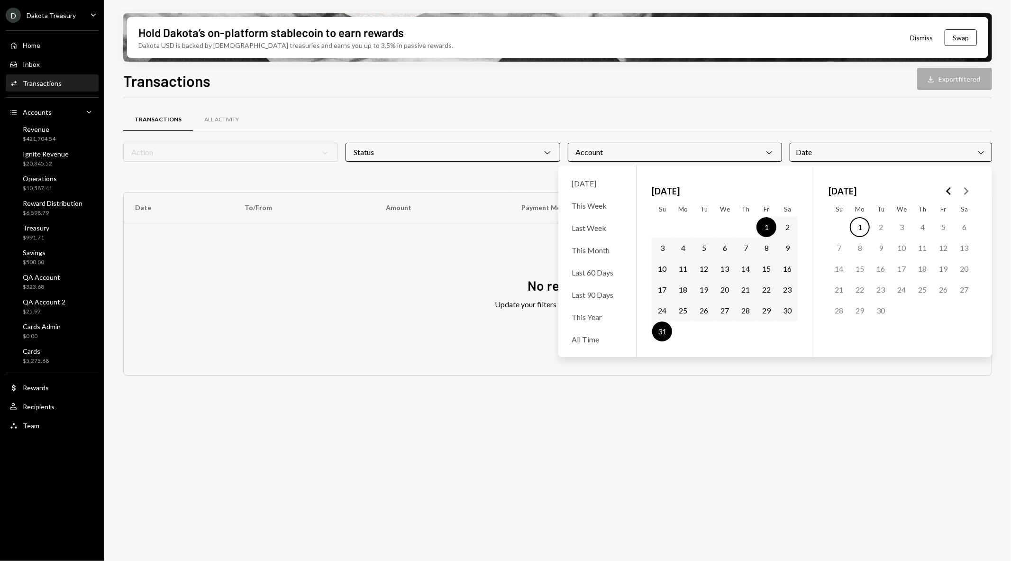
click at [649, 117] on div "Transactions All Activity" at bounding box center [557, 120] width 869 height 24
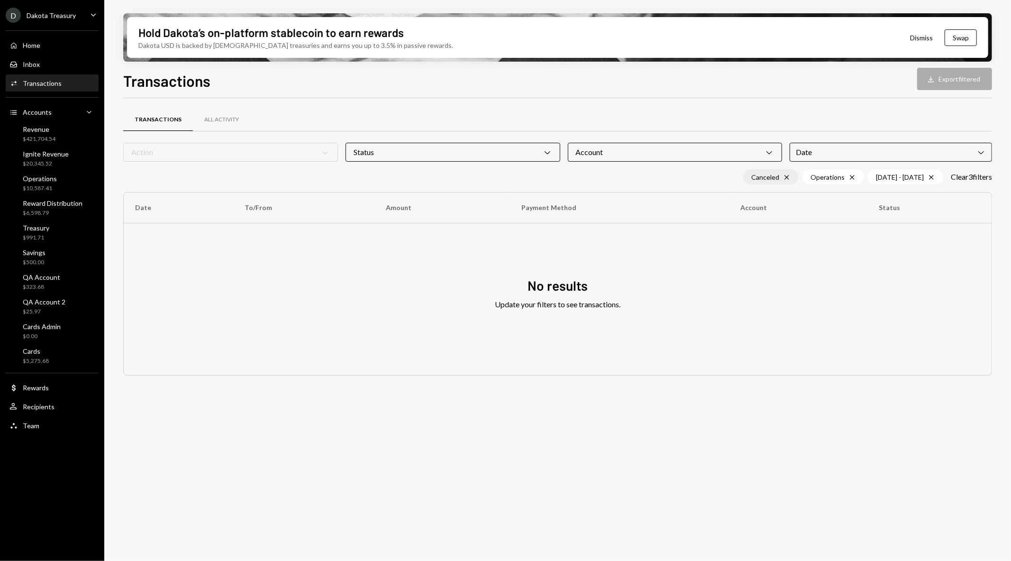
click at [775, 177] on div "Canceled Cross" at bounding box center [770, 176] width 55 height 15
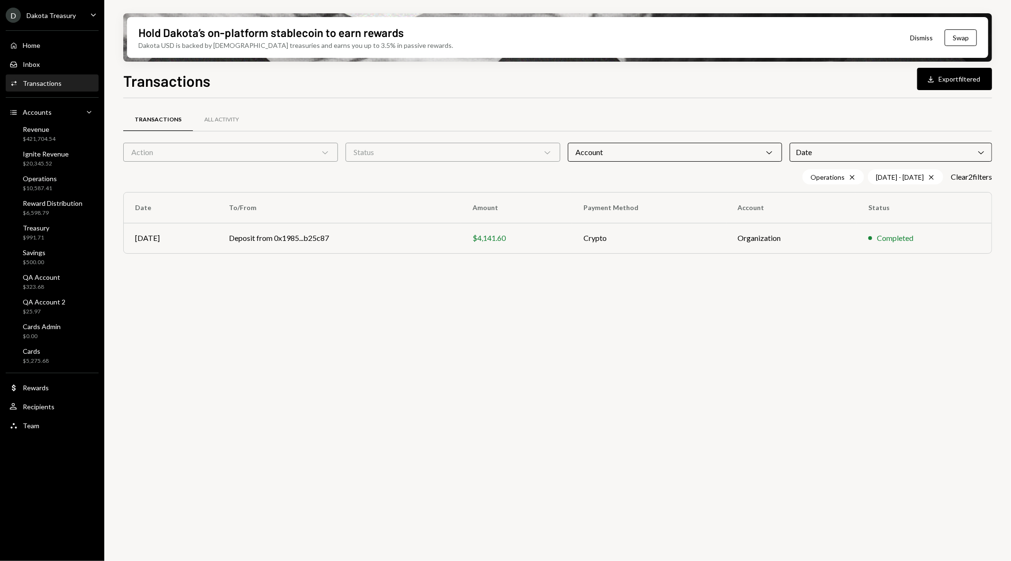
click at [617, 154] on div "Account Chevron Down" at bounding box center [675, 152] width 215 height 19
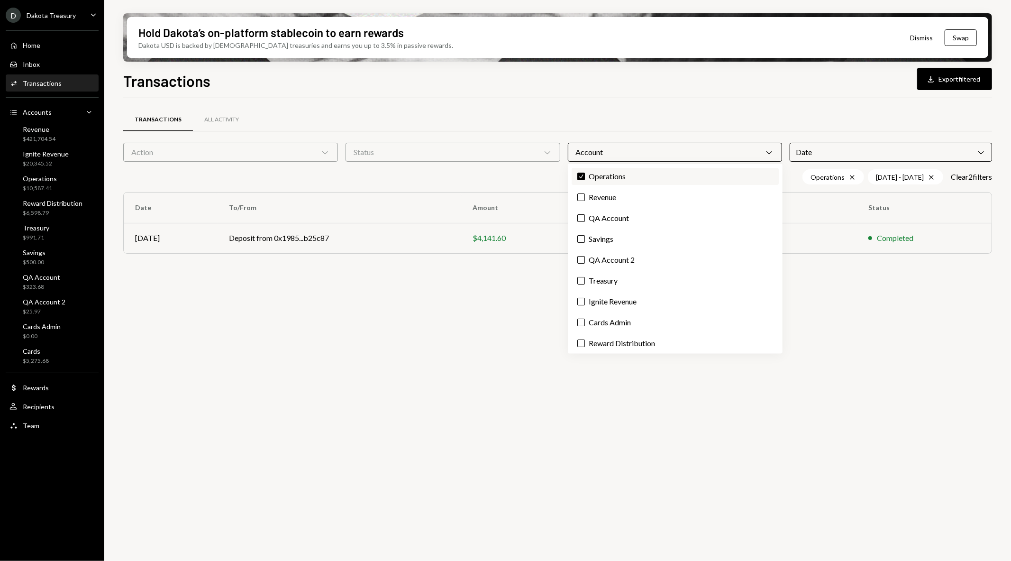
click at [615, 174] on label "Check Operations" at bounding box center [675, 176] width 207 height 17
click at [585, 174] on button "Check" at bounding box center [581, 177] width 8 height 8
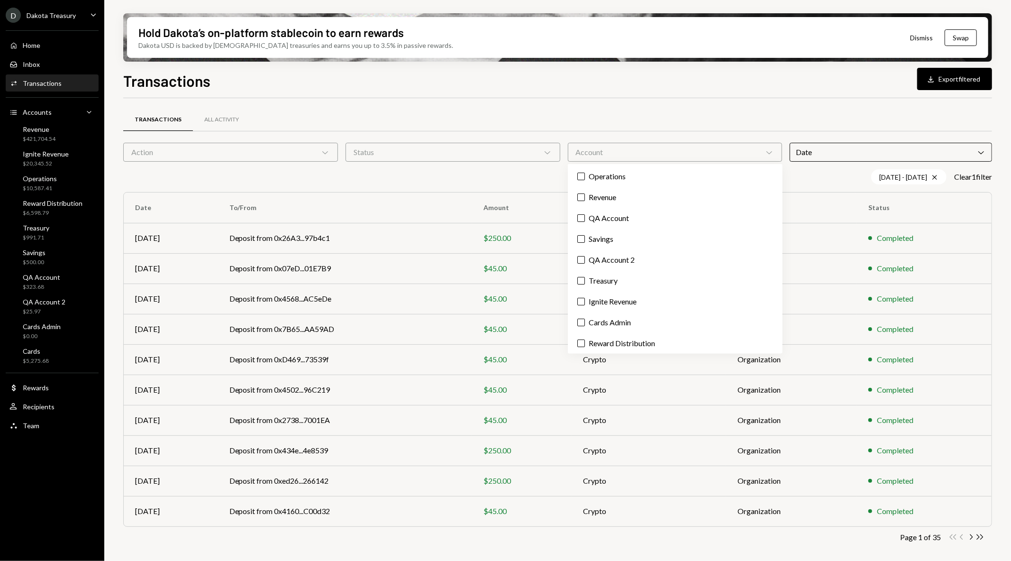
click at [633, 106] on div "Transactions All Activity Action Chevron Down Status Chevron Down Account Chevr…" at bounding box center [557, 332] width 869 height 468
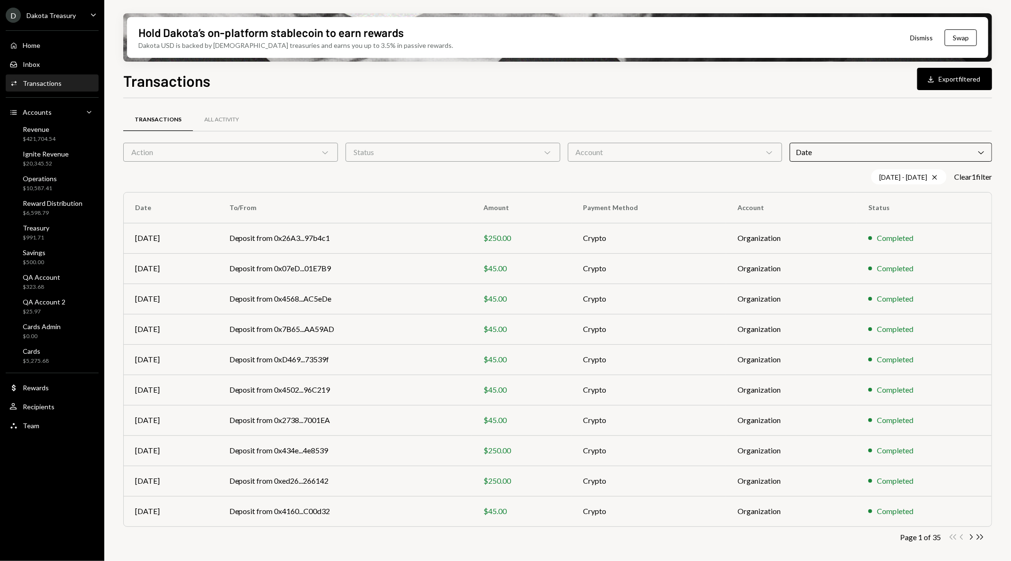
click at [539, 154] on div "Status Chevron Down" at bounding box center [453, 152] width 215 height 19
click at [522, 173] on label "Completed" at bounding box center [452, 176] width 207 height 17
click at [363, 173] on button "Completed" at bounding box center [359, 177] width 8 height 8
click at [397, 113] on div "Transactions All Activity" at bounding box center [557, 120] width 869 height 24
click at [274, 164] on div "Transactions All Activity Action Chevron Down Status Chevron Down Account Chevr…" at bounding box center [557, 339] width 869 height 453
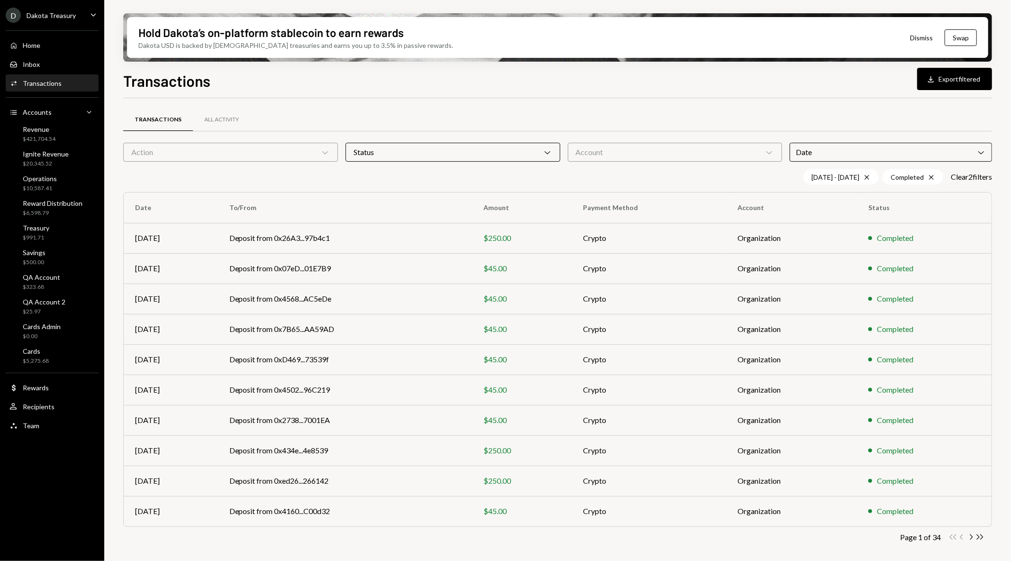
click at [278, 157] on div "Action Chevron Down" at bounding box center [230, 152] width 215 height 19
click at [261, 198] on label "Withdrawal" at bounding box center [230, 197] width 207 height 17
click at [140, 198] on button "Withdrawal" at bounding box center [137, 197] width 8 height 8
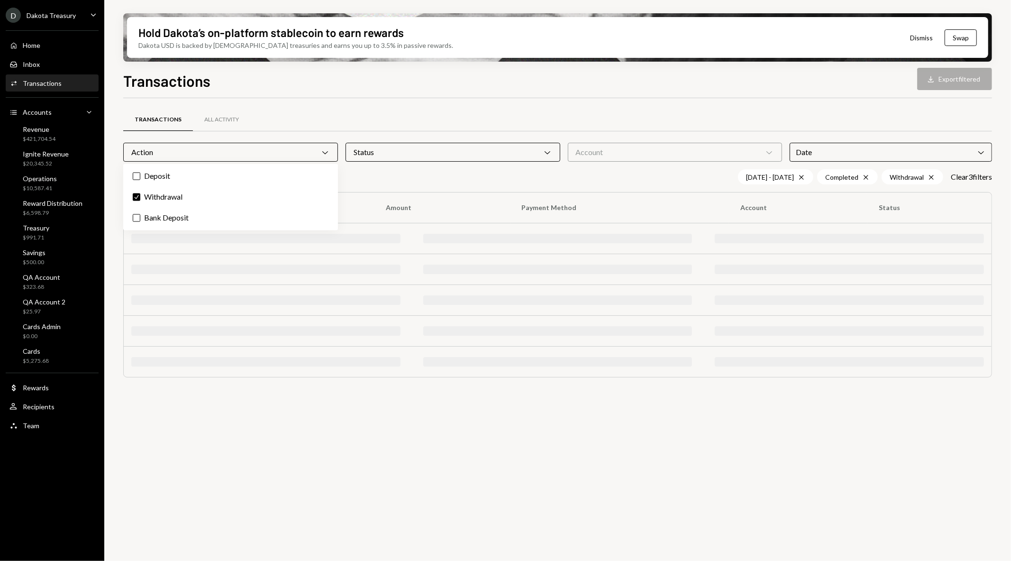
click at [467, 95] on div "Transactions Download Export filtered Transactions All Activity Action Chevron …" at bounding box center [557, 342] width 869 height 547
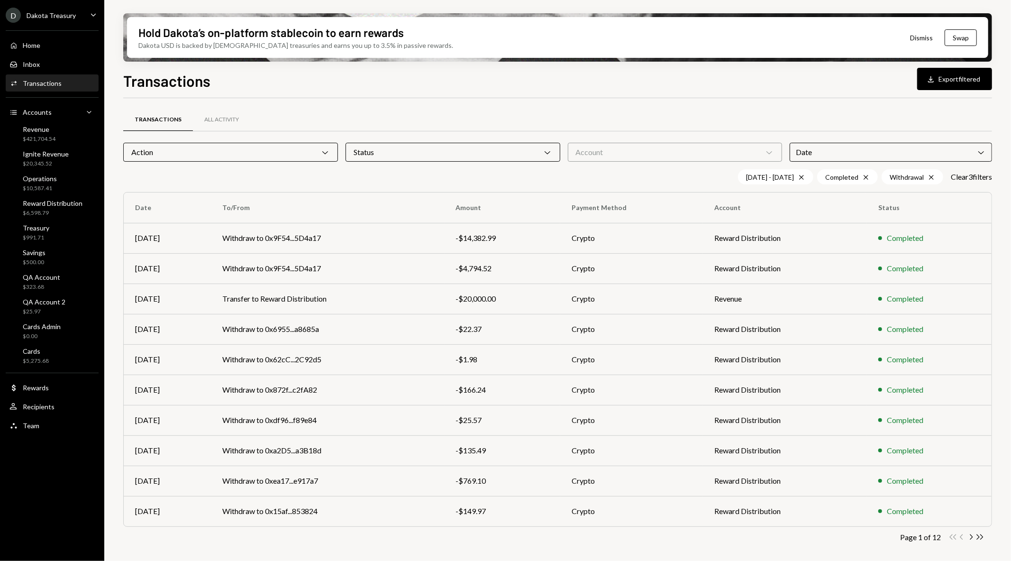
click at [267, 149] on div "Action Chevron Down" at bounding box center [230, 152] width 215 height 19
click at [198, 215] on label "Bank Deposit" at bounding box center [230, 218] width 207 height 17
click at [140, 215] on button "Bank Deposit" at bounding box center [137, 218] width 8 height 8
click at [193, 201] on label "Check Withdrawal" at bounding box center [230, 197] width 207 height 17
click at [140, 201] on button "Check" at bounding box center [137, 197] width 8 height 8
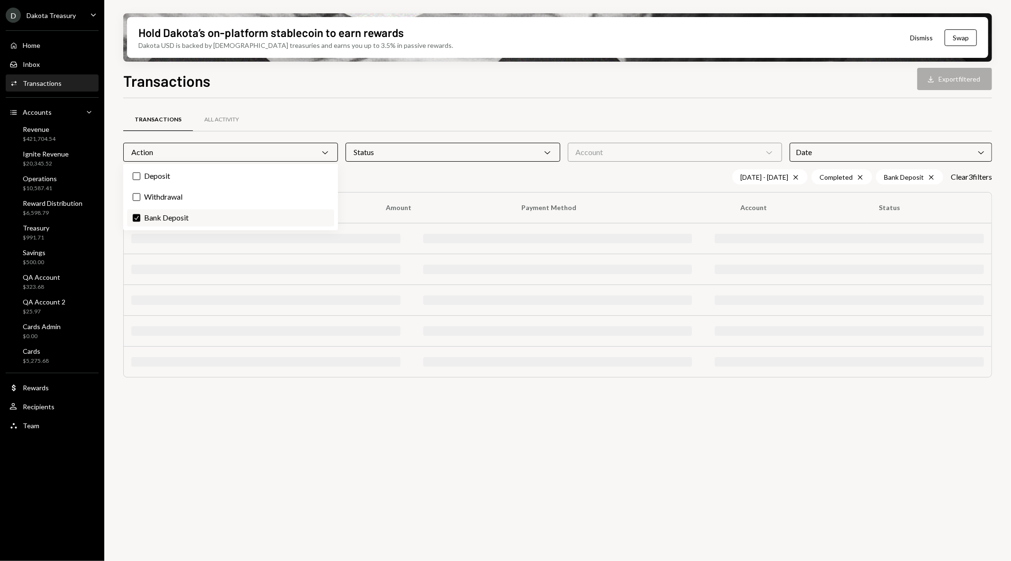
click at [191, 210] on label "Check Bank Deposit" at bounding box center [230, 218] width 207 height 17
click at [140, 214] on button "Check" at bounding box center [137, 218] width 8 height 8
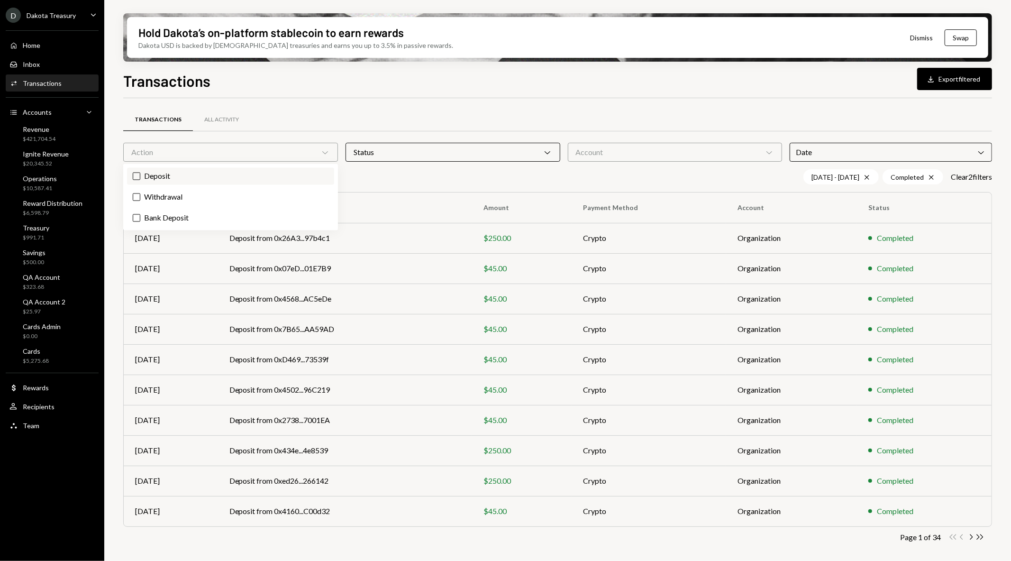
click at [234, 176] on label "Deposit" at bounding box center [230, 176] width 207 height 17
click at [140, 176] on button "Deposit" at bounding box center [137, 177] width 8 height 8
click at [672, 154] on div "Account Chevron Down" at bounding box center [675, 152] width 215 height 19
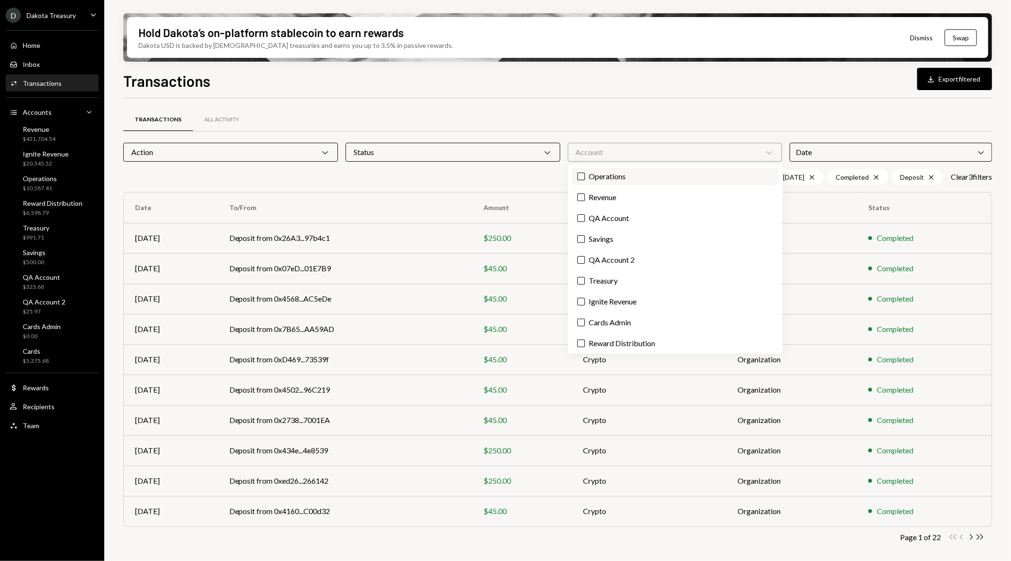
click at [660, 177] on label "Operations" at bounding box center [675, 176] width 207 height 17
click at [585, 177] on button "Operations" at bounding box center [581, 177] width 8 height 8
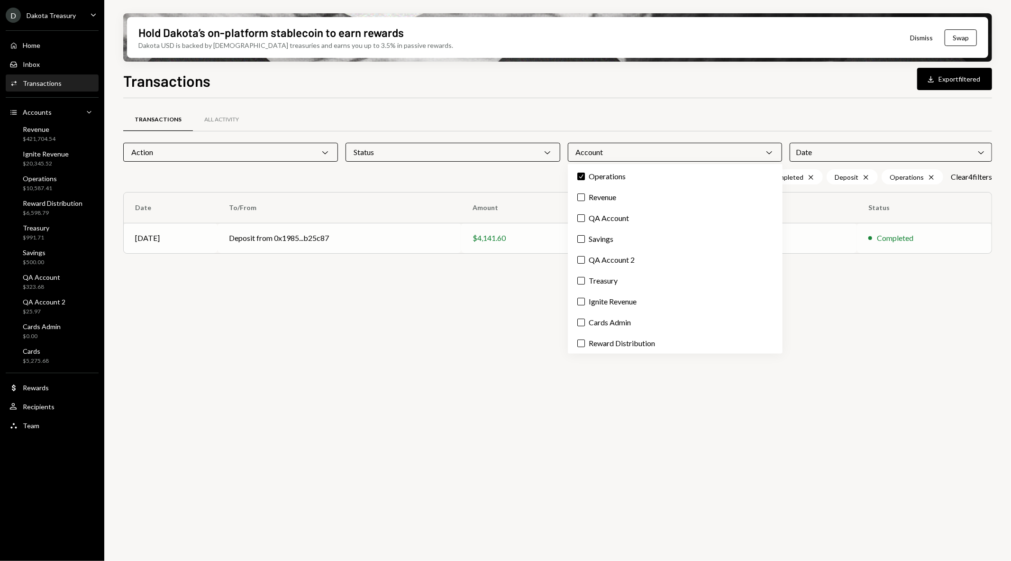
click at [311, 242] on td "Deposit from 0x1985...b25c87" at bounding box center [340, 238] width 244 height 30
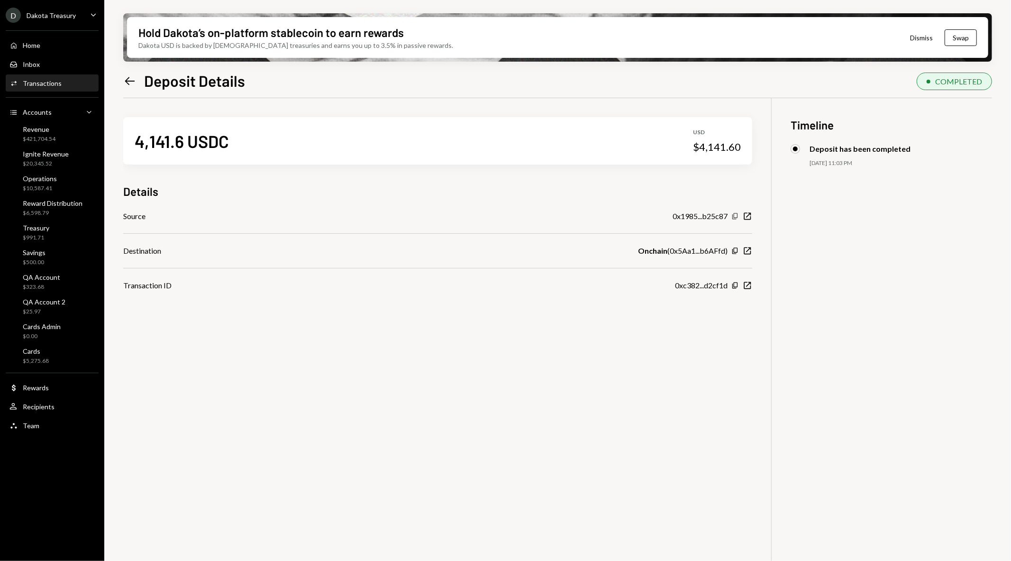
click at [734, 216] on icon "button" at bounding box center [734, 216] width 5 height 6
click at [732, 253] on icon "Copy" at bounding box center [735, 251] width 8 height 8
click at [736, 248] on icon "button" at bounding box center [734, 250] width 5 height 6
click at [733, 215] on icon "button" at bounding box center [734, 216] width 5 height 6
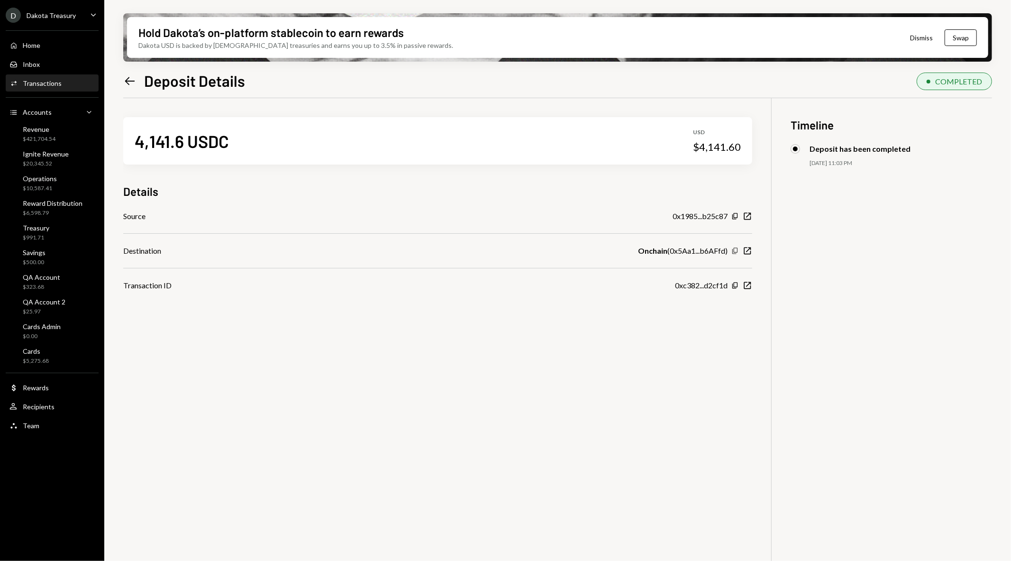
click at [734, 249] on icon "button" at bounding box center [734, 250] width 5 height 6
